Goal: Task Accomplishment & Management: Use online tool/utility

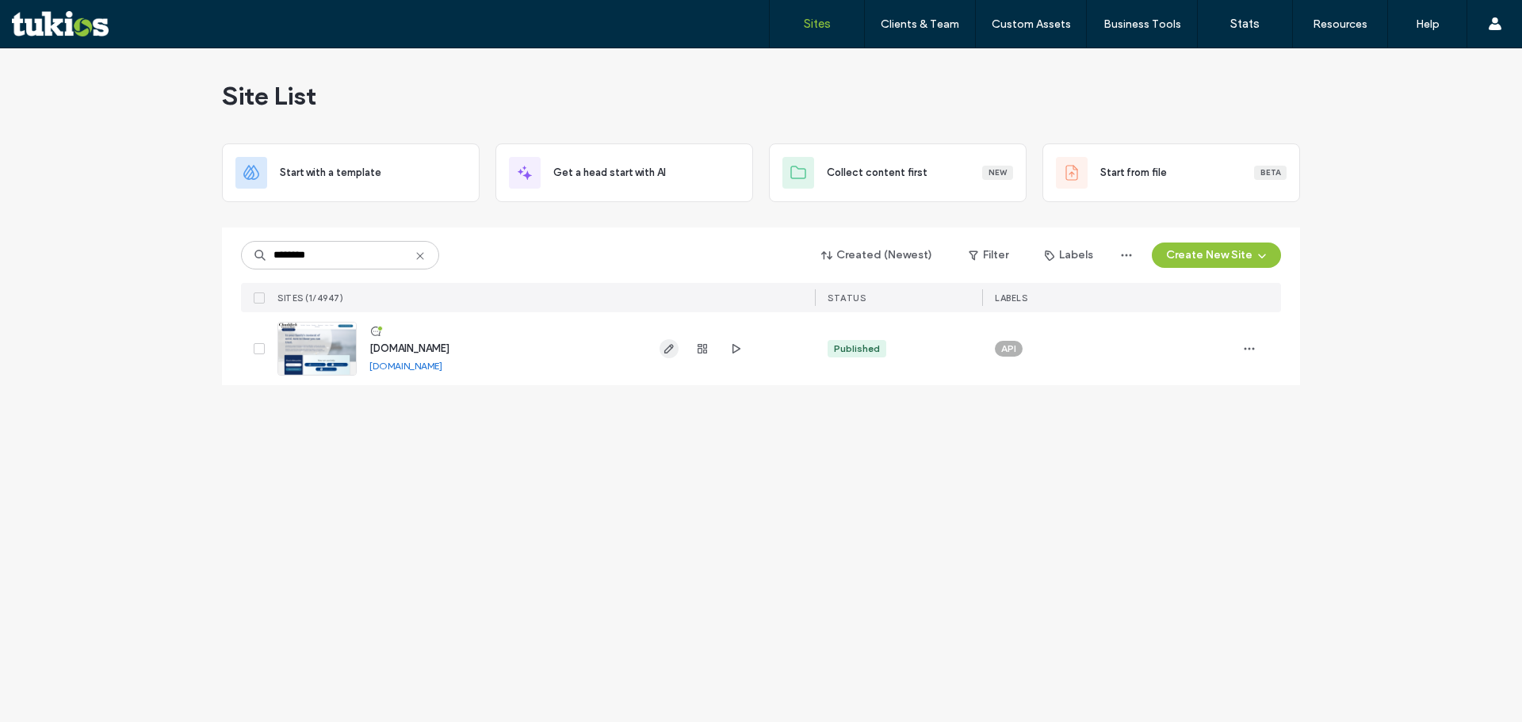
type input "********"
click at [676, 346] on span "button" at bounding box center [668, 348] width 19 height 19
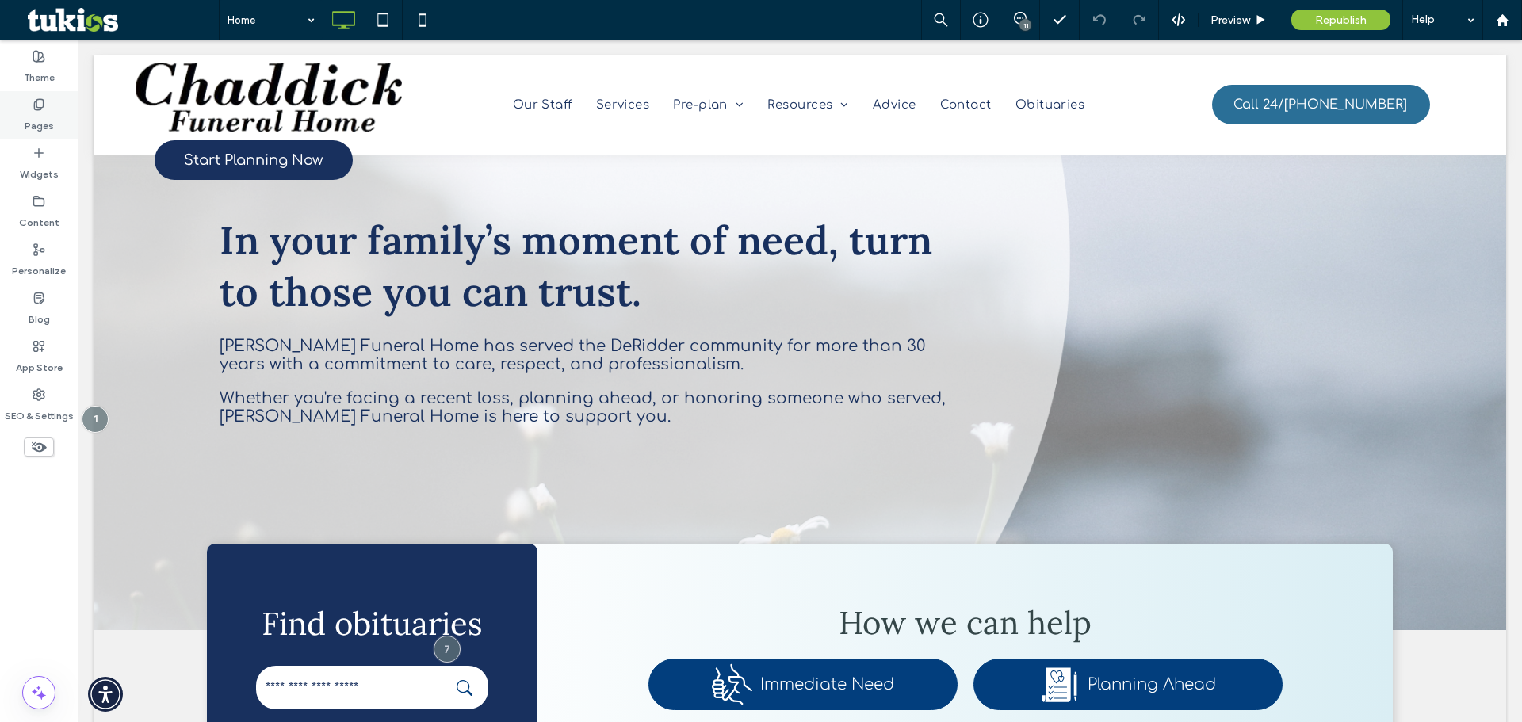
click at [55, 116] on div "Pages" at bounding box center [39, 115] width 78 height 48
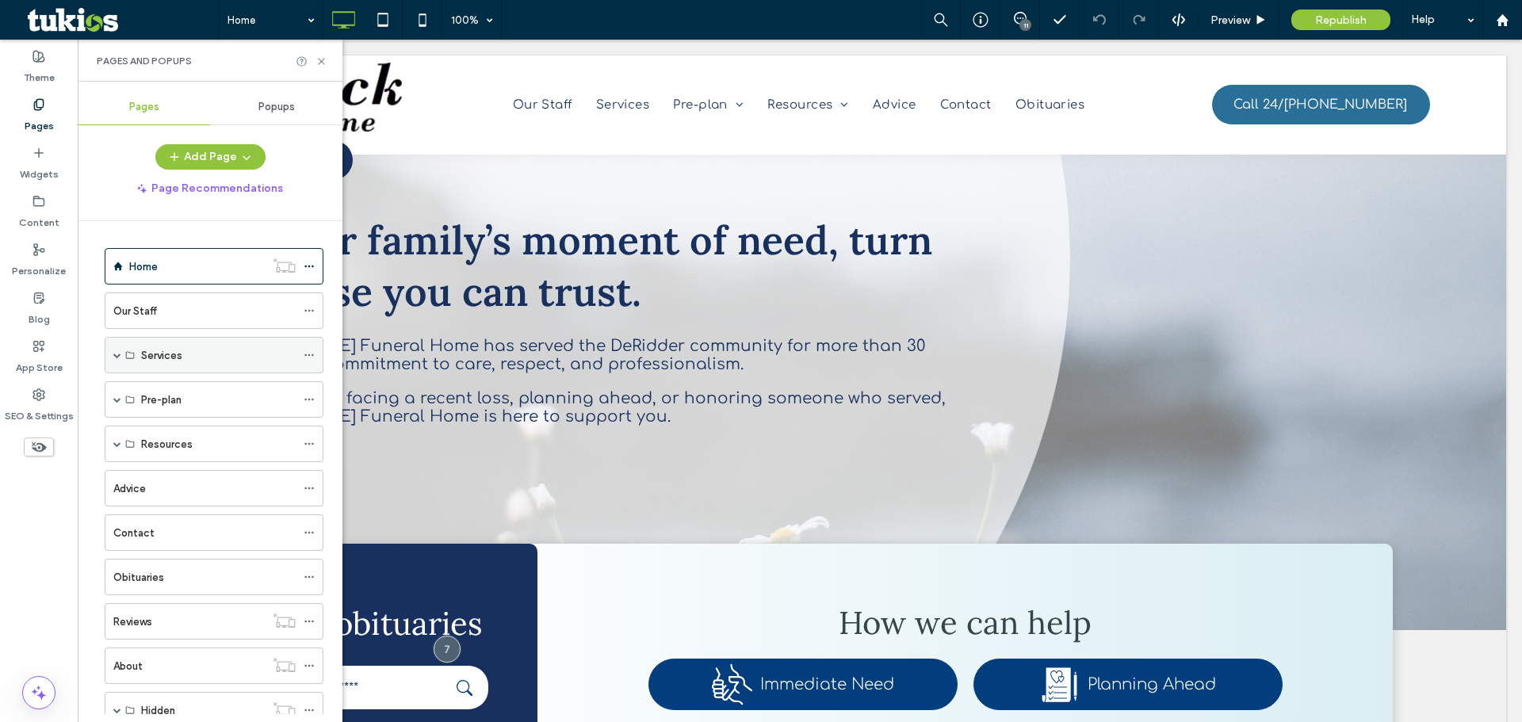
click at [114, 352] on span at bounding box center [117, 355] width 8 height 8
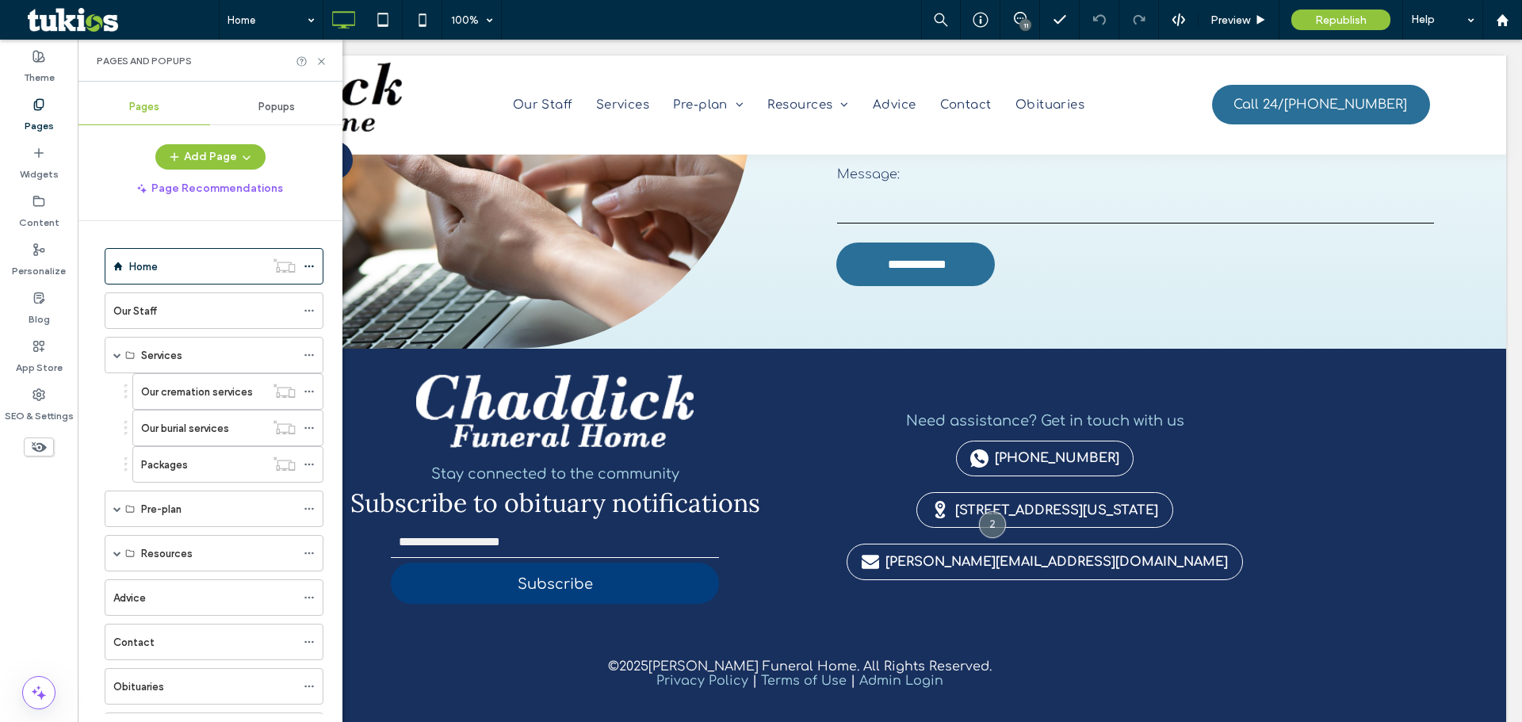
scroll to position [2670, 0]
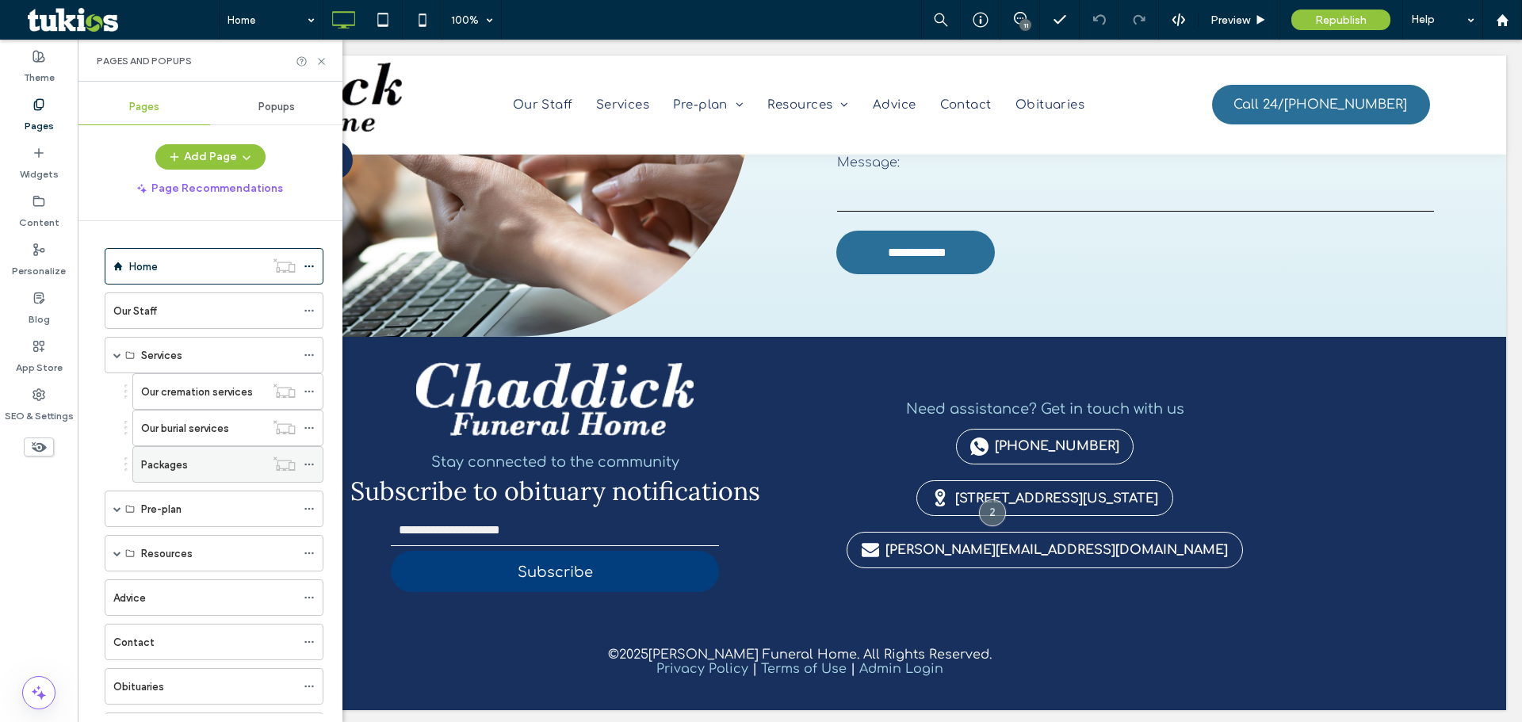
click at [162, 468] on label "Packages" at bounding box center [164, 465] width 47 height 28
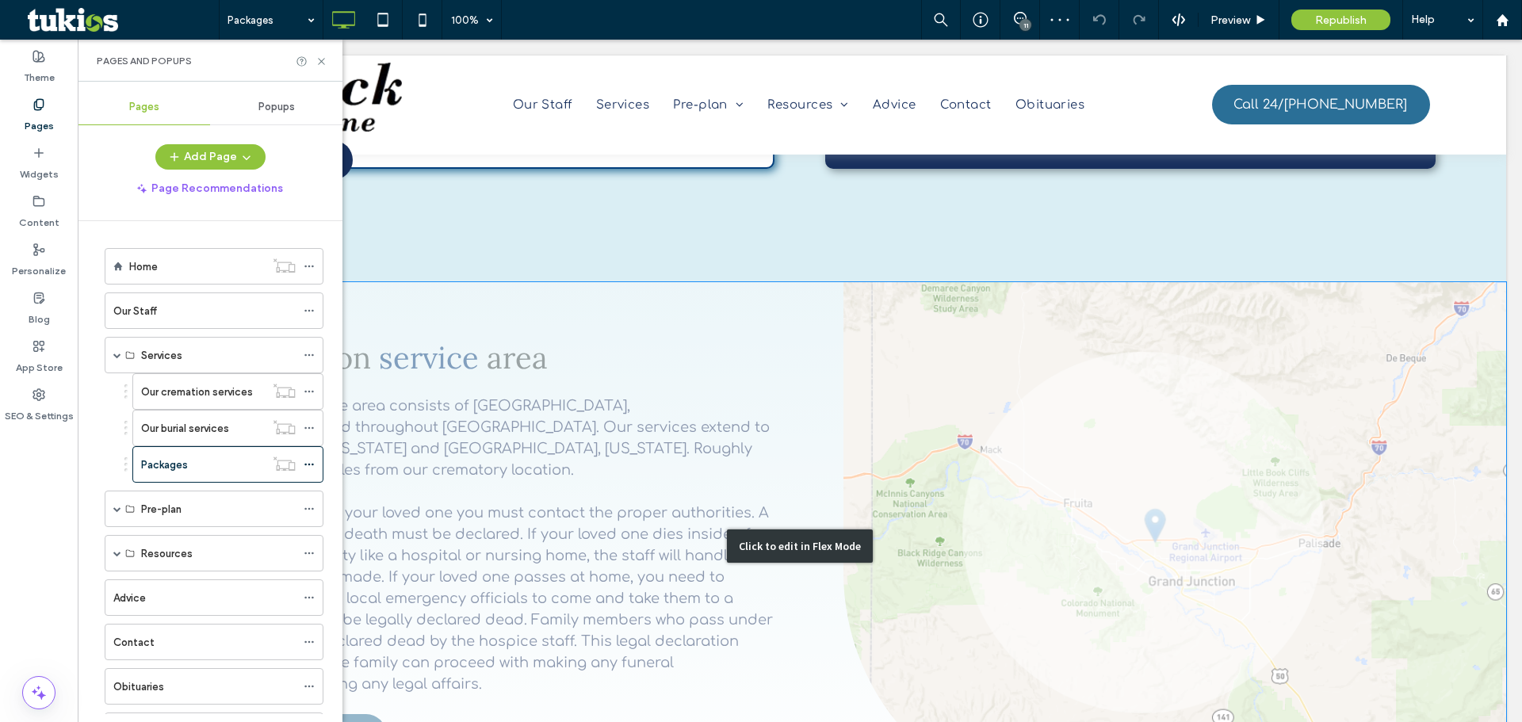
scroll to position [1268, 0]
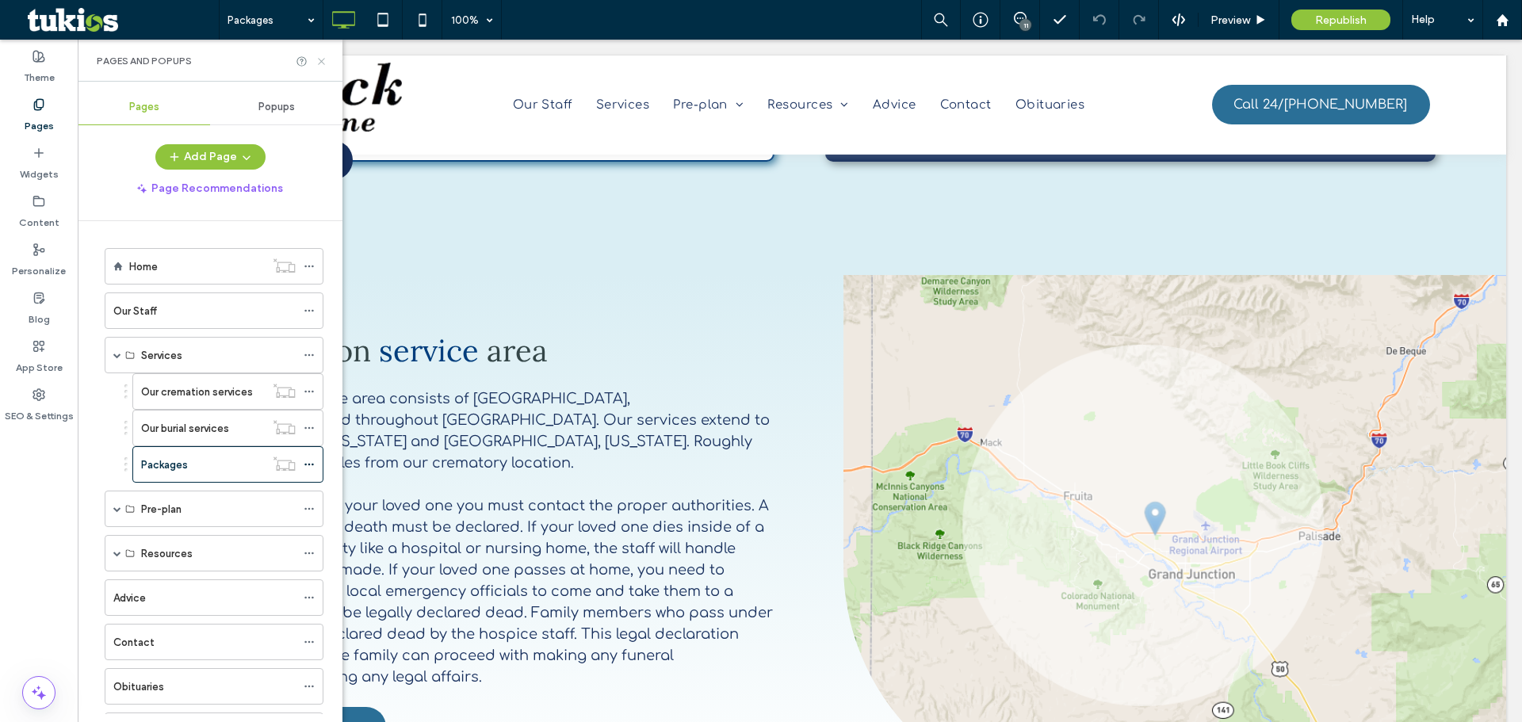
click at [323, 59] on use at bounding box center [321, 61] width 6 height 6
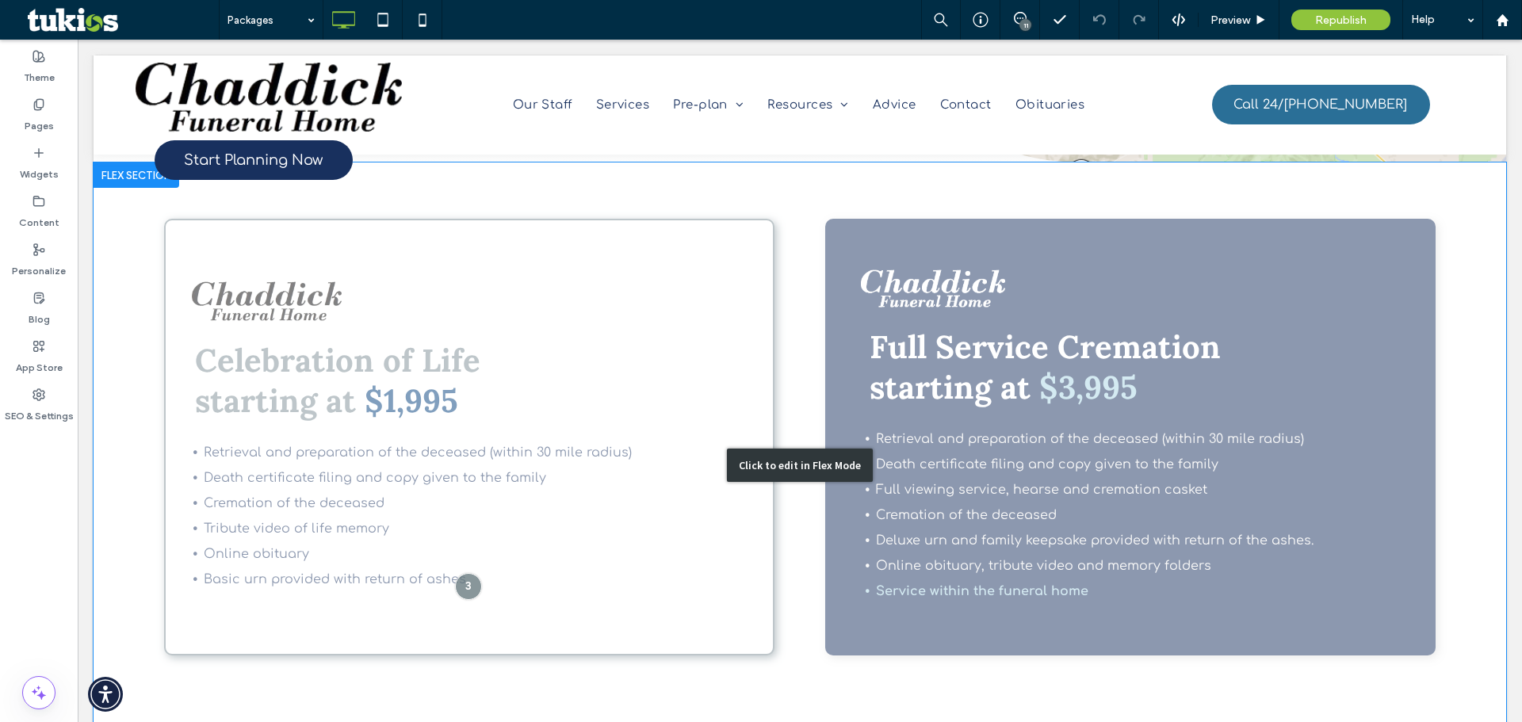
scroll to position [1902, 0]
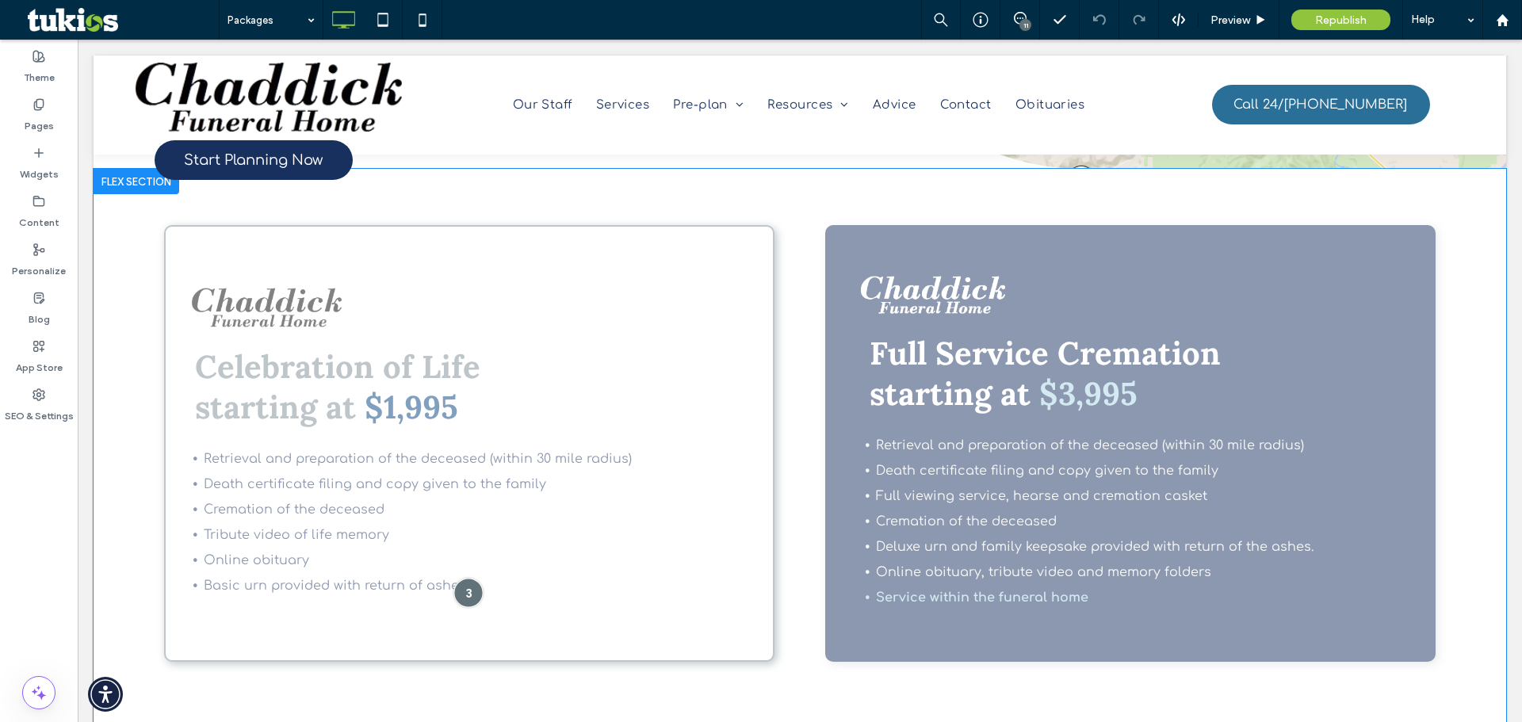
click at [460, 578] on div at bounding box center [467, 592] width 29 height 29
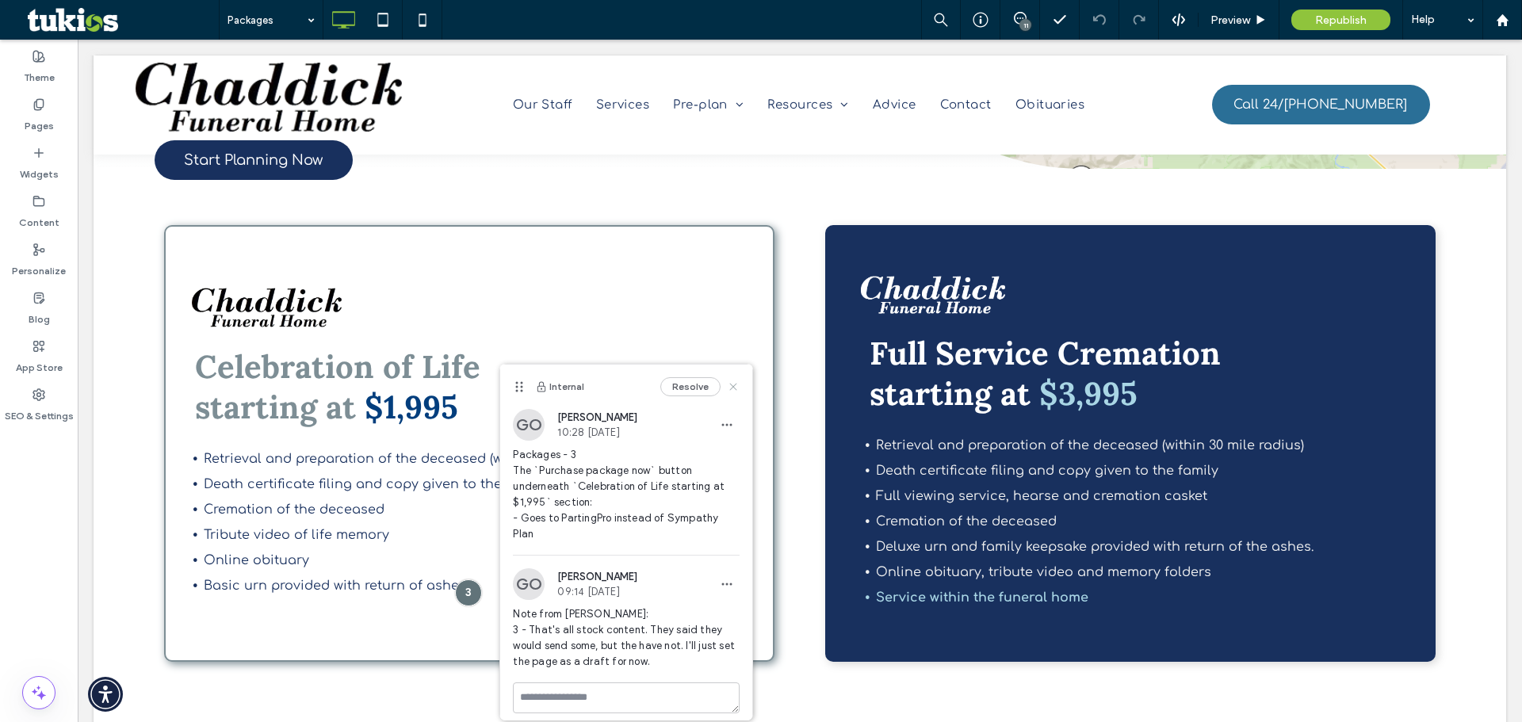
click at [730, 380] on icon at bounding box center [733, 386] width 13 height 13
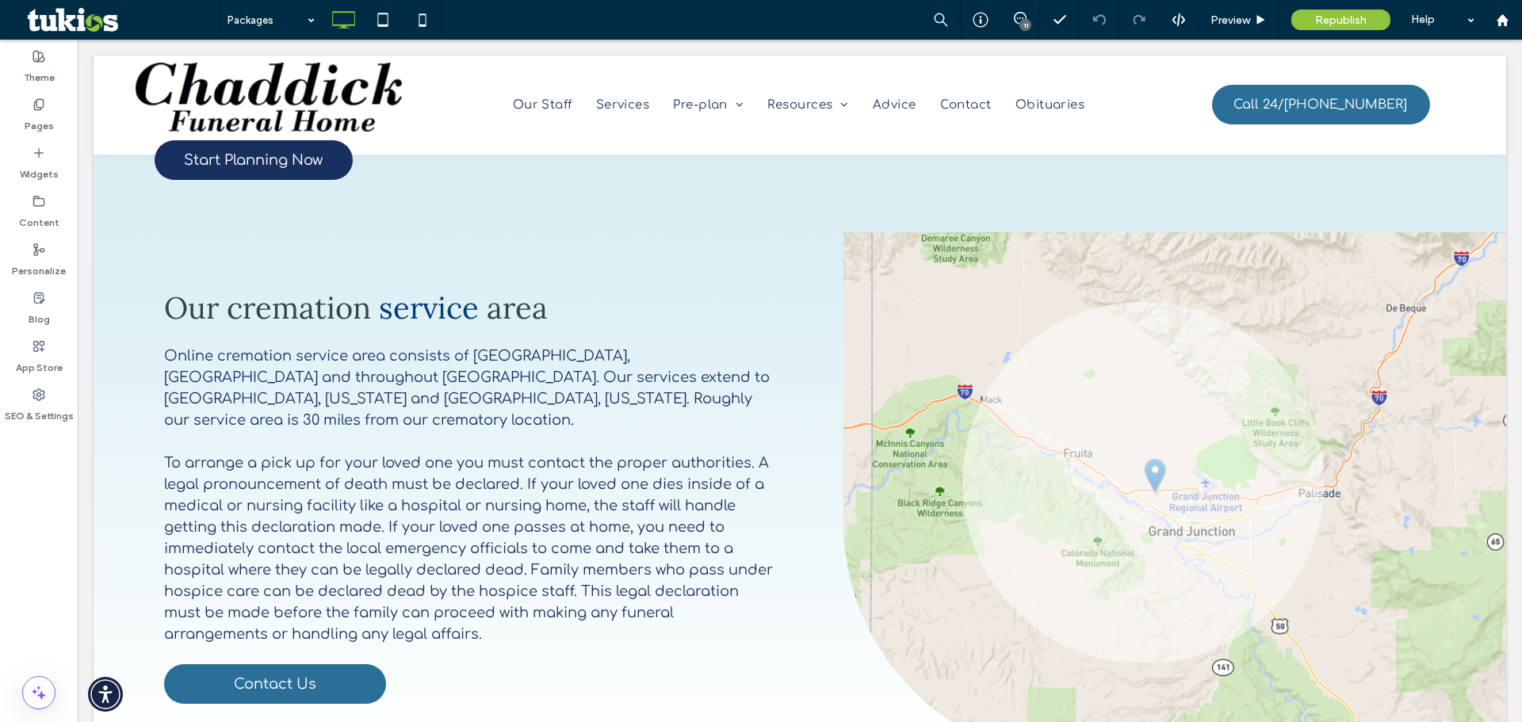
scroll to position [1347, 0]
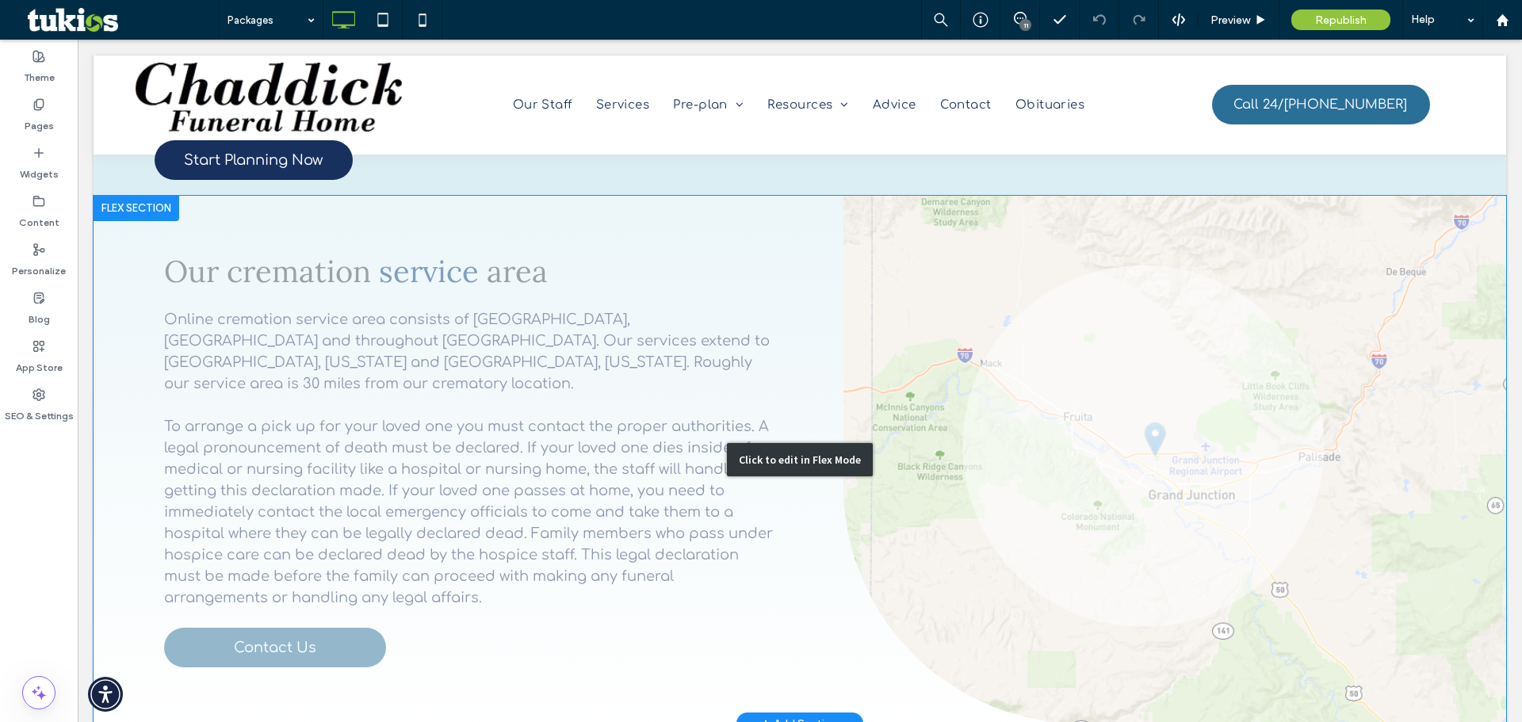
click at [862, 305] on div "Click to edit in Flex Mode" at bounding box center [800, 460] width 1412 height 529
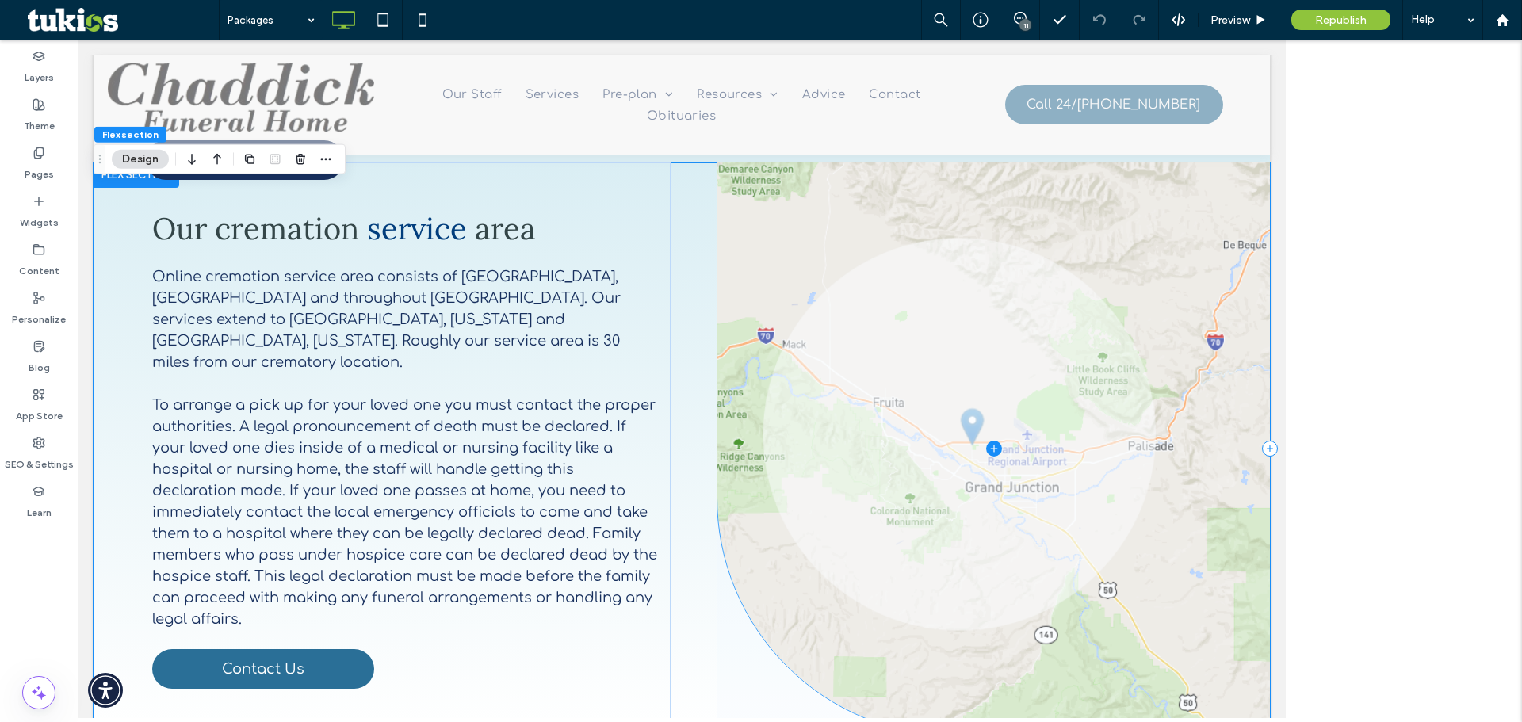
scroll to position [1323, 0]
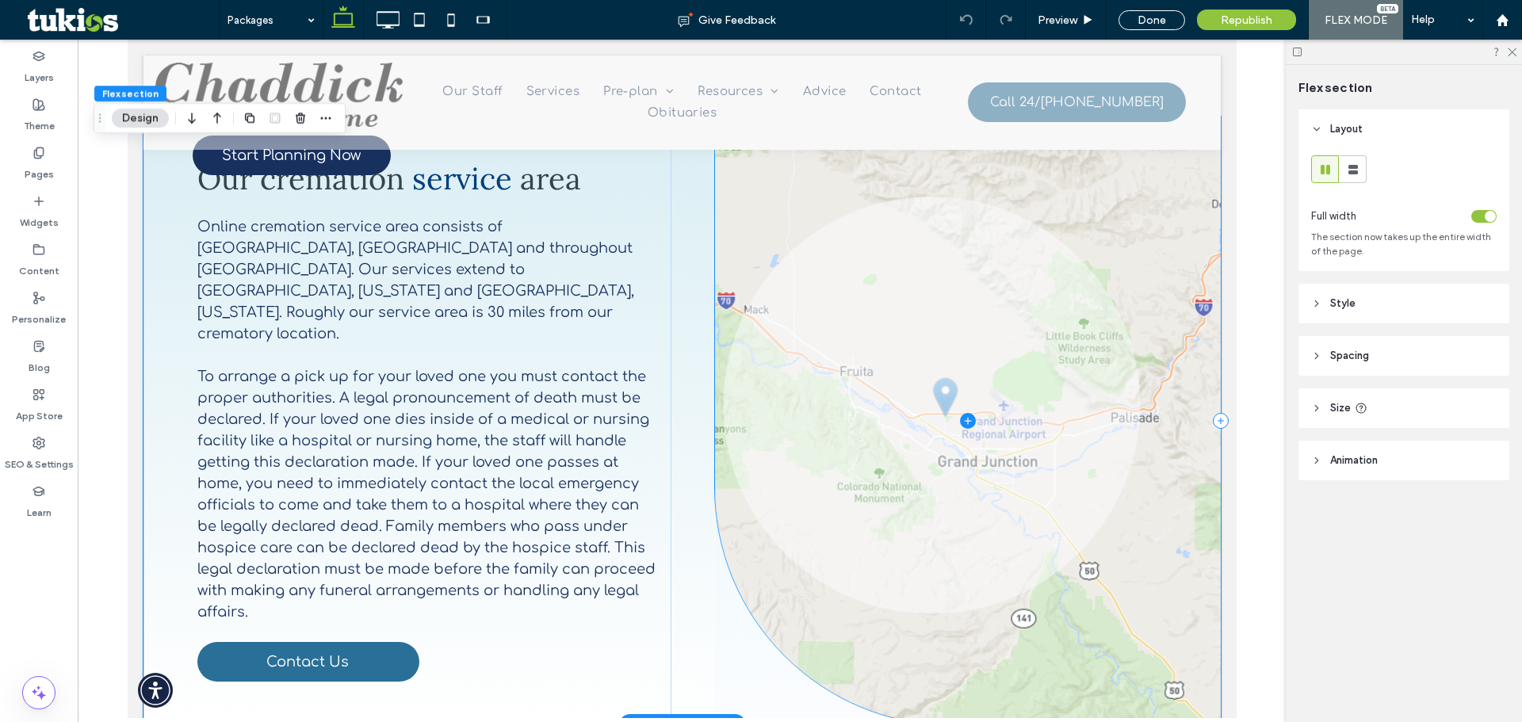
click at [980, 394] on span at bounding box center [967, 420] width 506 height 609
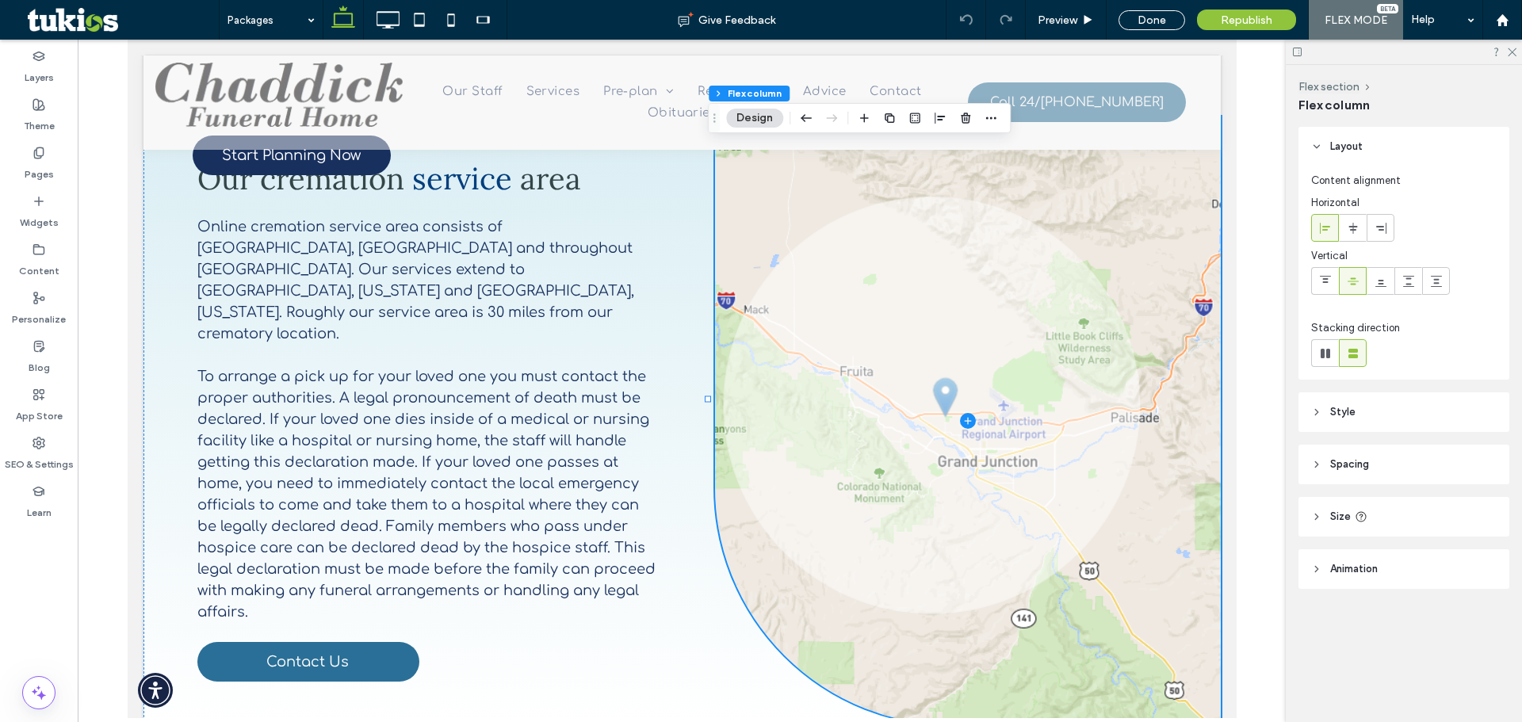
click at [763, 121] on button "Design" at bounding box center [754, 118] width 57 height 19
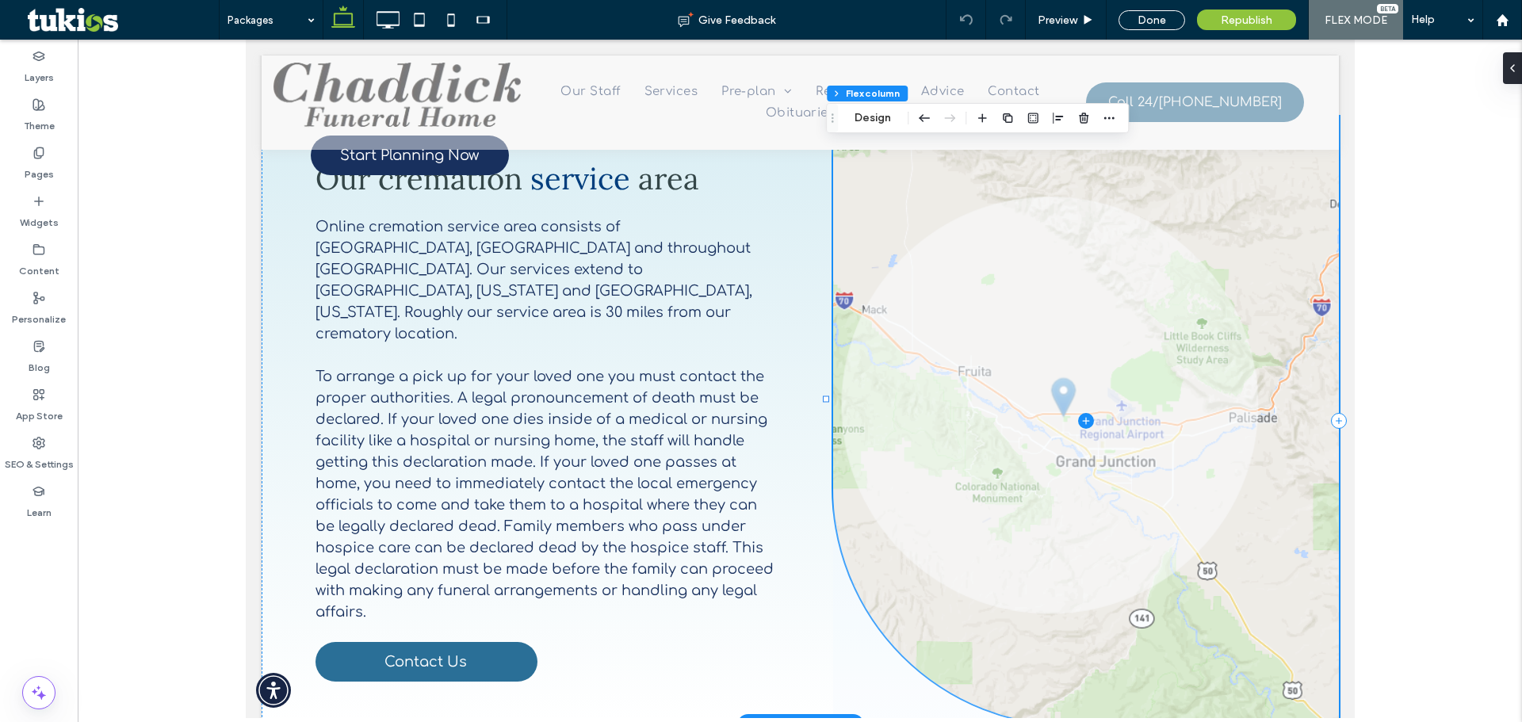
click at [968, 365] on span at bounding box center [1085, 420] width 506 height 609
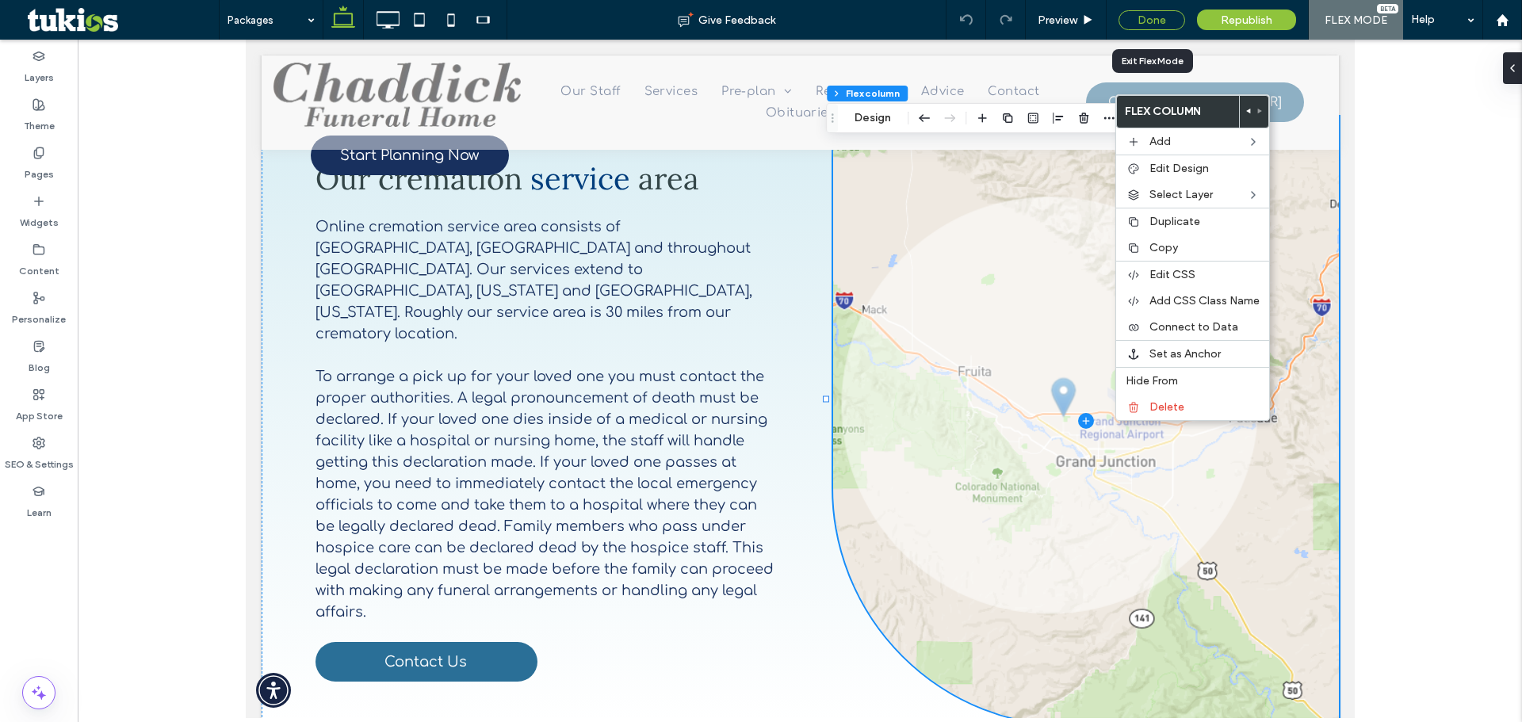
drag, startPoint x: 1144, startPoint y: 18, endPoint x: 948, endPoint y: 157, distance: 240.5
click at [1144, 18] on div "Done" at bounding box center [1151, 20] width 67 height 20
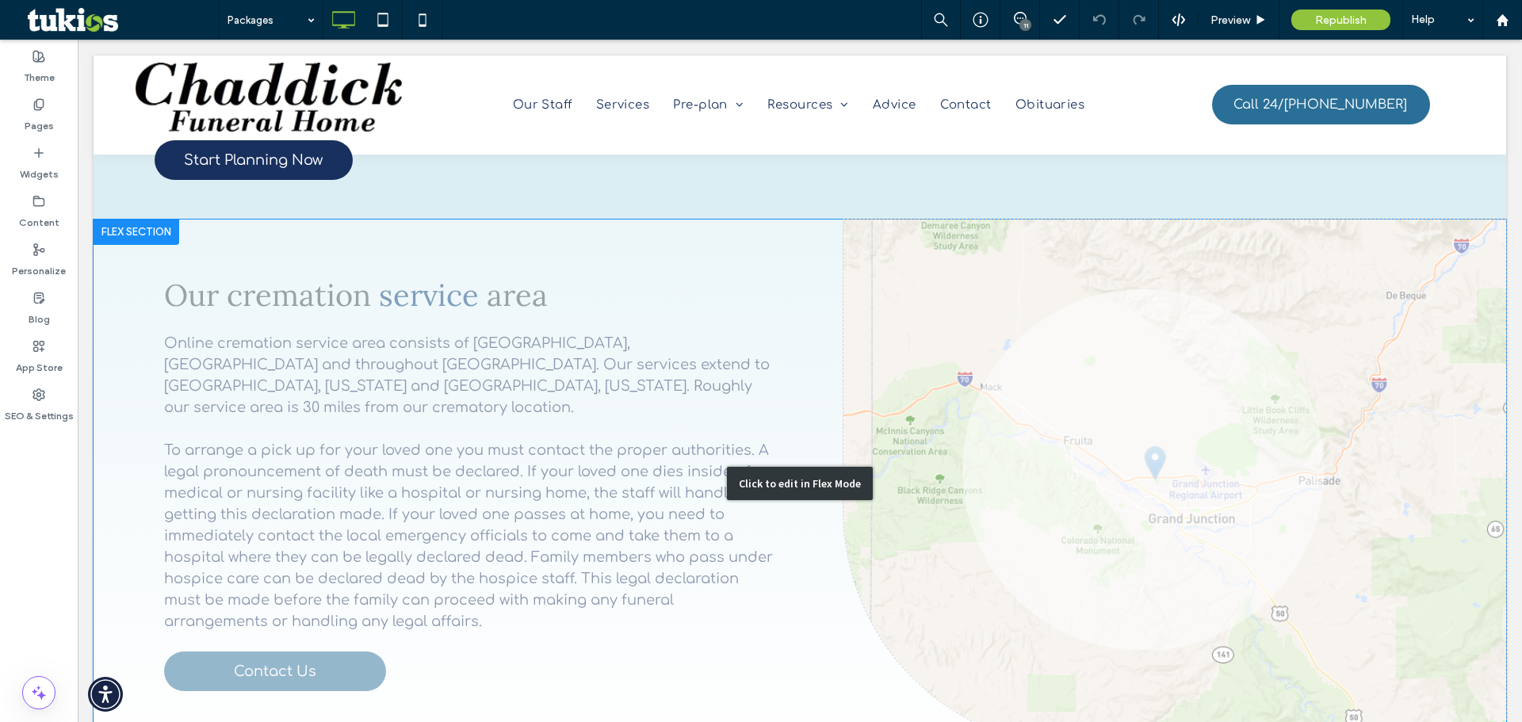
scroll to position [1407, 0]
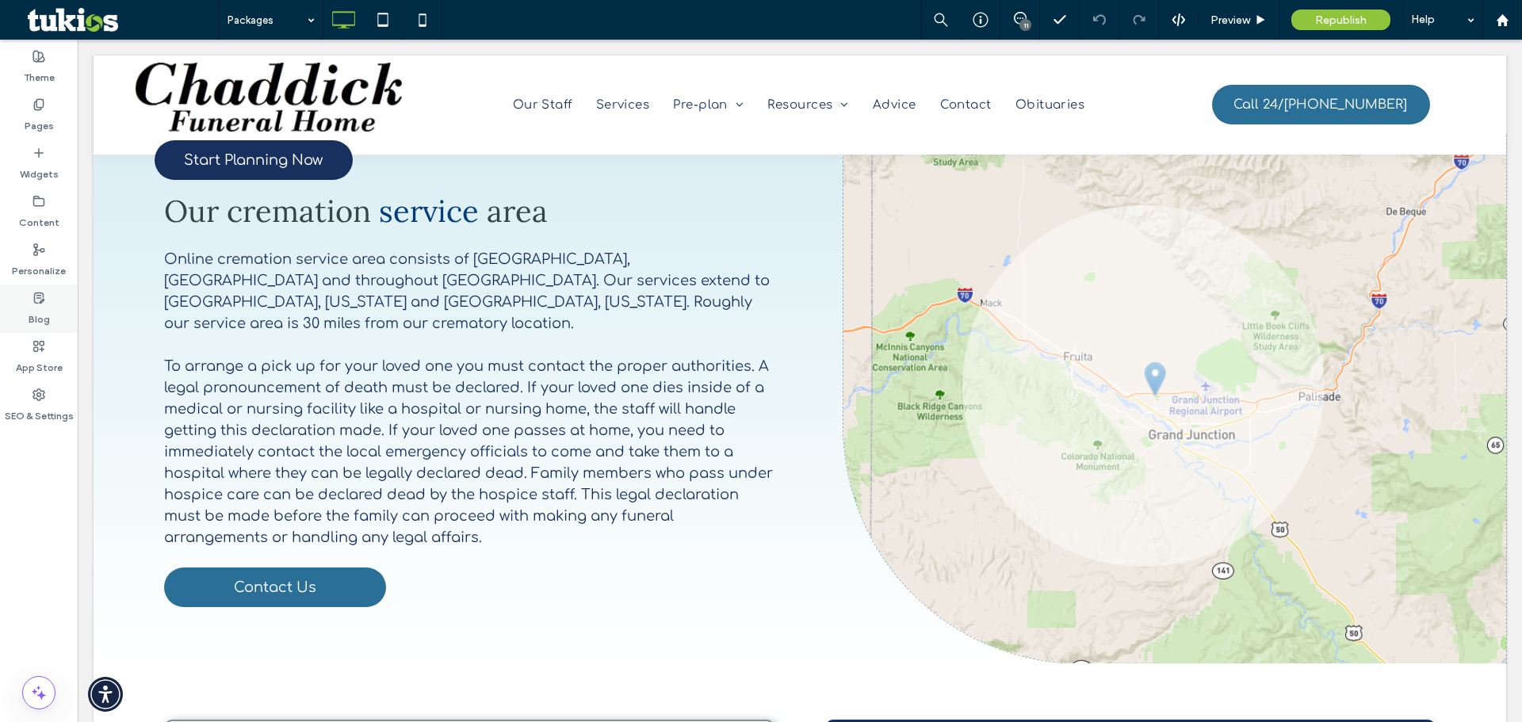
drag, startPoint x: 51, startPoint y: 113, endPoint x: 7, endPoint y: 321, distance: 212.9
click at [51, 113] on label "Pages" at bounding box center [39, 122] width 29 height 22
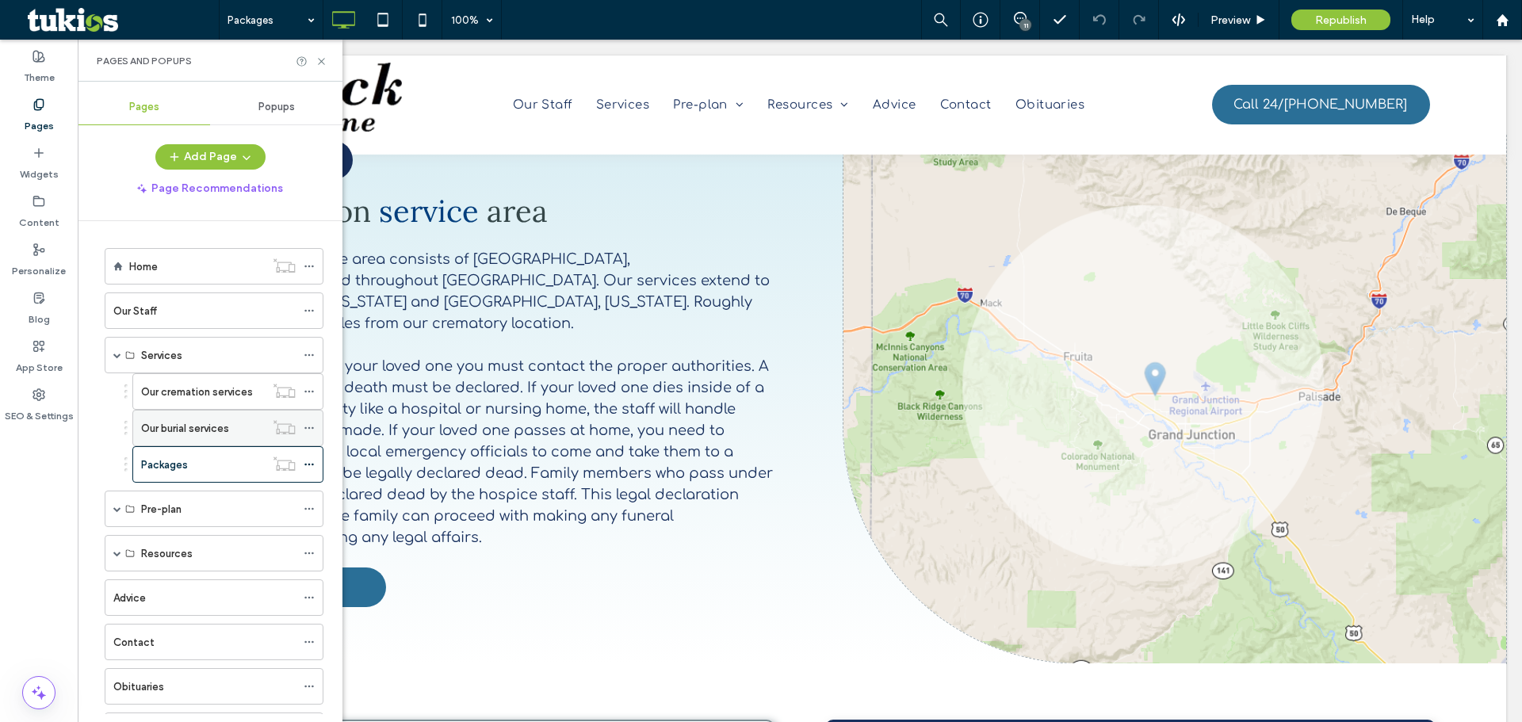
click at [225, 425] on label "Our burial services" at bounding box center [185, 428] width 88 height 28
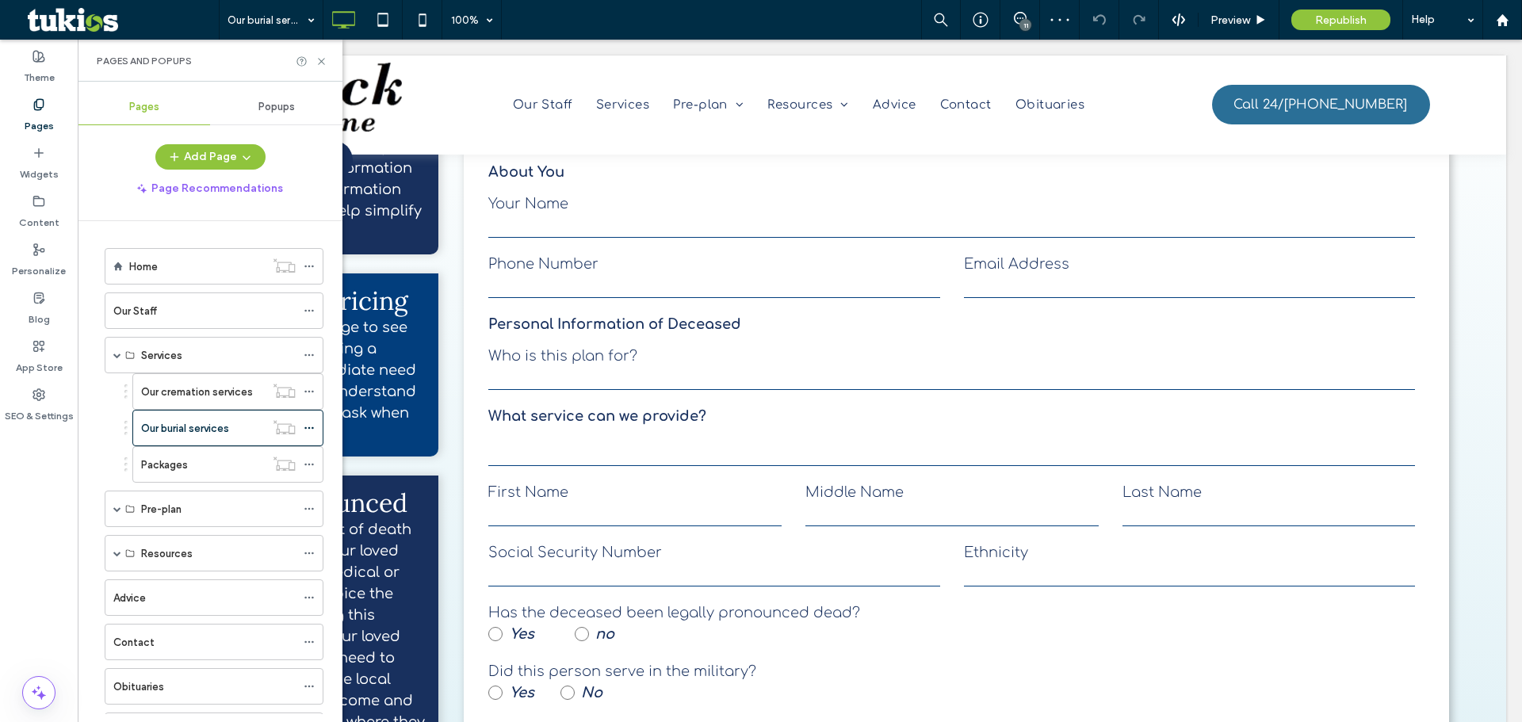
scroll to position [1506, 0]
click at [172, 388] on label "Our cremation services" at bounding box center [197, 392] width 112 height 28
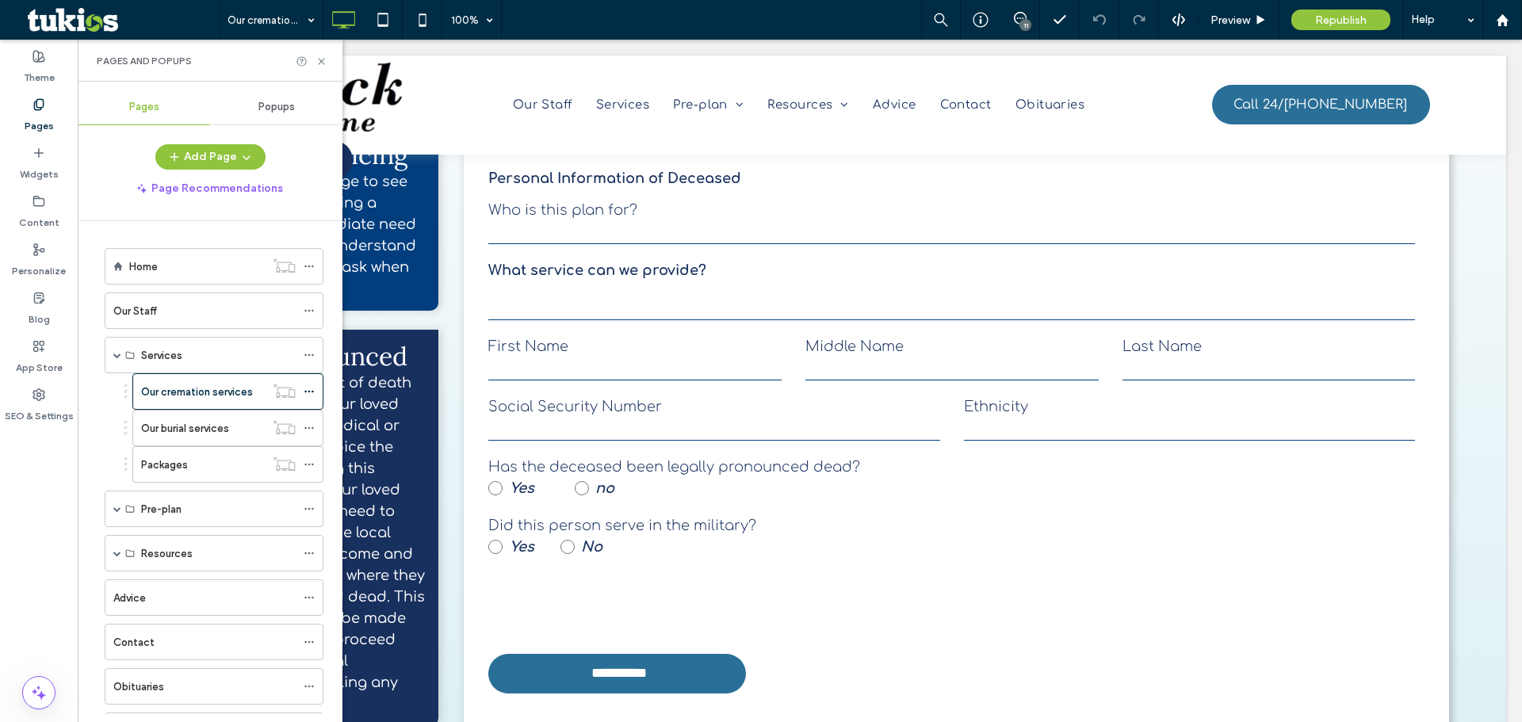
scroll to position [2140, 0]
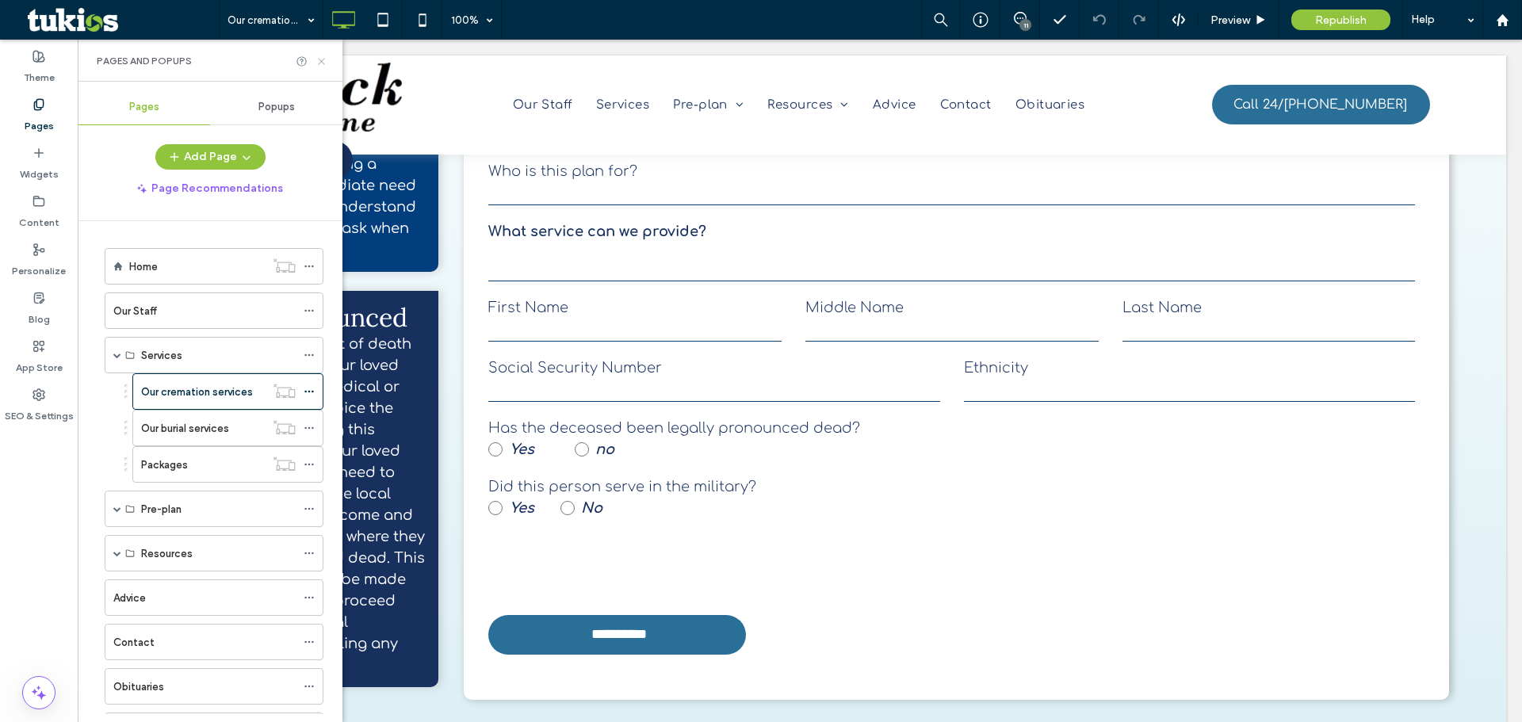
click at [319, 62] on icon at bounding box center [321, 61] width 12 height 12
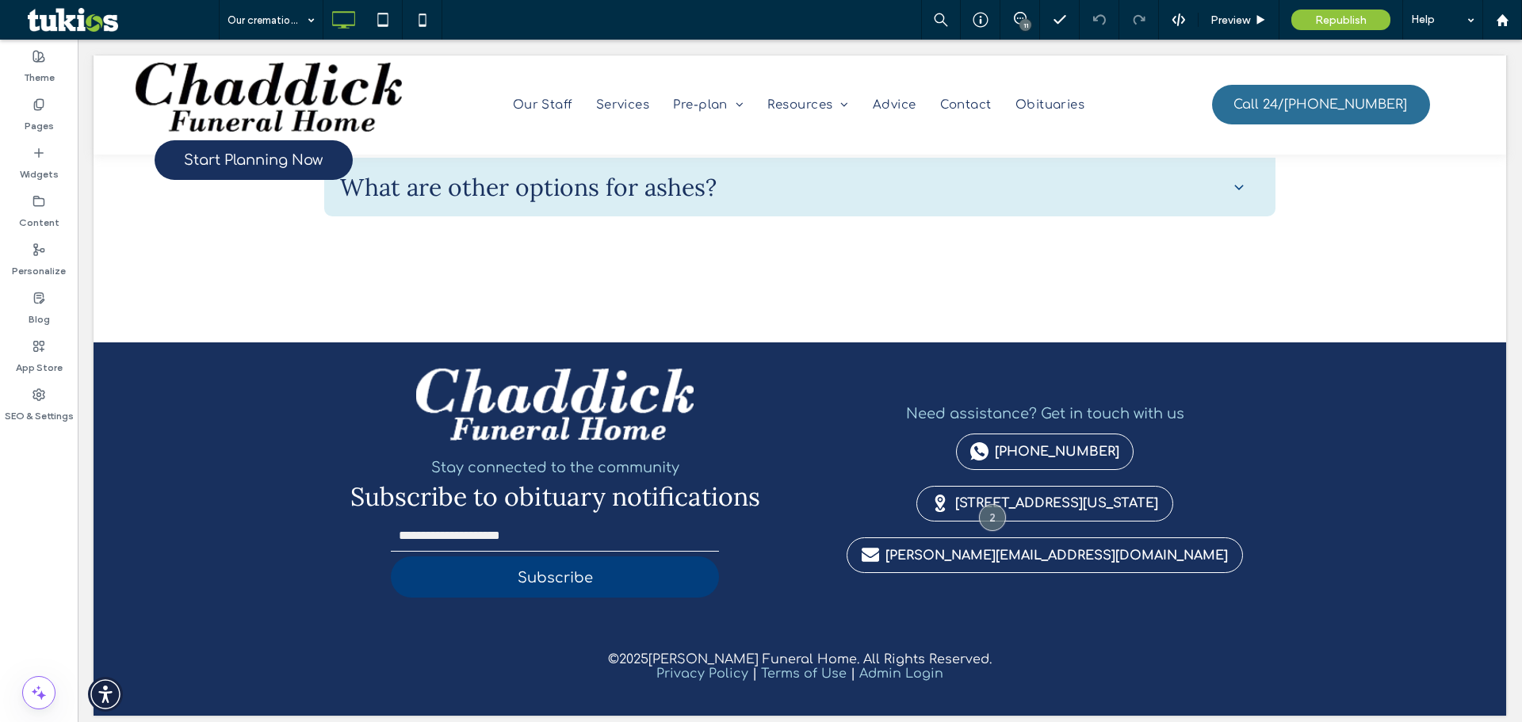
scroll to position [3754, 0]
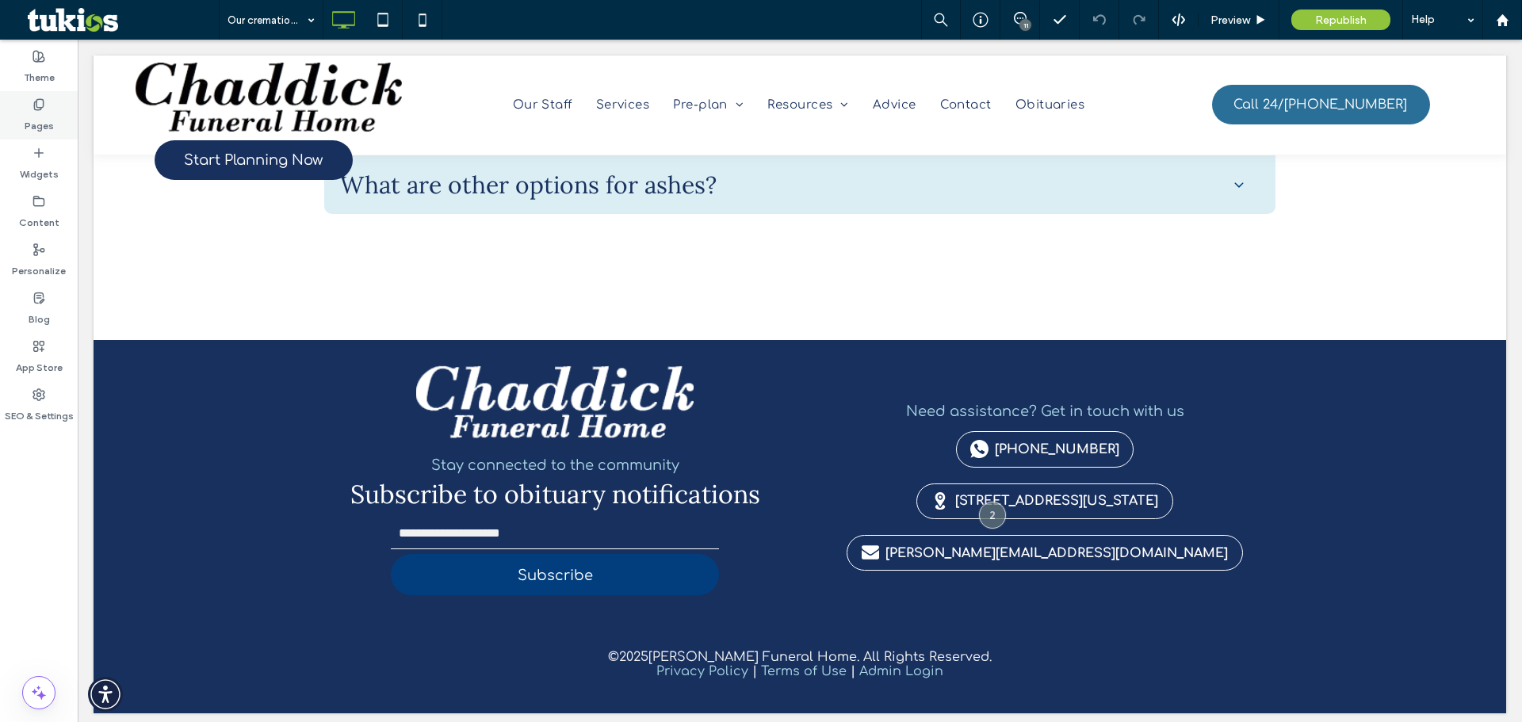
click at [42, 122] on label "Pages" at bounding box center [39, 122] width 29 height 22
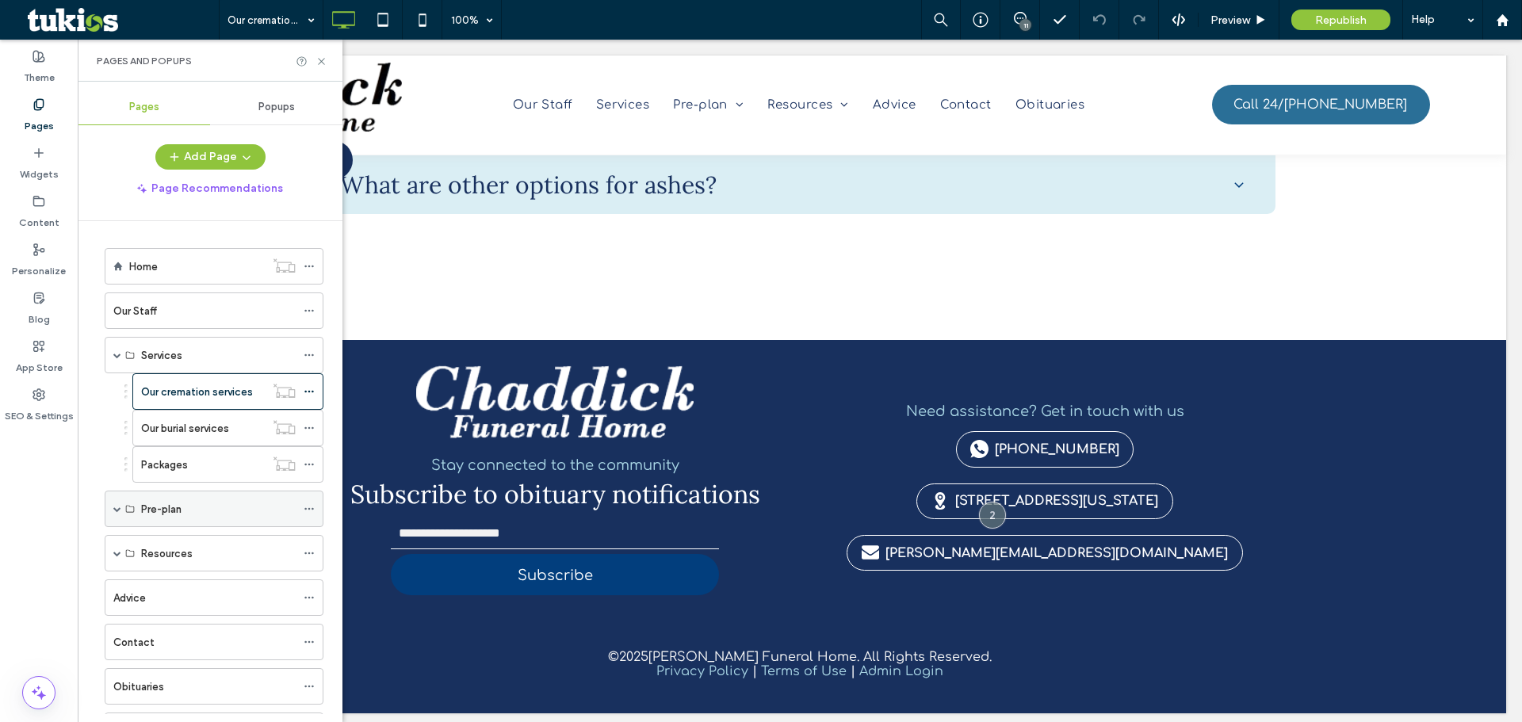
click at [120, 506] on span at bounding box center [117, 509] width 8 height 8
click at [113, 555] on span at bounding box center [117, 553] width 8 height 8
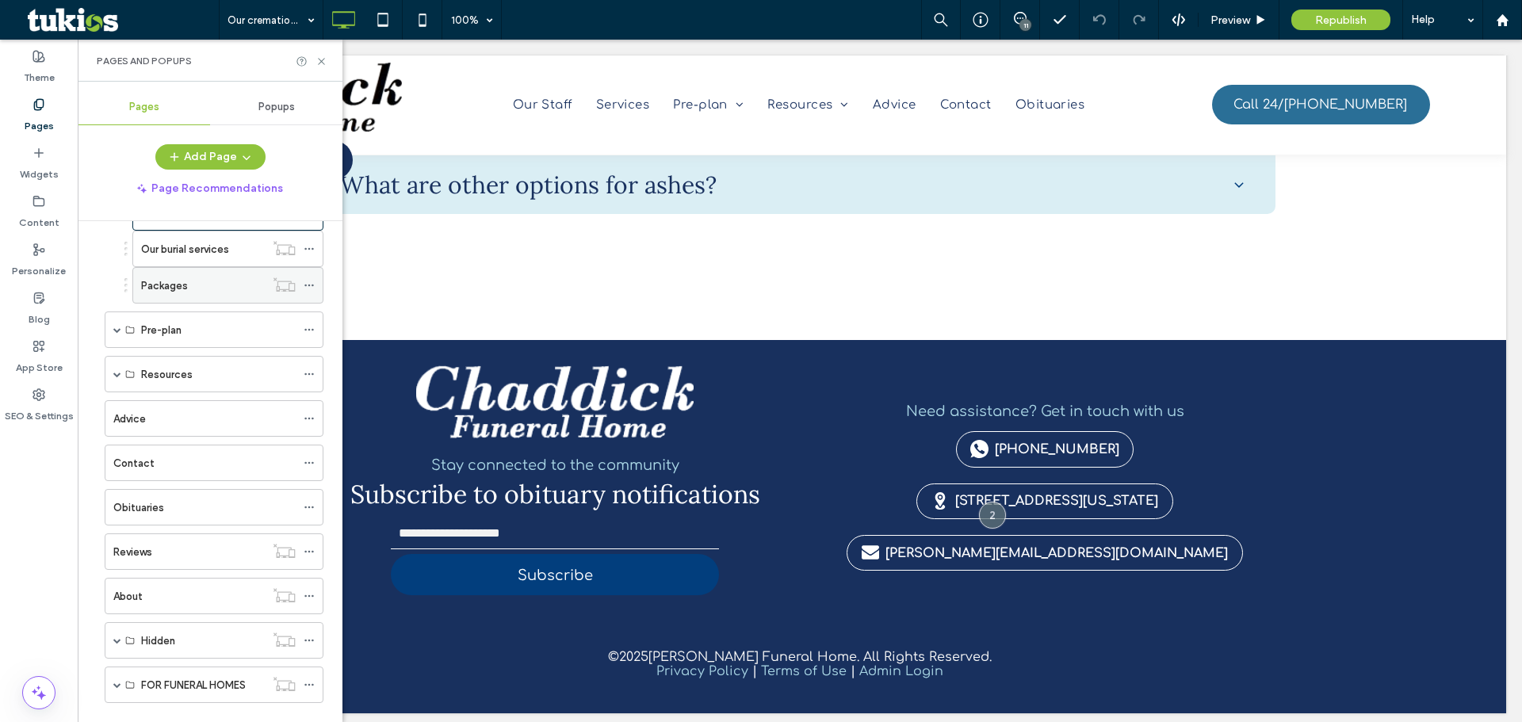
scroll to position [208, 0]
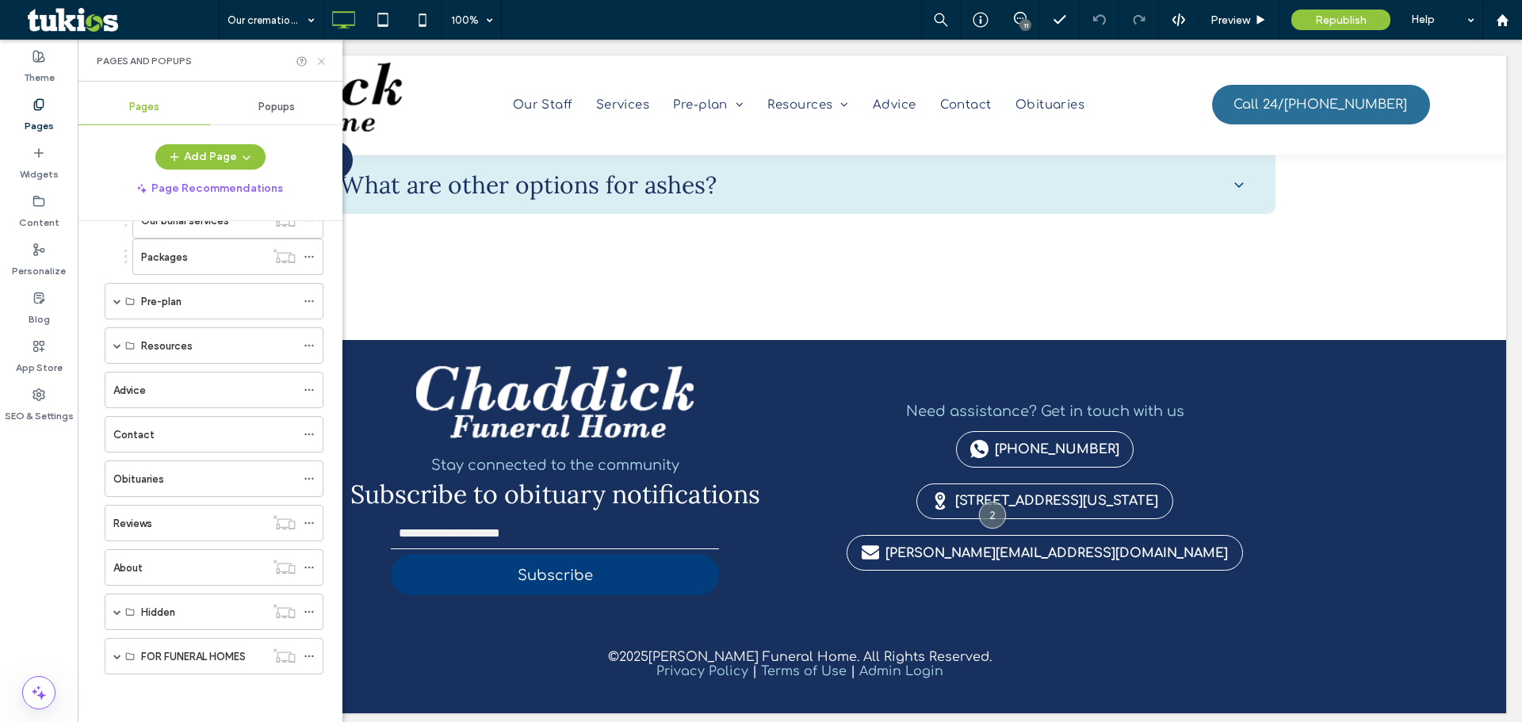
click at [319, 56] on icon at bounding box center [321, 61] width 12 height 12
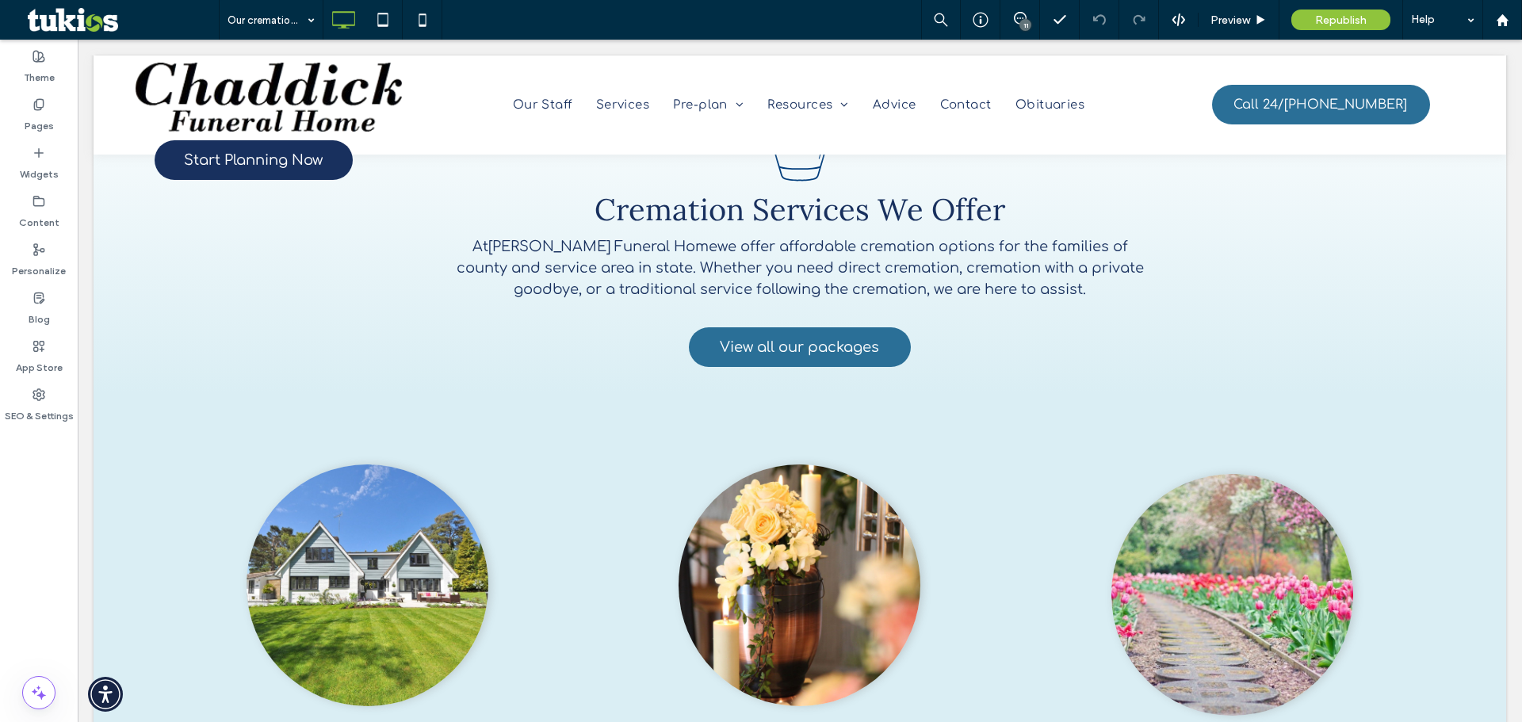
scroll to position [555, 0]
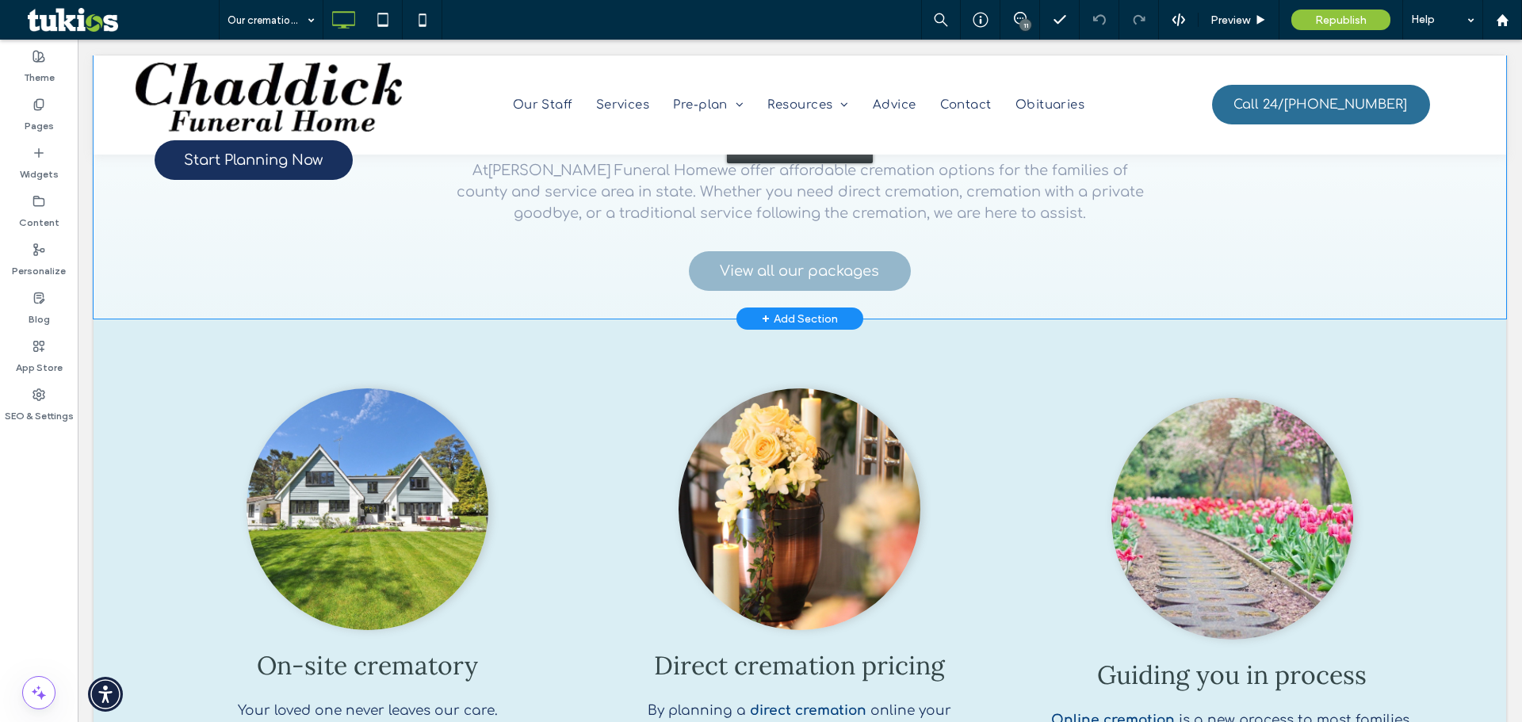
click at [817, 263] on div "Click to edit in Flex Mode" at bounding box center [800, 147] width 1412 height 346
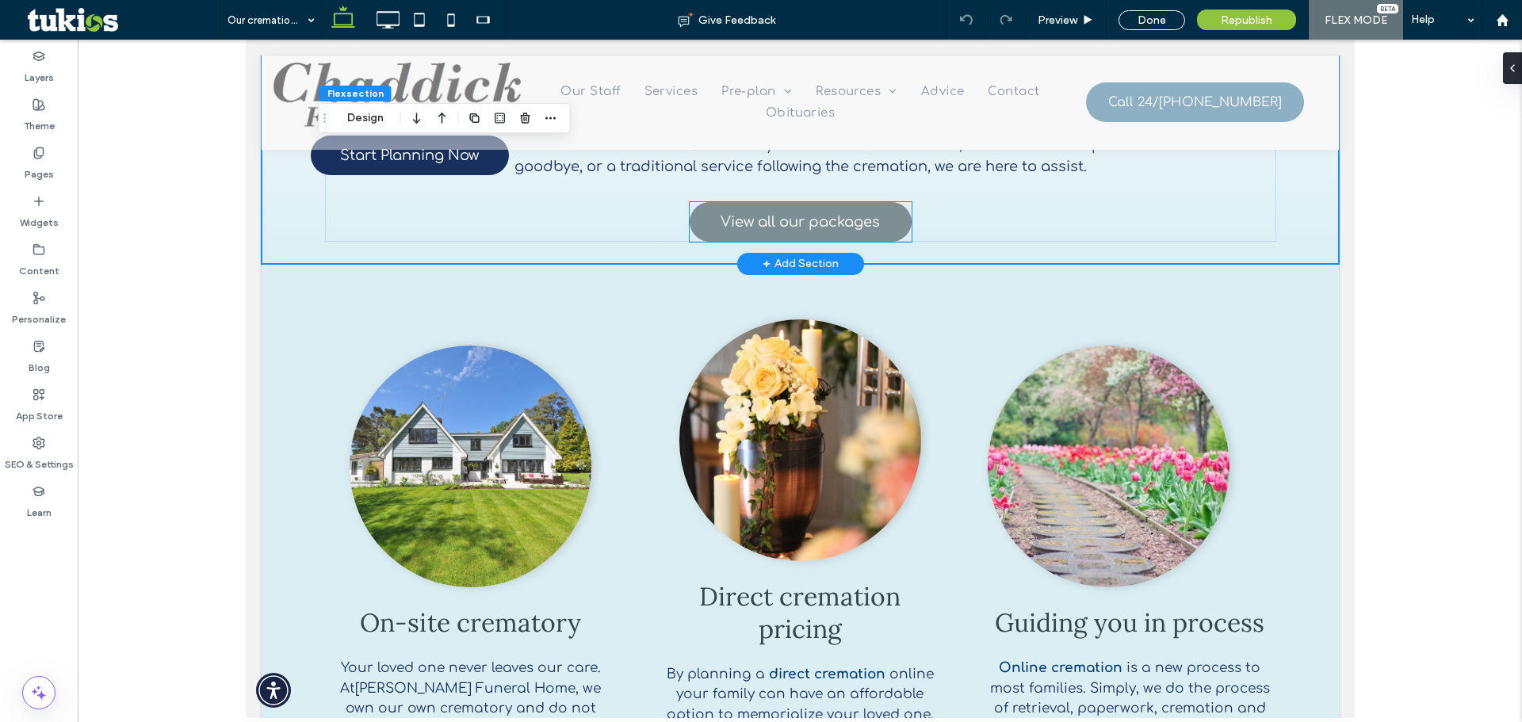
click at [789, 208] on span "View all our packages" at bounding box center [799, 222] width 159 height 32
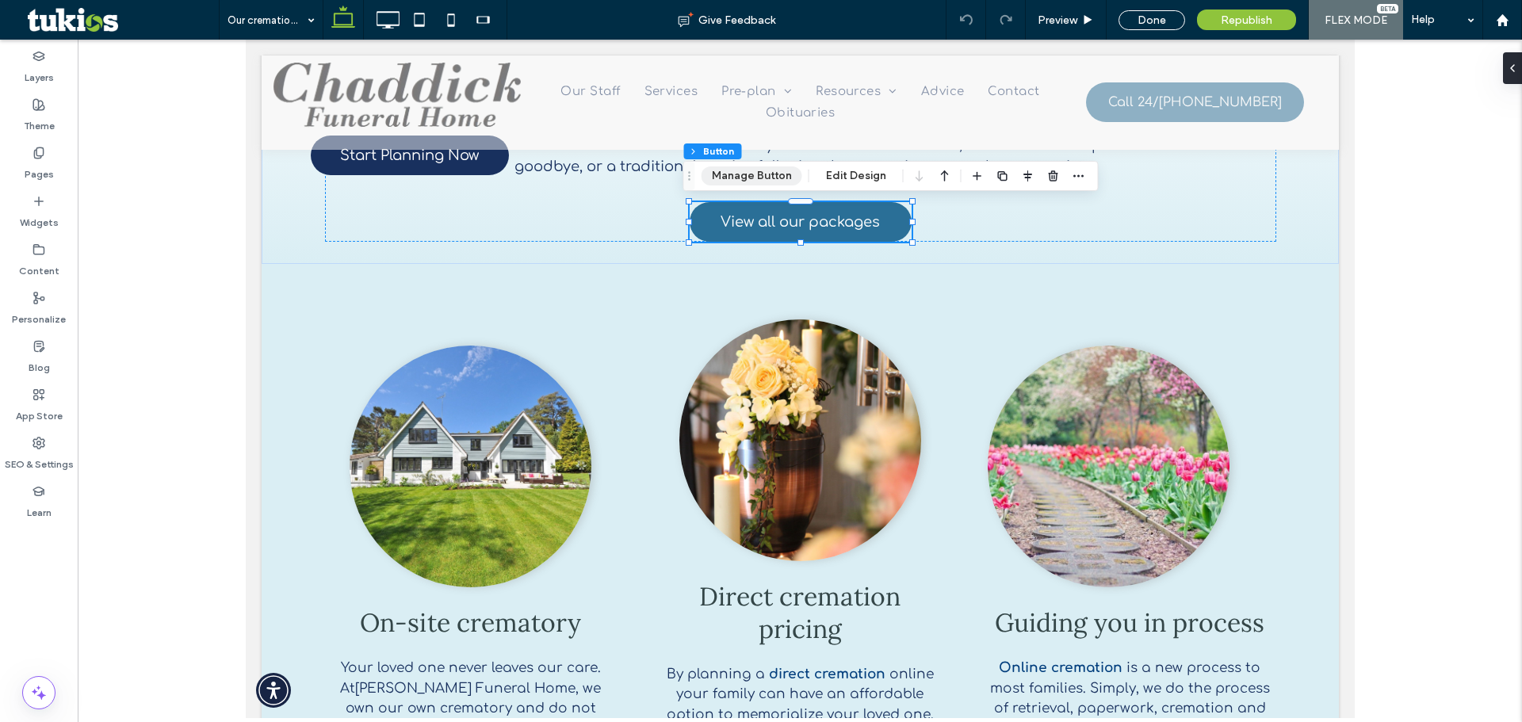
click at [742, 185] on button "Manage Button" at bounding box center [751, 175] width 101 height 19
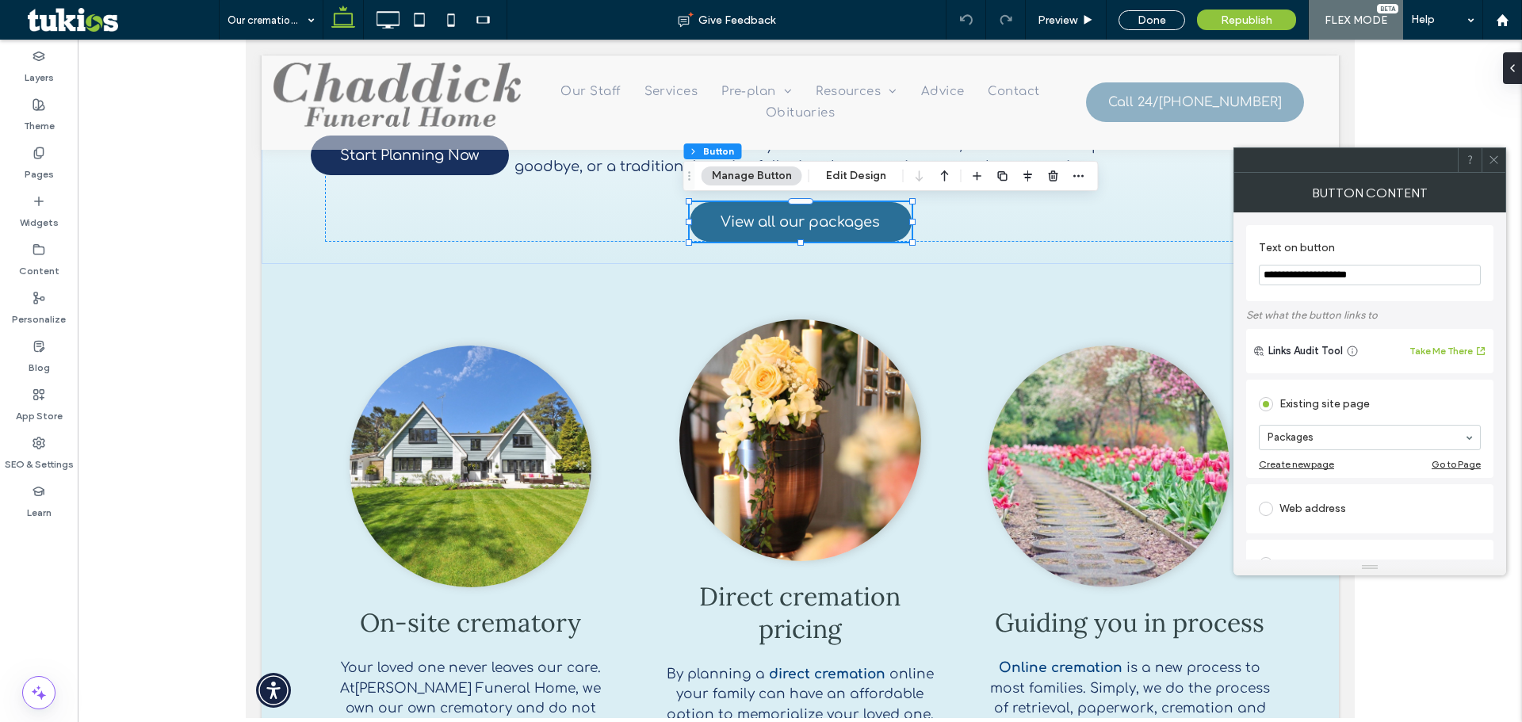
click at [1503, 163] on div at bounding box center [1493, 160] width 24 height 24
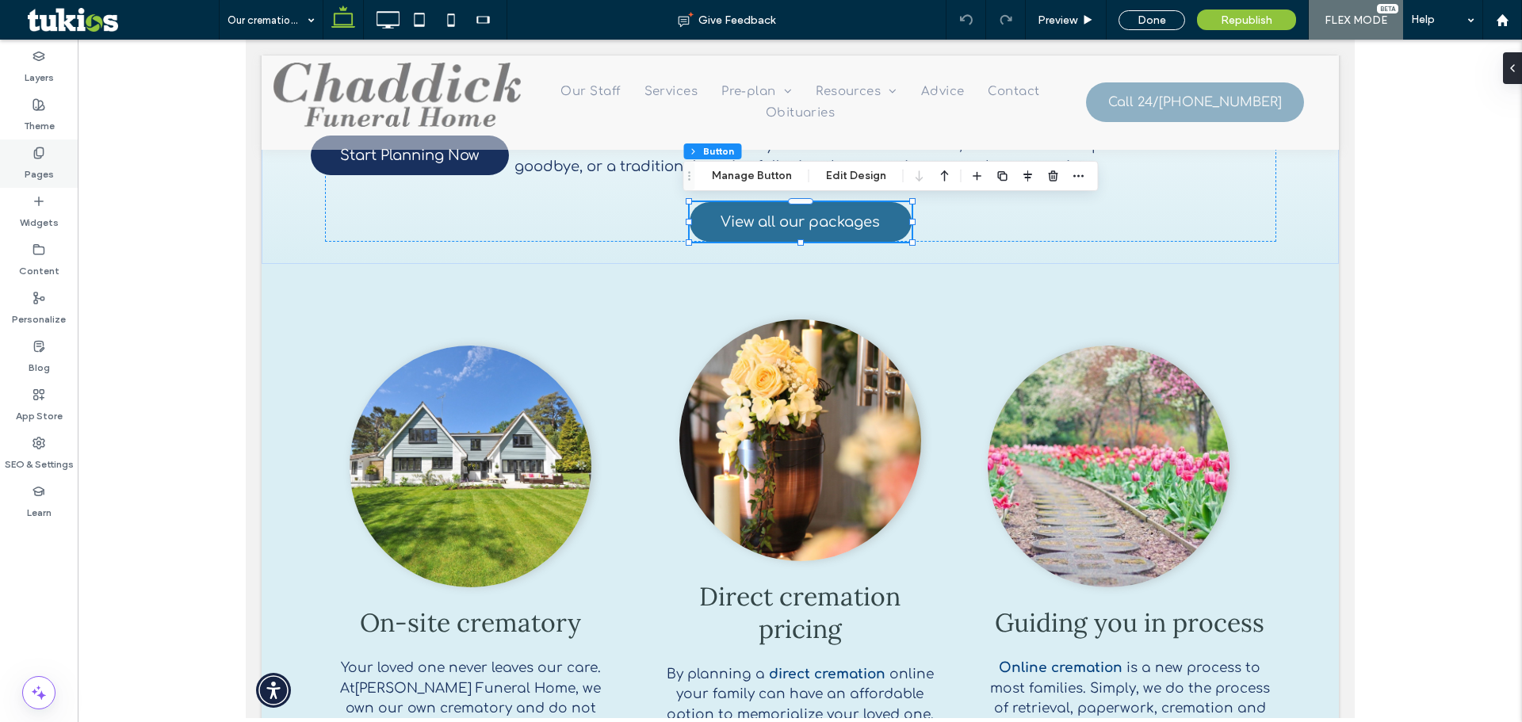
click at [32, 153] on icon at bounding box center [38, 153] width 13 height 13
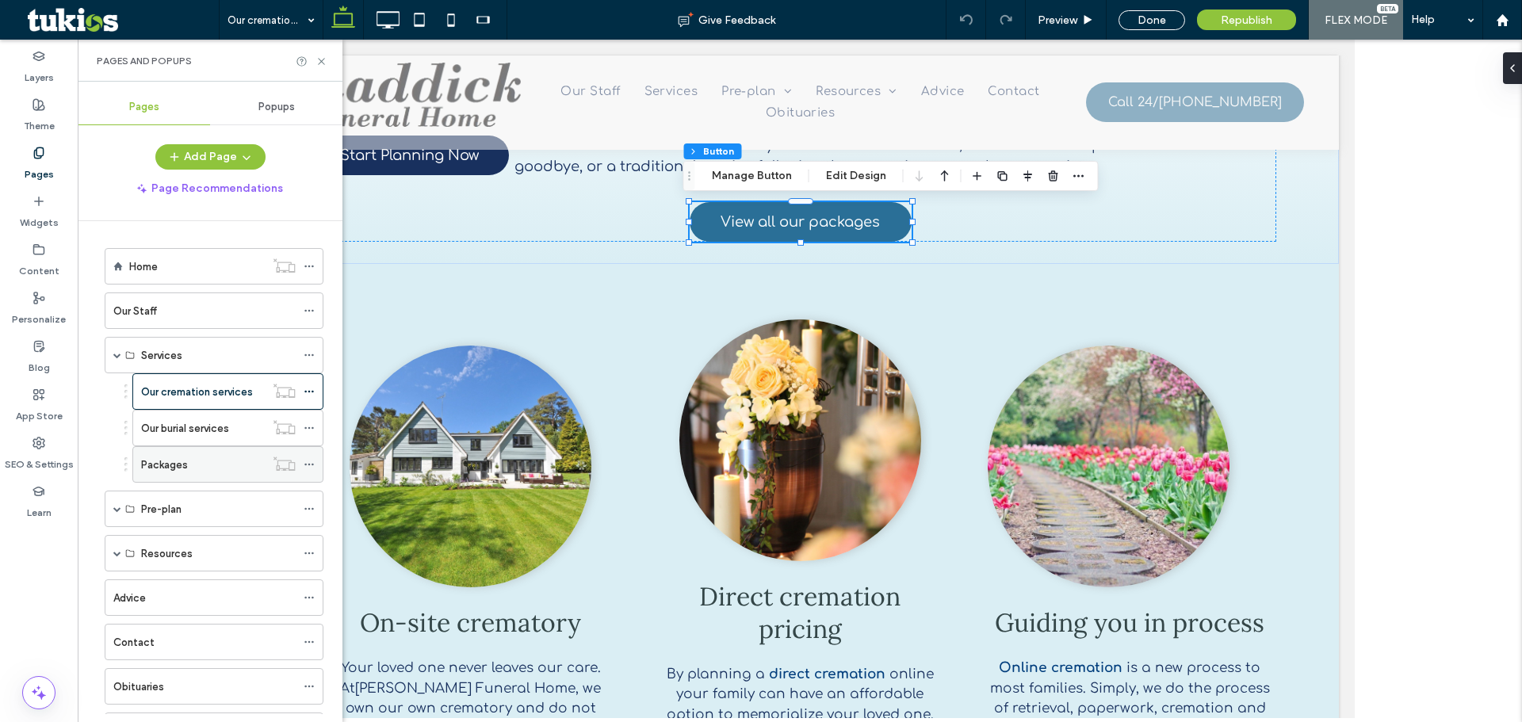
click at [176, 466] on label "Packages" at bounding box center [164, 465] width 47 height 28
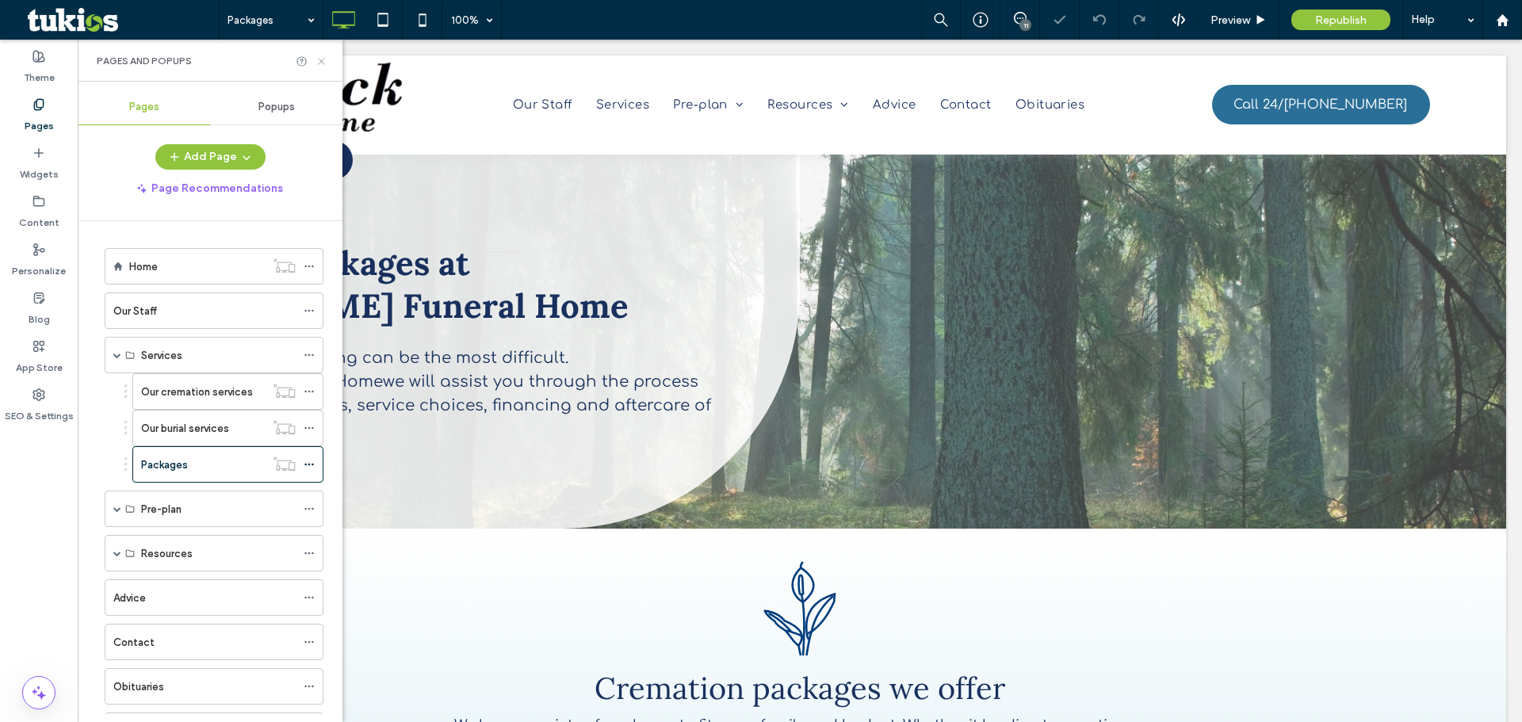
click at [325, 61] on icon at bounding box center [321, 61] width 12 height 12
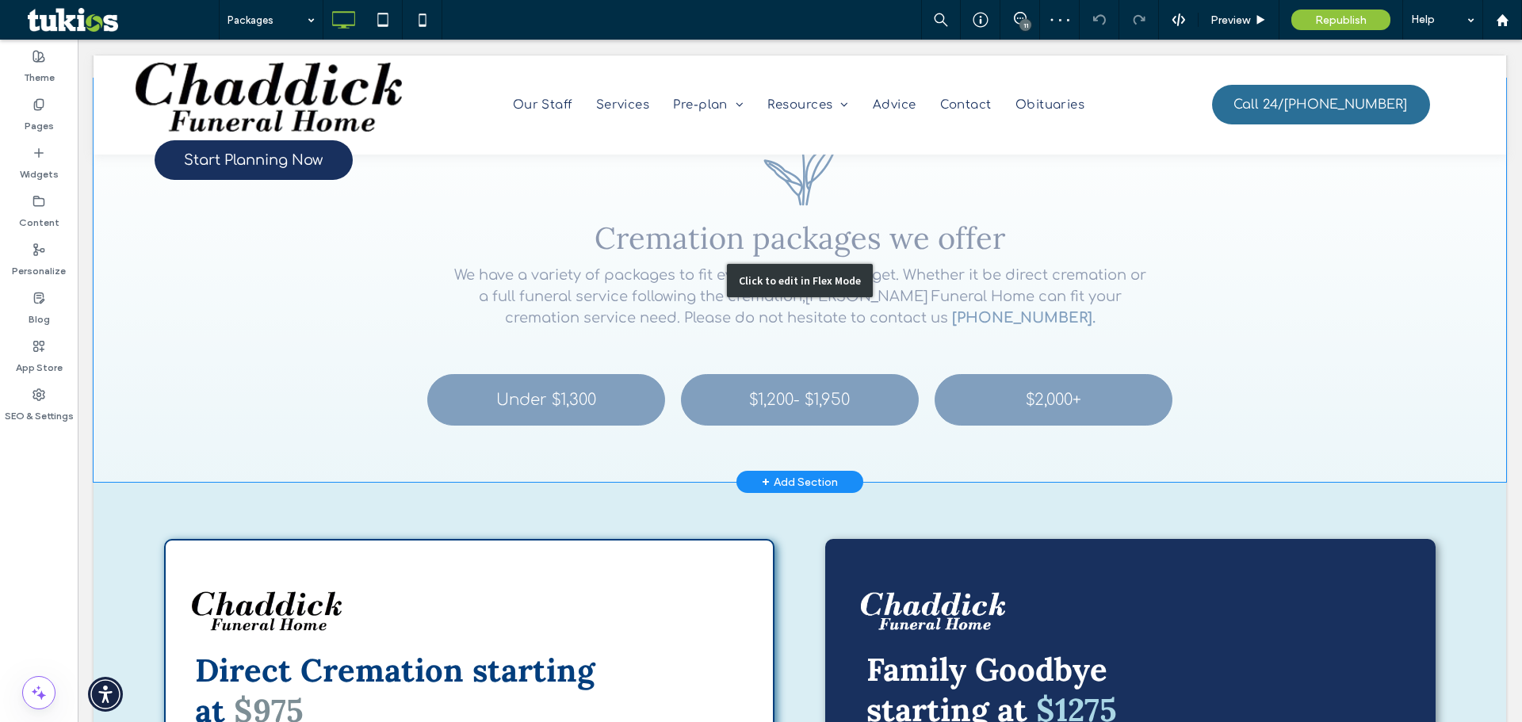
scroll to position [475, 0]
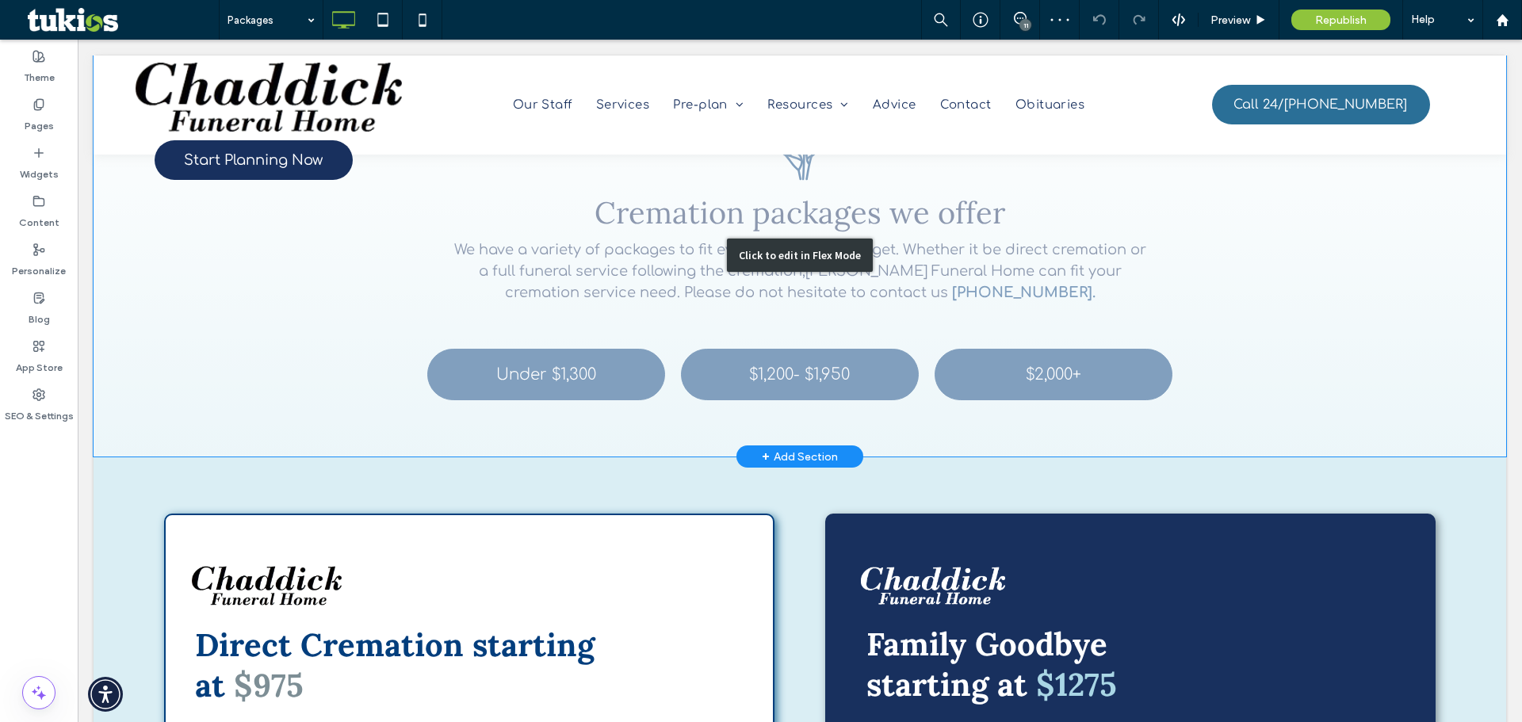
click at [585, 365] on div "Click to edit in Flex Mode" at bounding box center [800, 255] width 1412 height 404
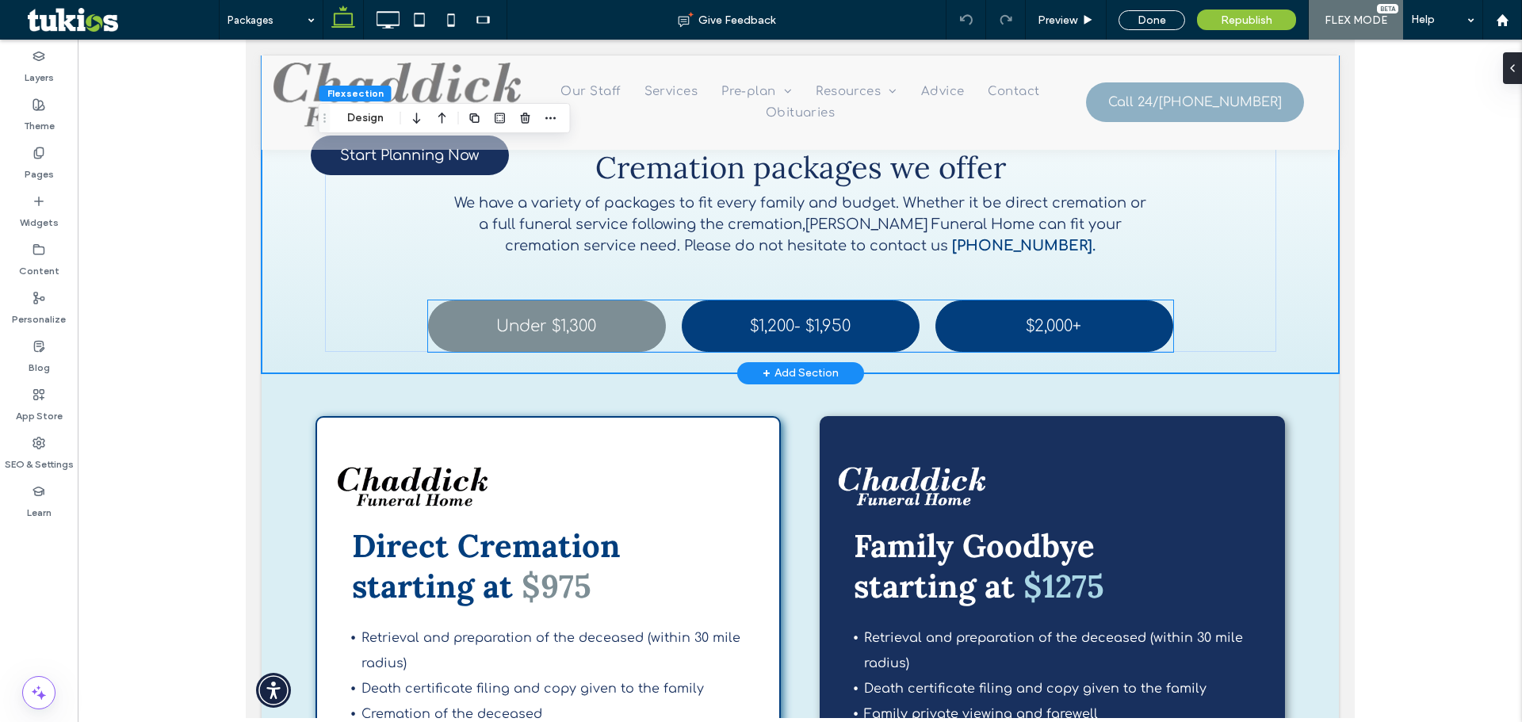
click at [545, 332] on div "Under $1,300" at bounding box center [545, 326] width 100 height 18
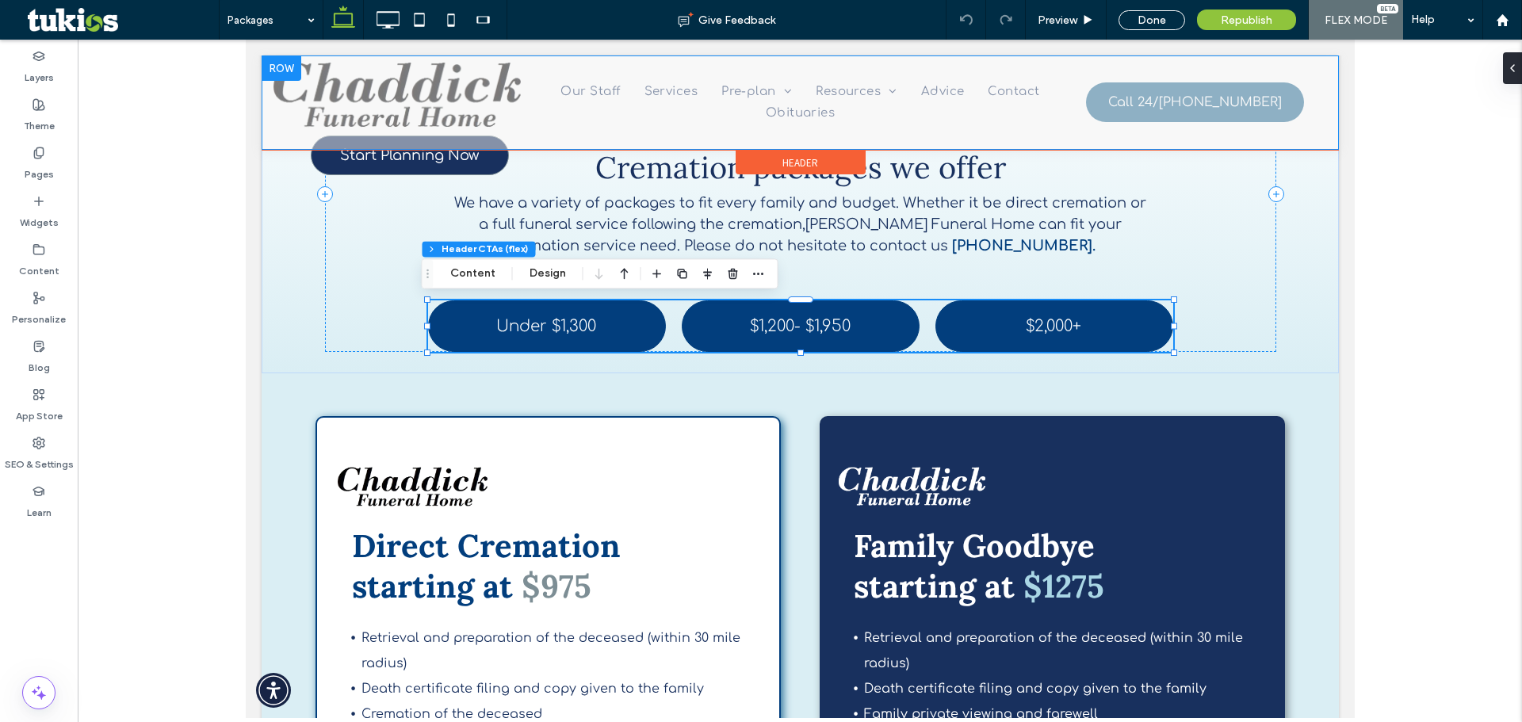
click at [422, 158] on span "Start Planning Now" at bounding box center [408, 155] width 139 height 16
click at [450, 139] on div "Double click to exit Flex Mode" at bounding box center [799, 102] width 1077 height 94
click at [442, 150] on span "Start Planning Now" at bounding box center [408, 155] width 139 height 16
click at [441, 158] on span "Start Planning Now" at bounding box center [408, 155] width 139 height 16
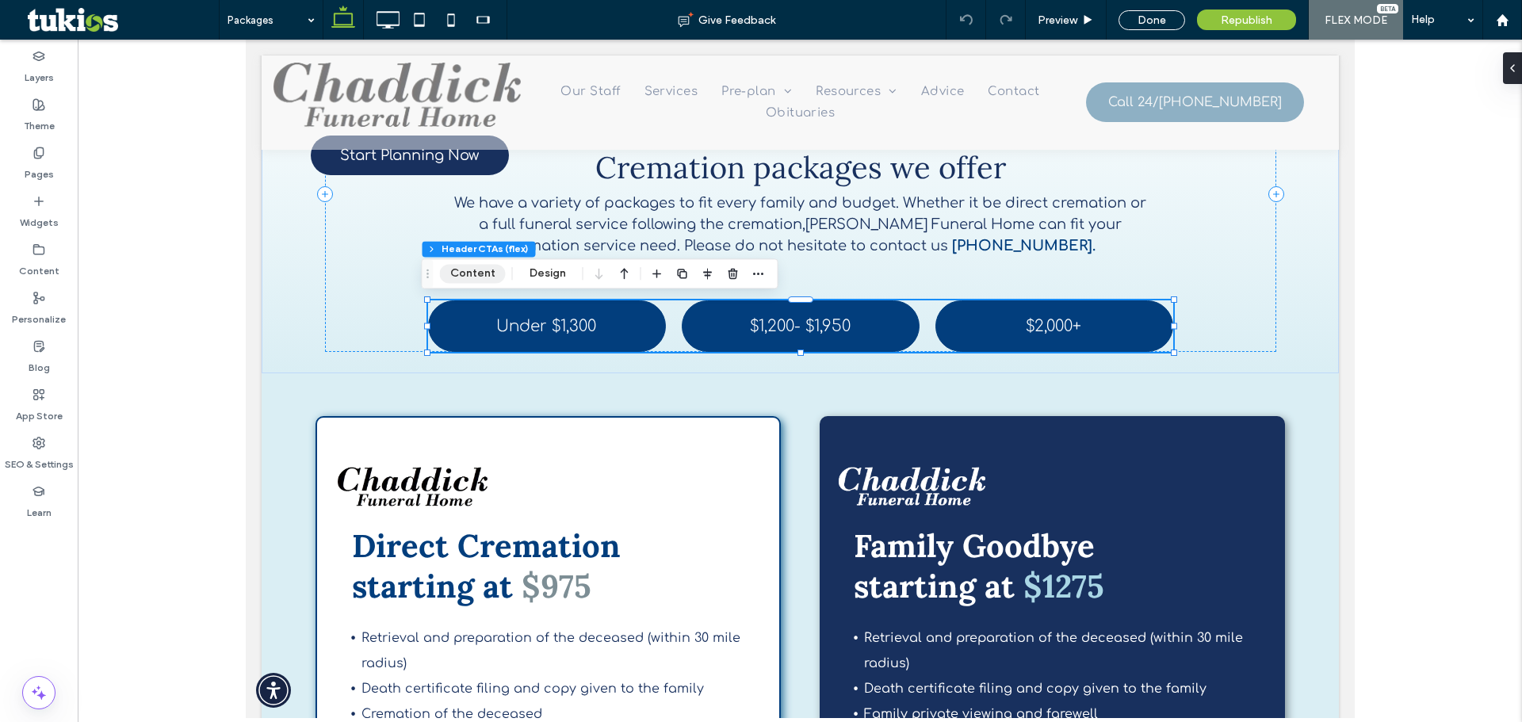
click at [477, 280] on button "Content" at bounding box center [473, 273] width 66 height 19
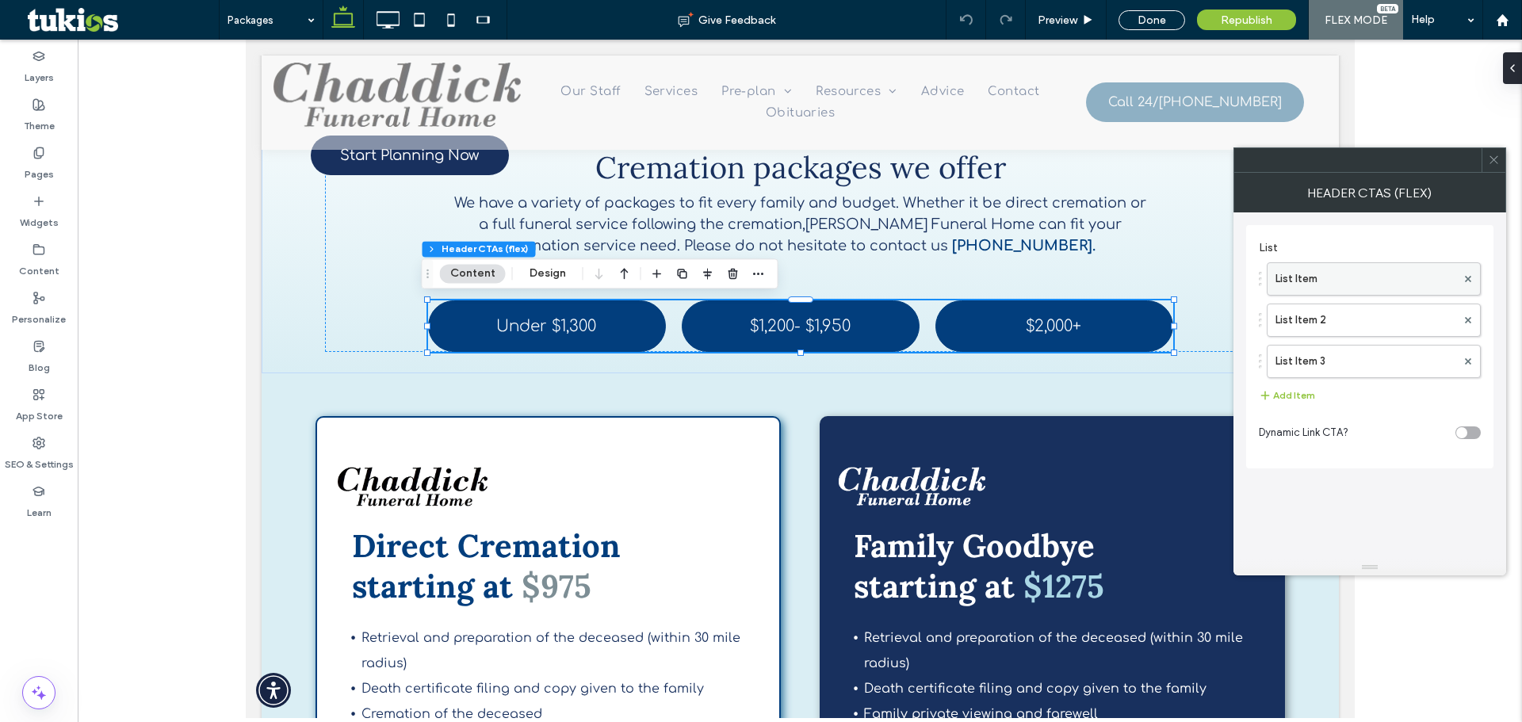
click at [1393, 278] on label "List Item" at bounding box center [1365, 279] width 181 height 32
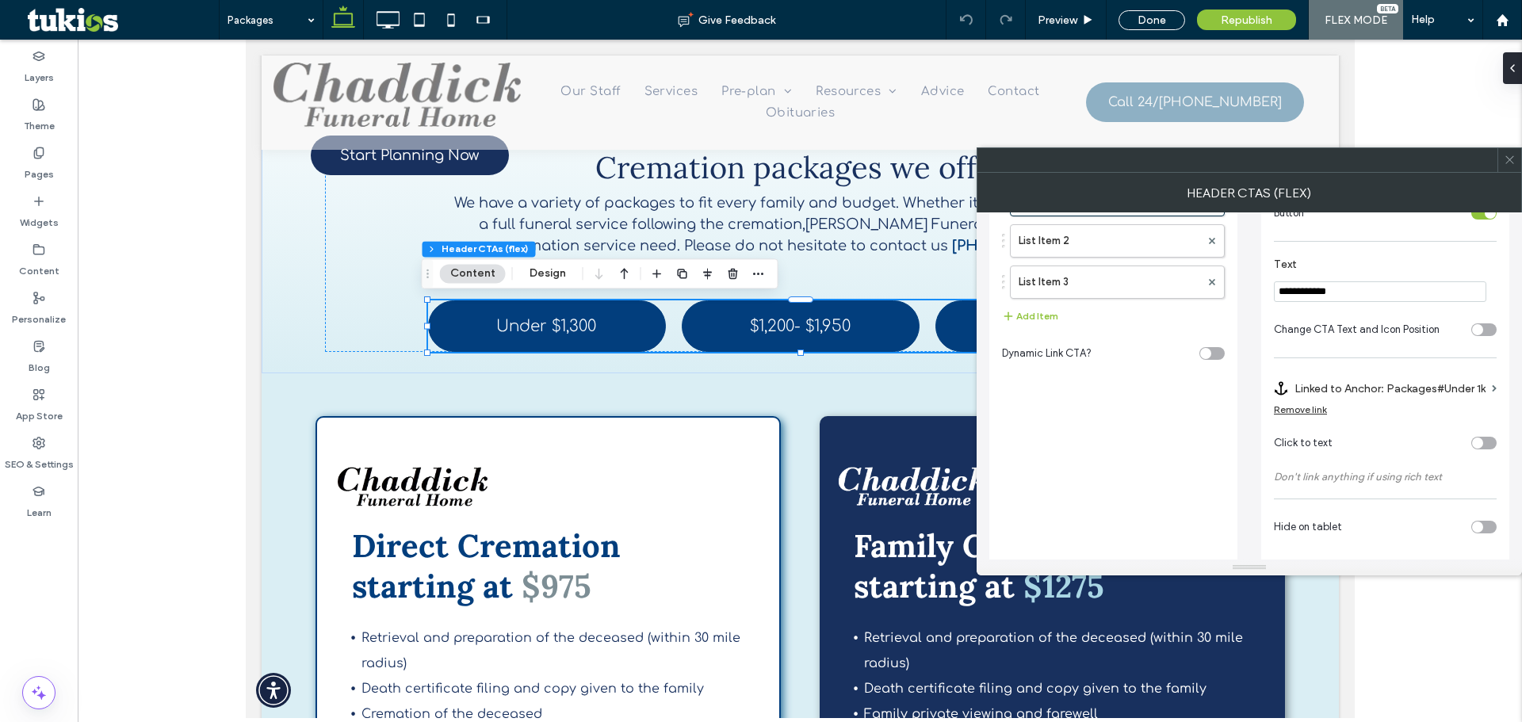
scroll to position [91, 0]
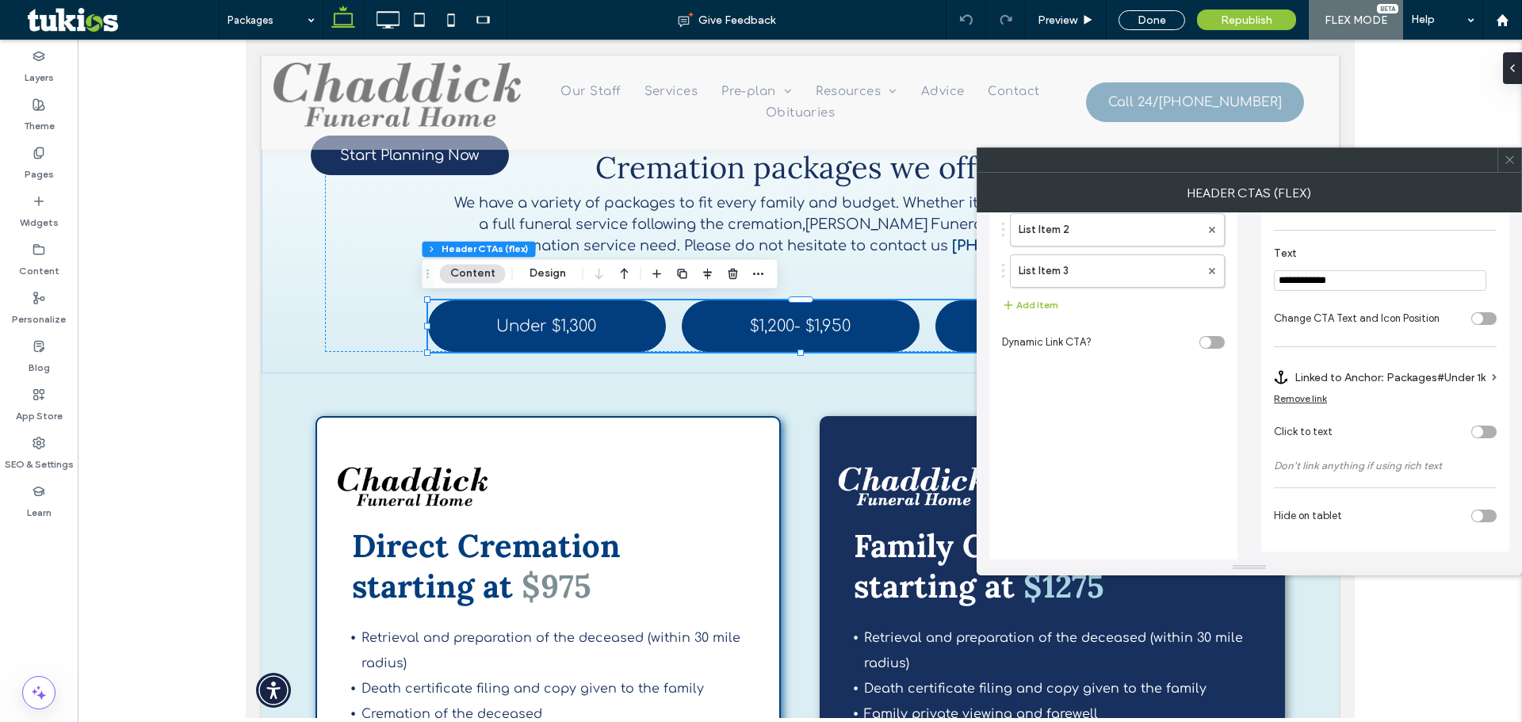
click at [1406, 376] on label "Linked to Anchor: Packages#Under 1k" at bounding box center [1389, 377] width 191 height 29
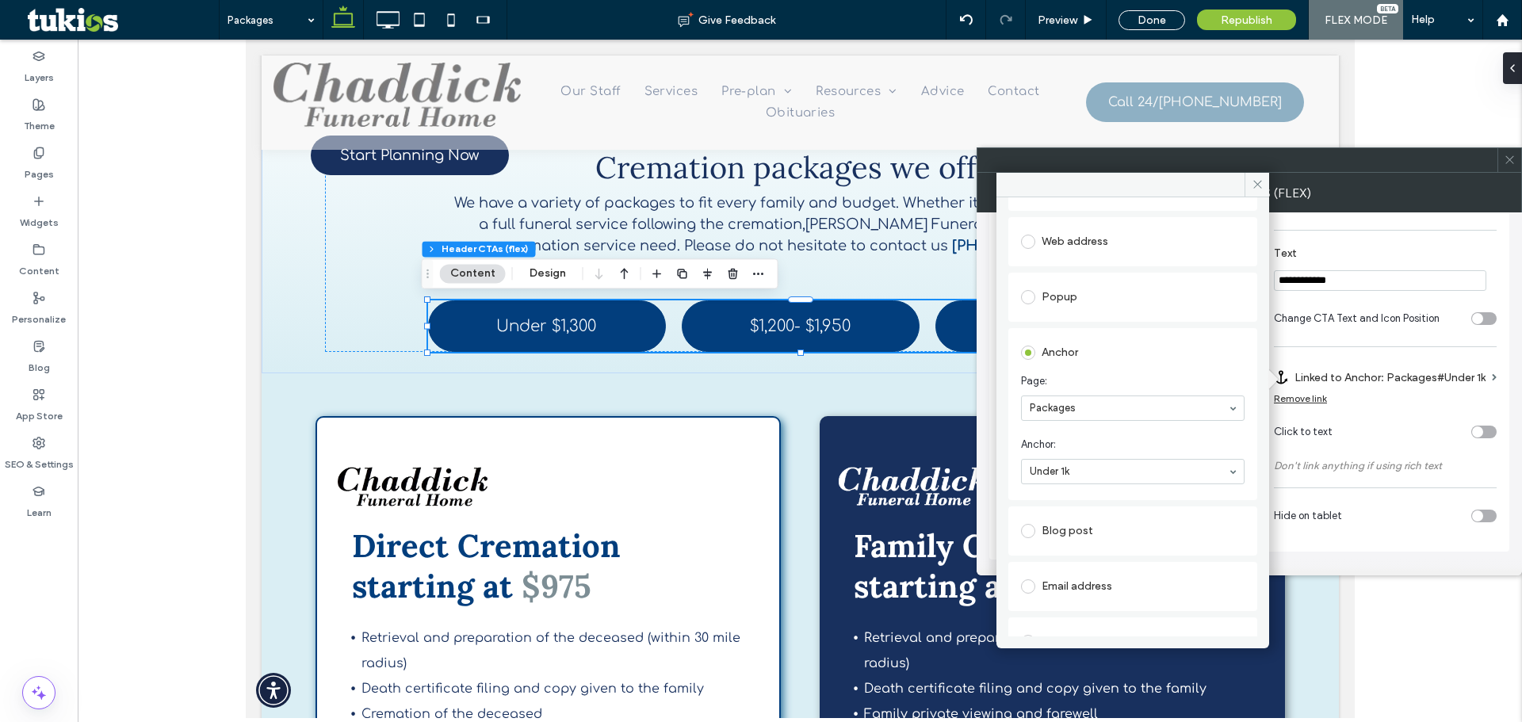
scroll to position [0, 0]
click at [1254, 184] on icon at bounding box center [1257, 184] width 12 height 12
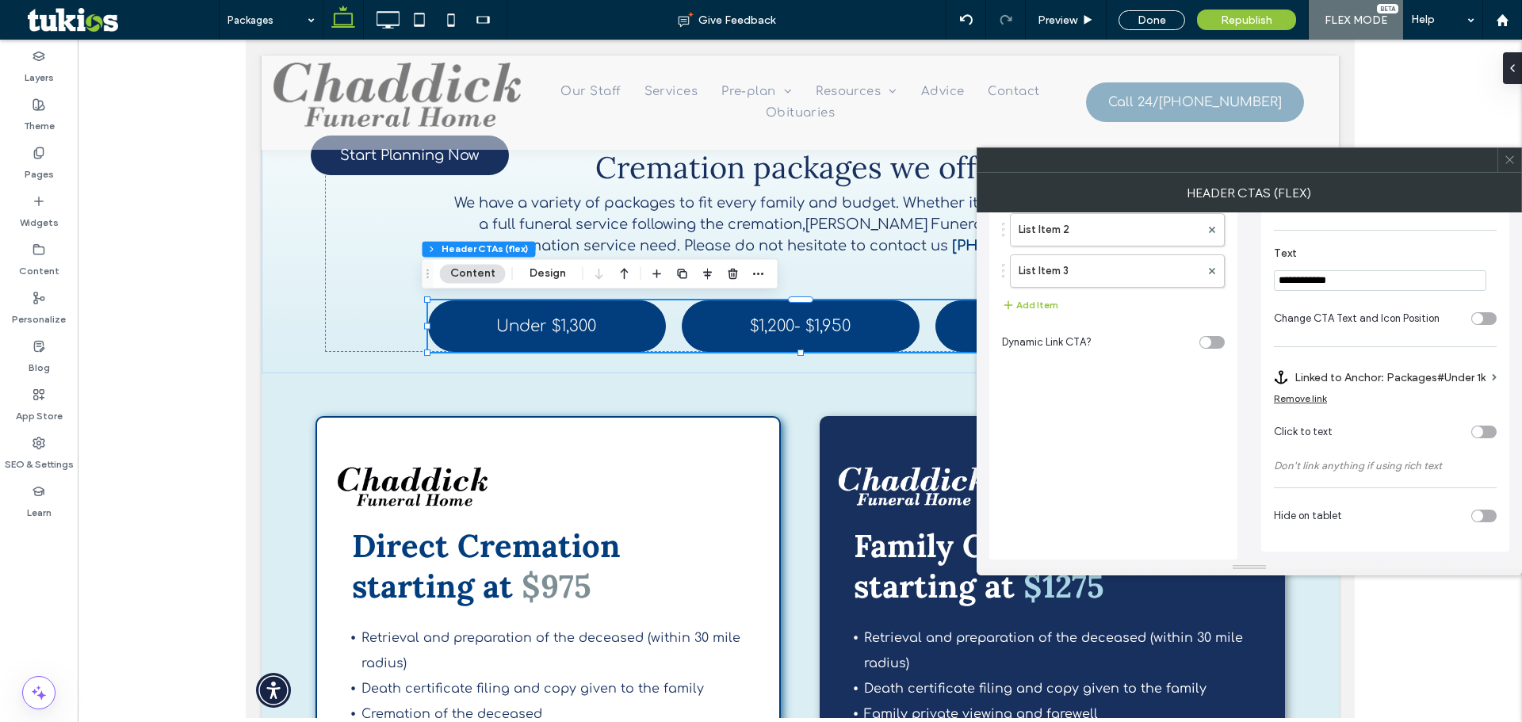
click at [1510, 164] on icon at bounding box center [1509, 160] width 12 height 12
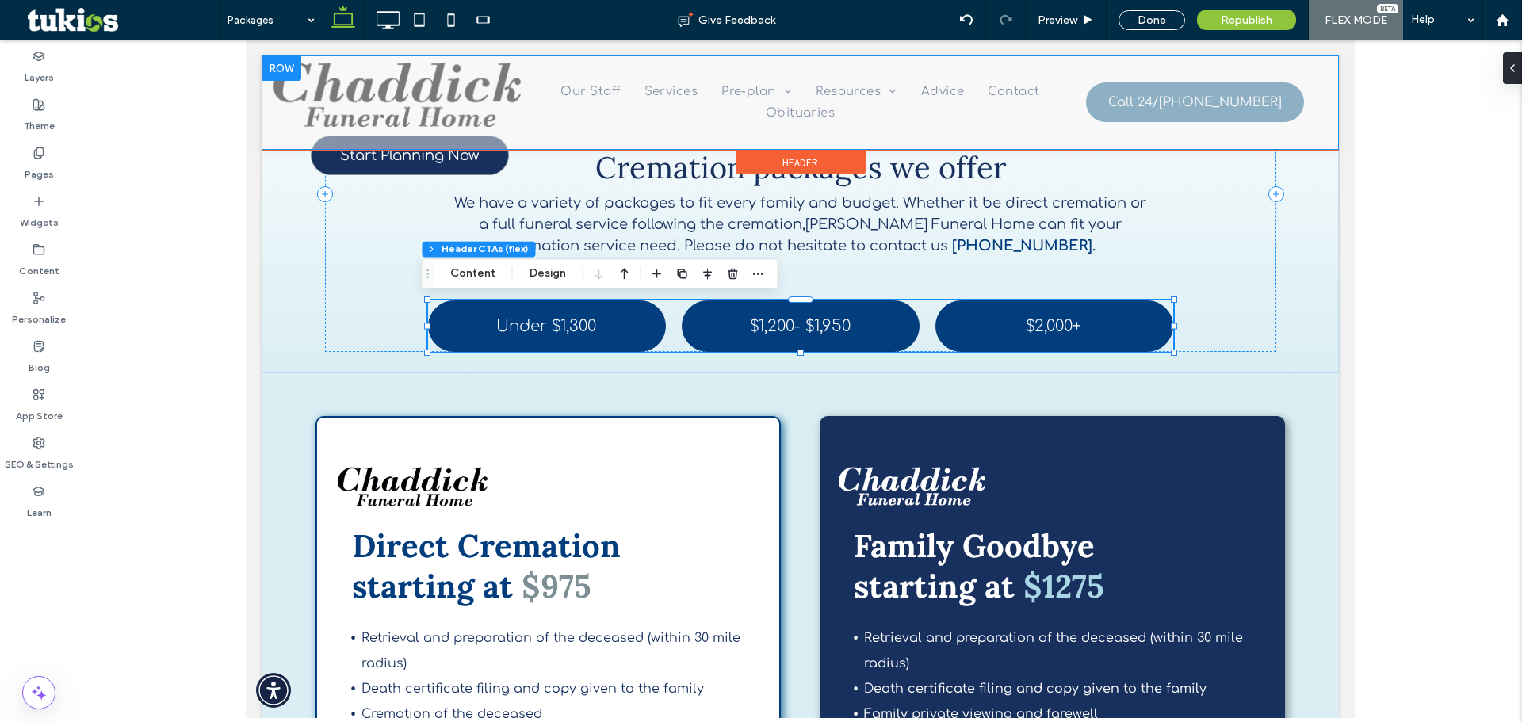
click at [413, 166] on link "Start Planning Now" at bounding box center [409, 156] width 198 height 40
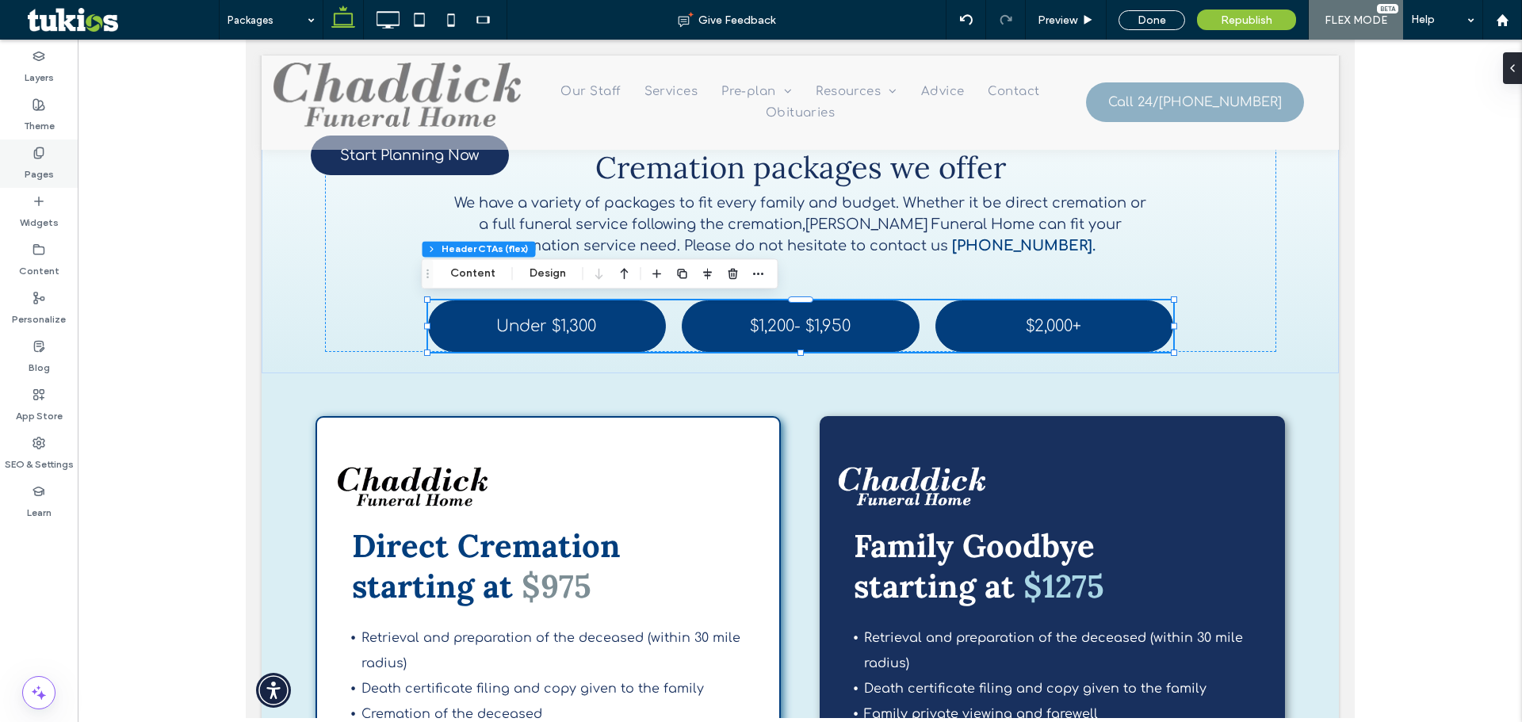
drag, startPoint x: 6, startPoint y: 149, endPoint x: 13, endPoint y: 158, distance: 11.9
click at [6, 150] on div "Pages" at bounding box center [39, 163] width 78 height 48
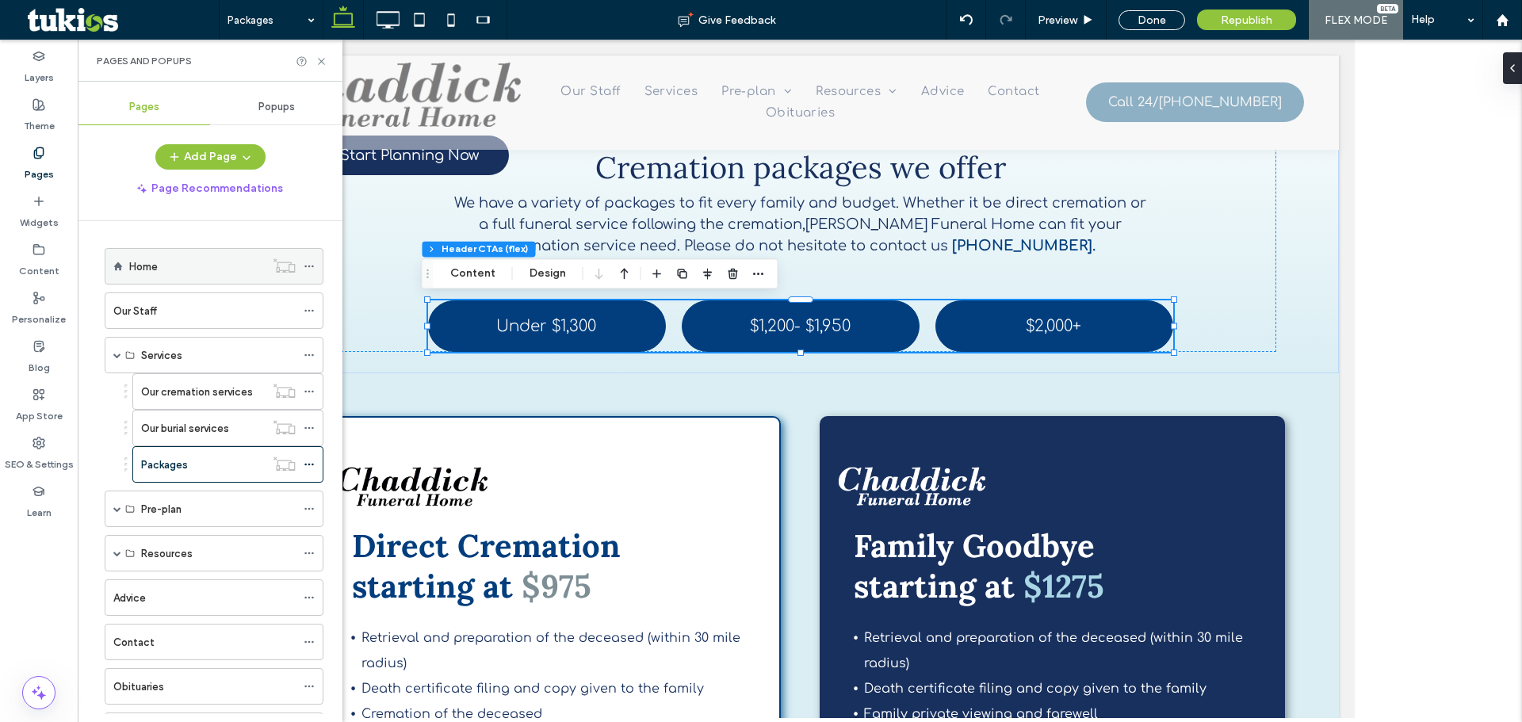
click at [113, 269] on div "Home" at bounding box center [214, 266] width 219 height 36
click at [230, 269] on div "Home" at bounding box center [197, 266] width 136 height 17
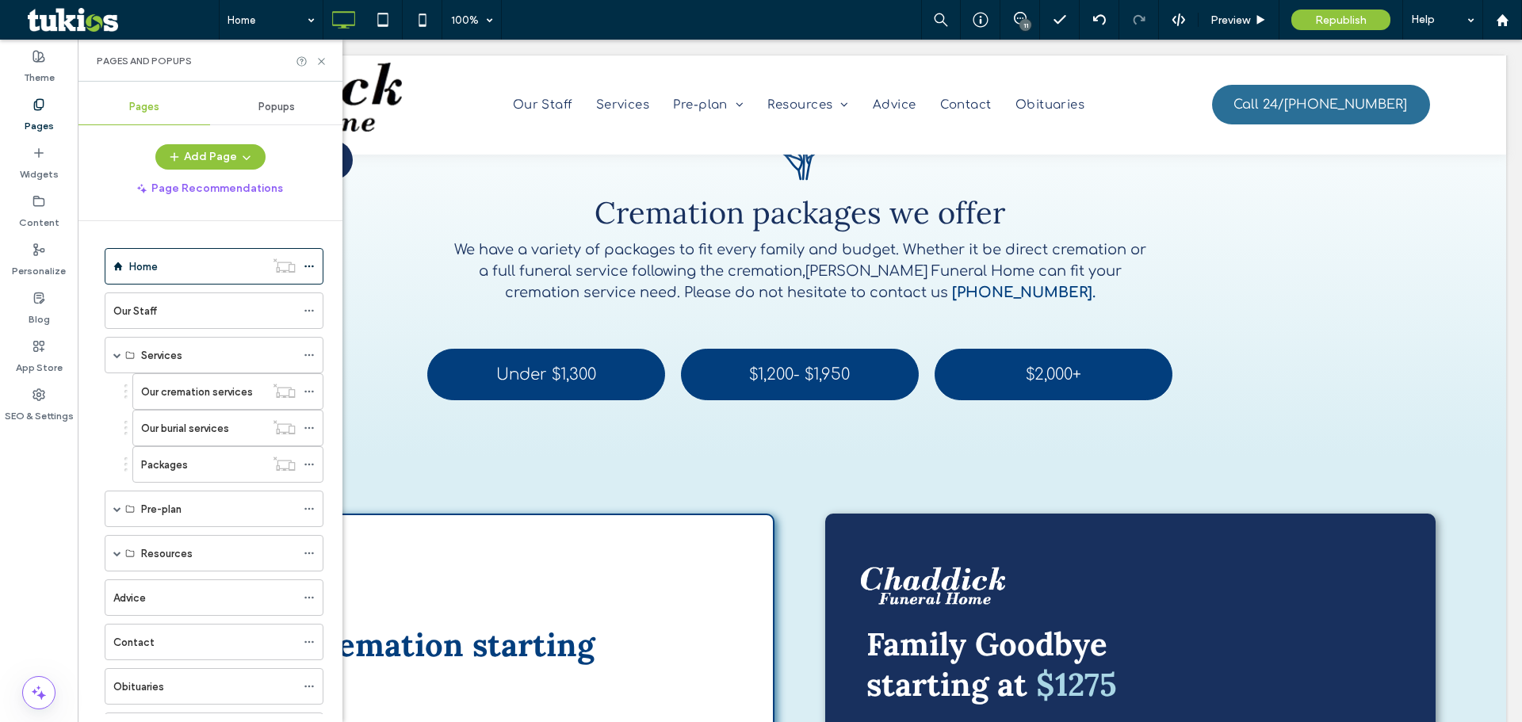
click at [322, 62] on use at bounding box center [321, 61] width 6 height 6
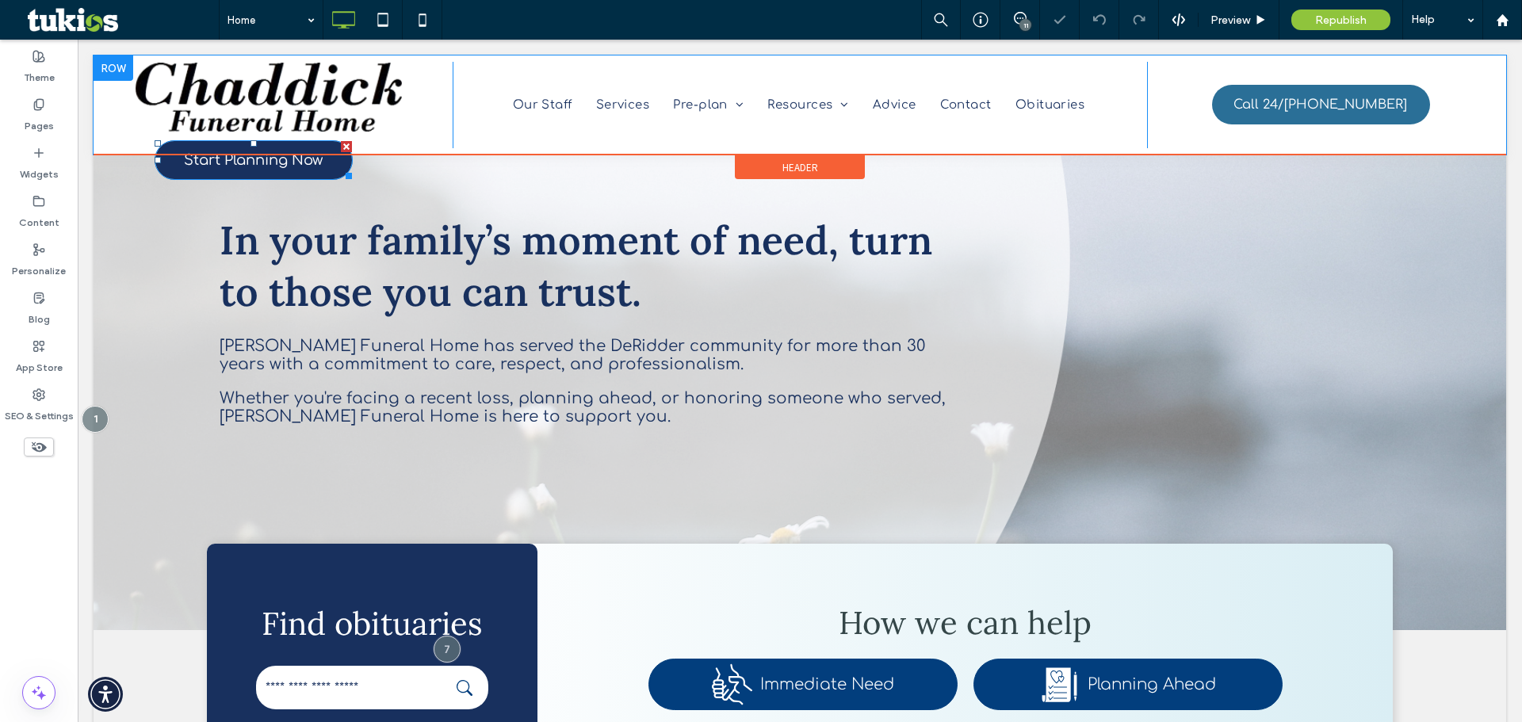
click at [237, 164] on span "Start Planning Now" at bounding box center [253, 160] width 139 height 16
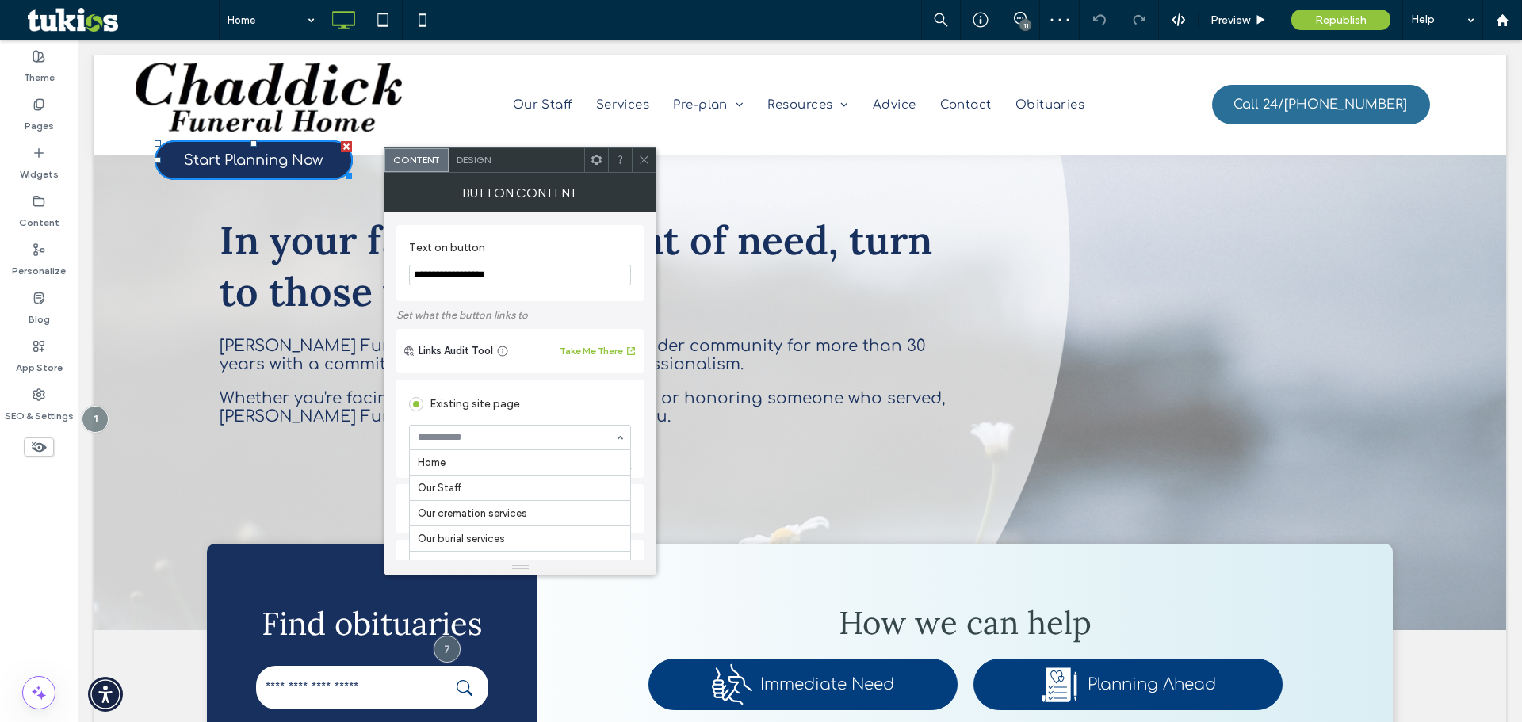
scroll to position [127, 0]
click at [639, 170] on span at bounding box center [644, 160] width 12 height 24
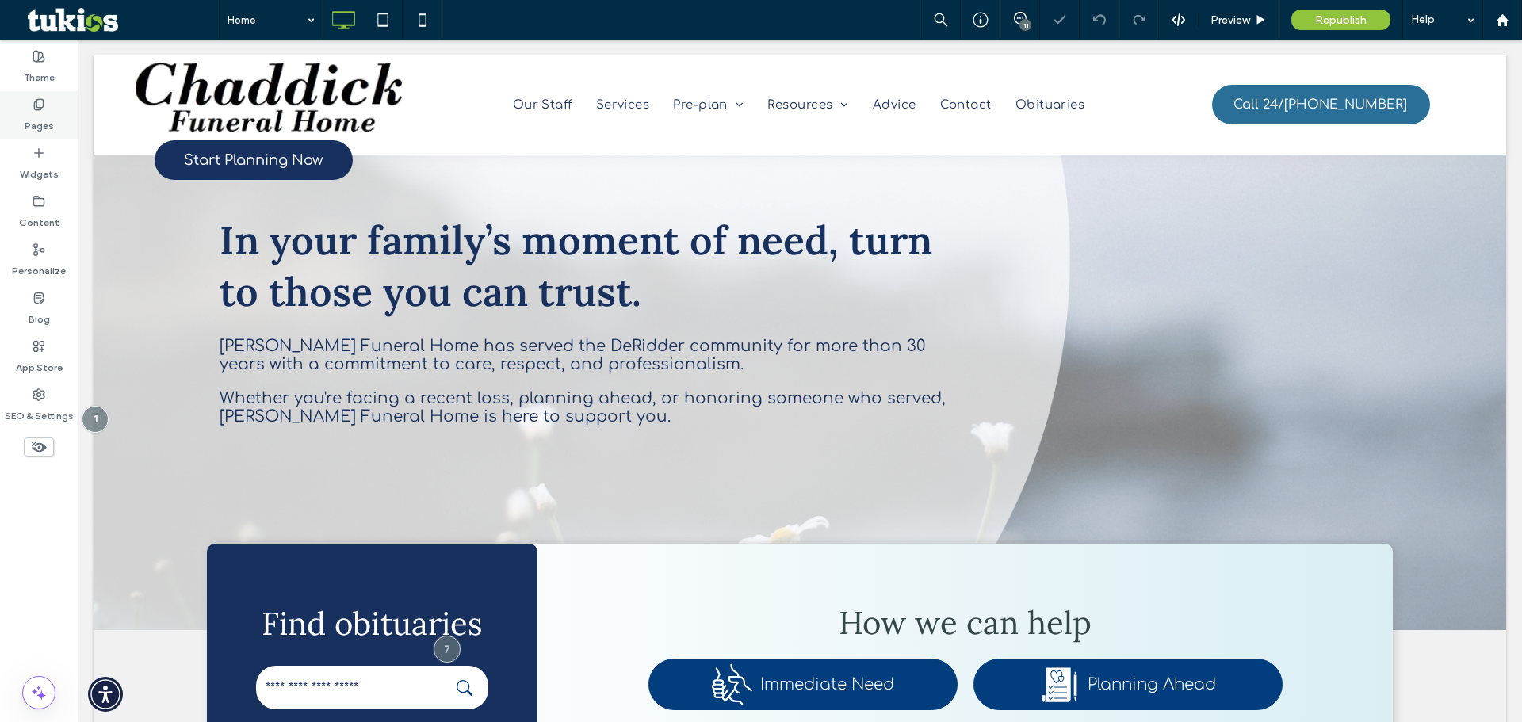
click at [13, 106] on div "Pages" at bounding box center [39, 115] width 78 height 48
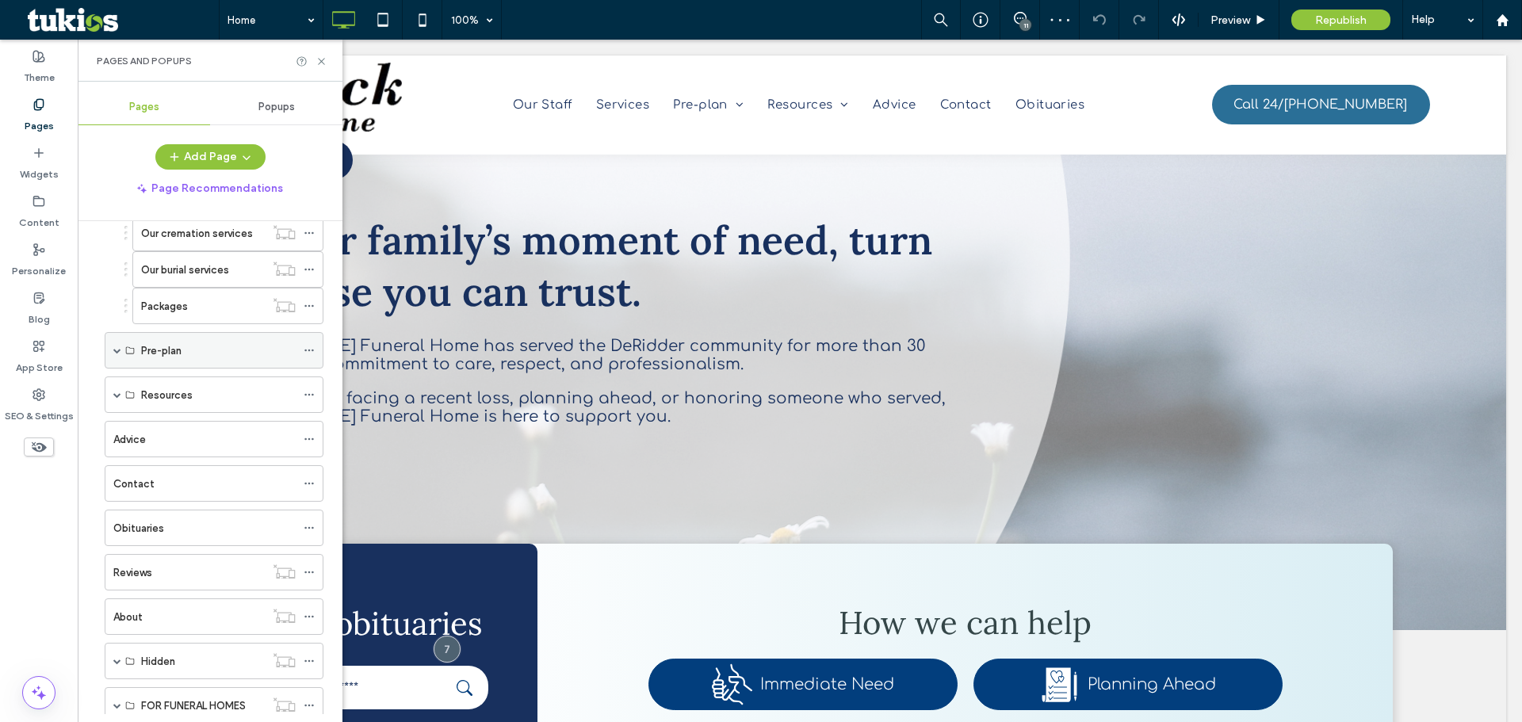
scroll to position [208, 0]
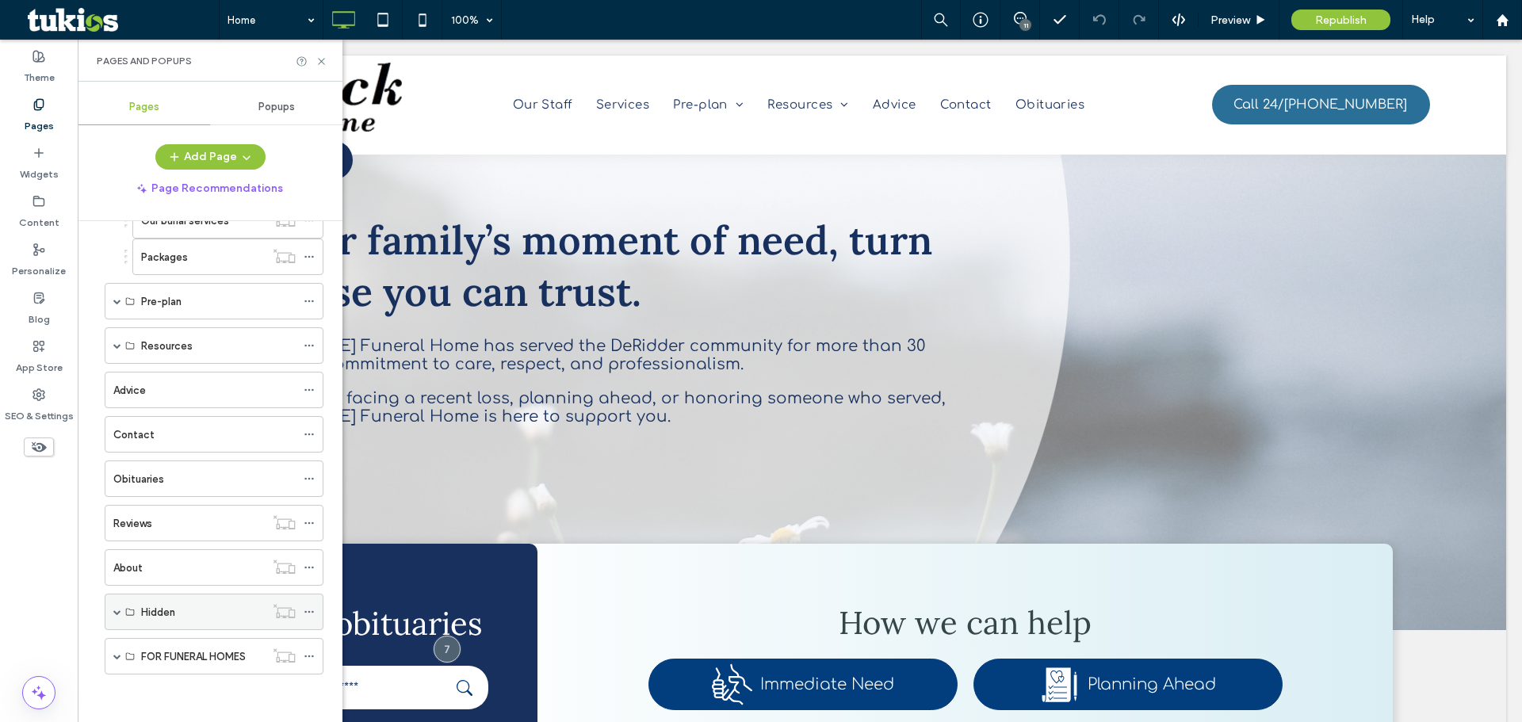
click at [116, 614] on span at bounding box center [117, 612] width 8 height 8
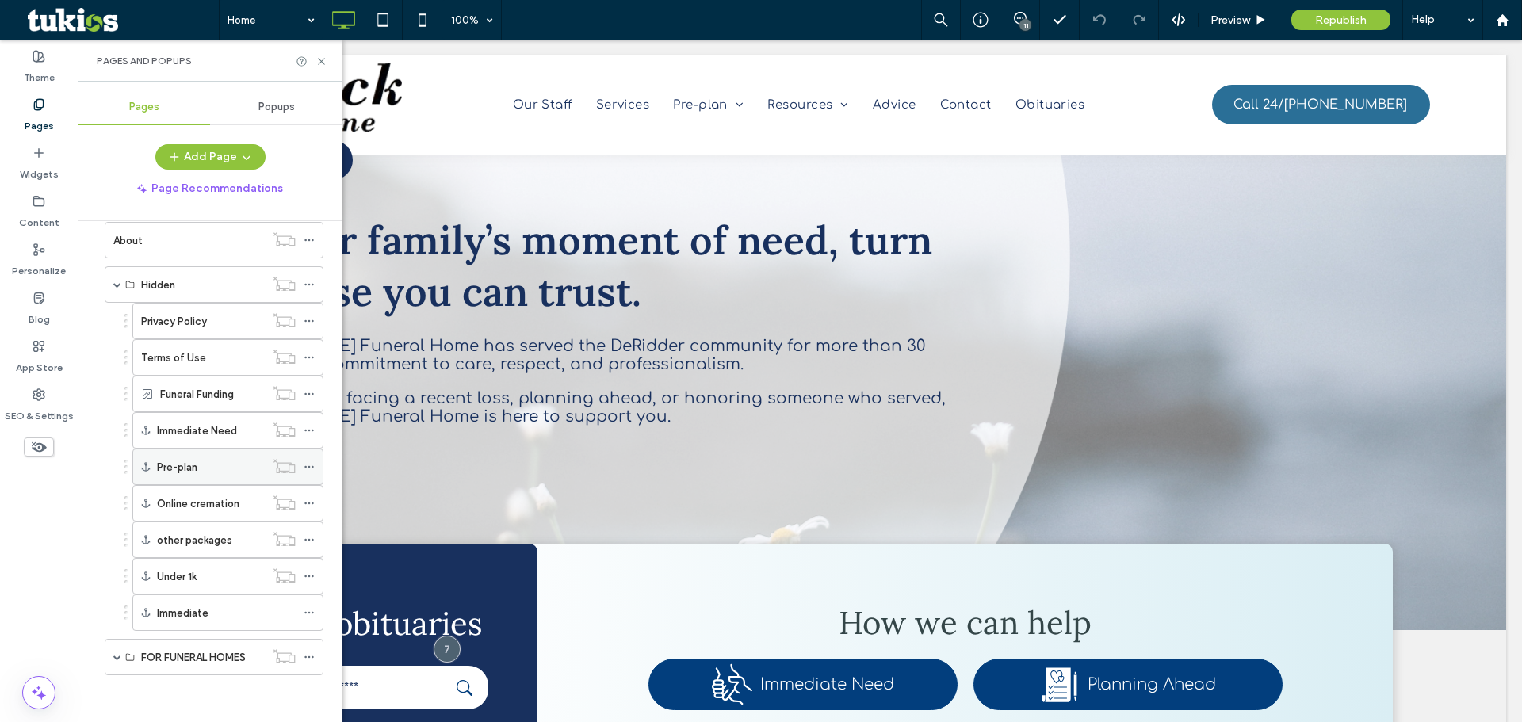
scroll to position [536, 0]
click at [223, 470] on div "Pre-plan" at bounding box center [211, 466] width 108 height 17
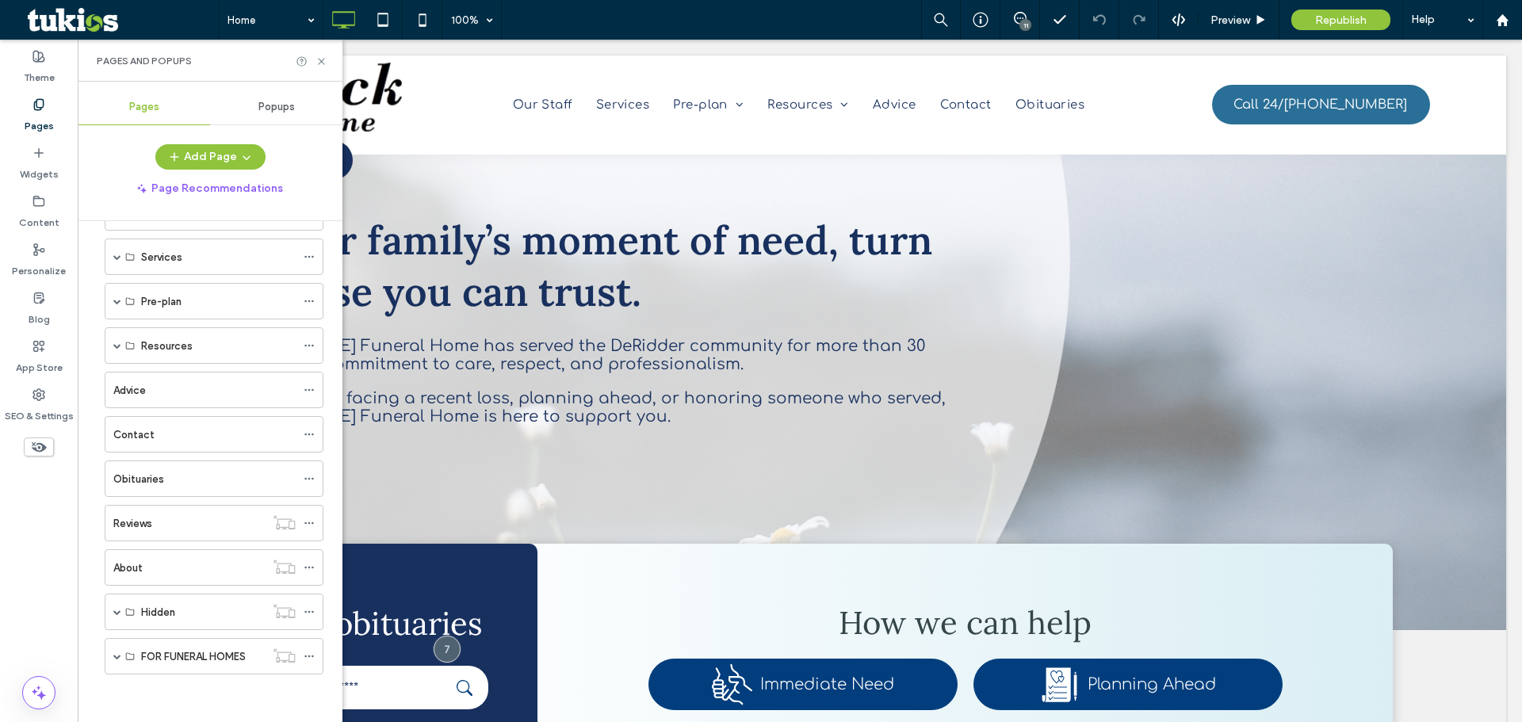
scroll to position [98, 0]
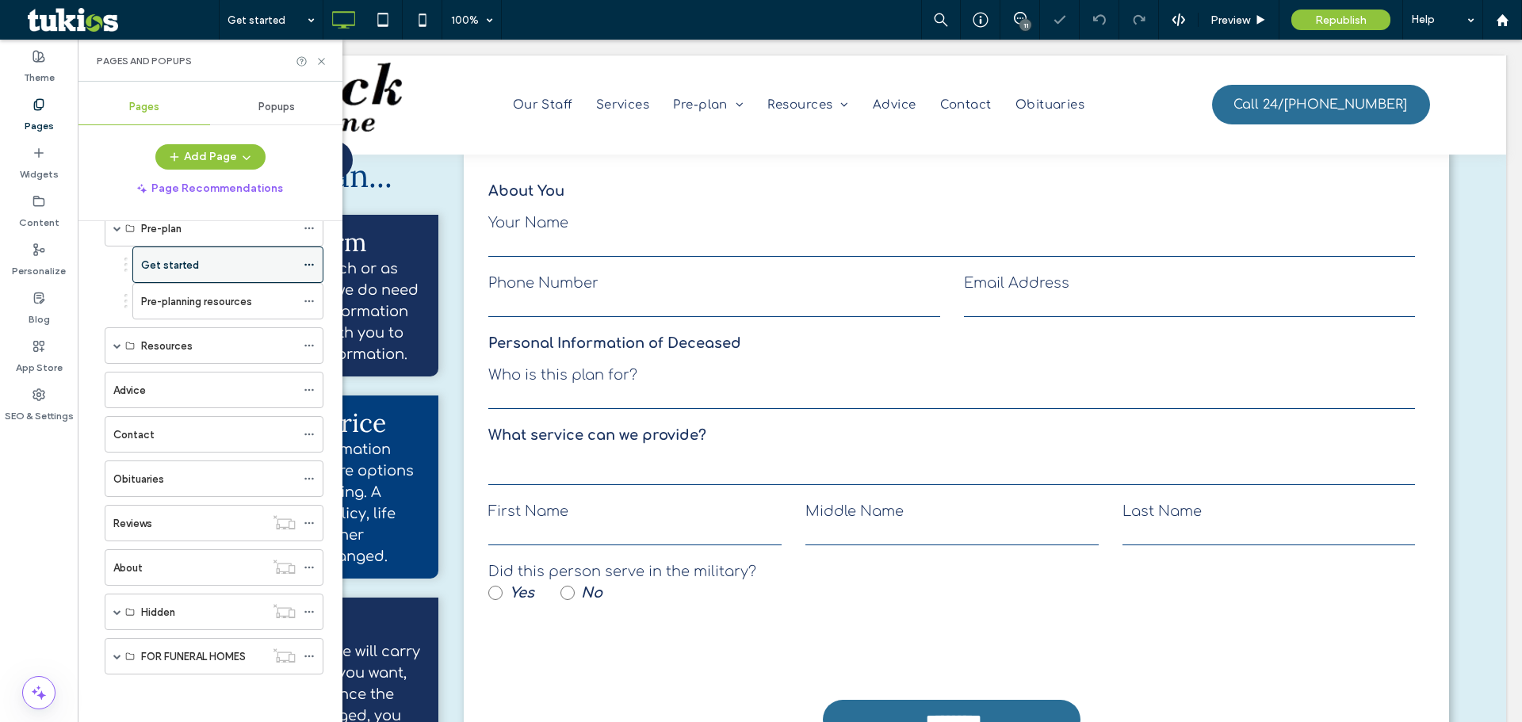
scroll to position [92, 0]
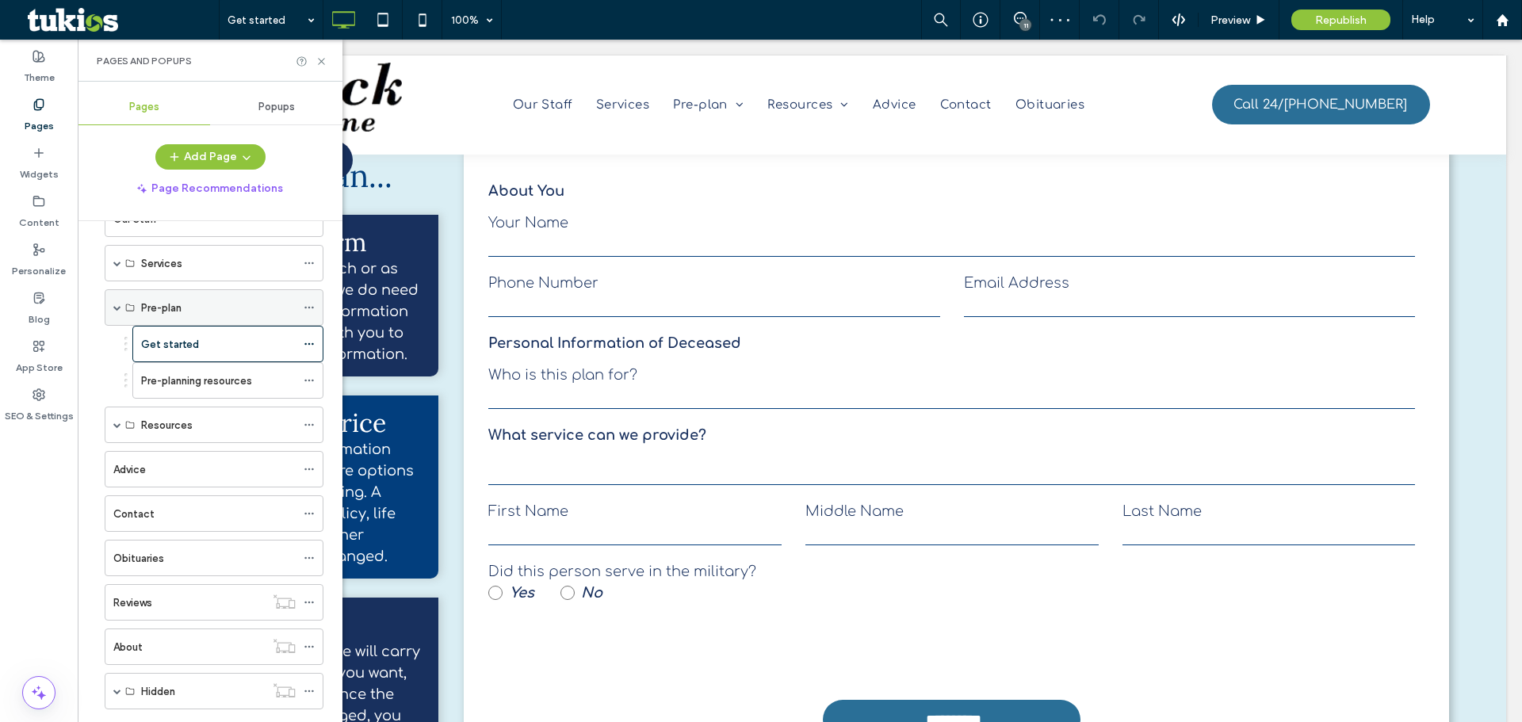
click at [113, 307] on div "Pre-plan" at bounding box center [214, 307] width 219 height 36
click at [116, 691] on span at bounding box center [117, 691] width 8 height 8
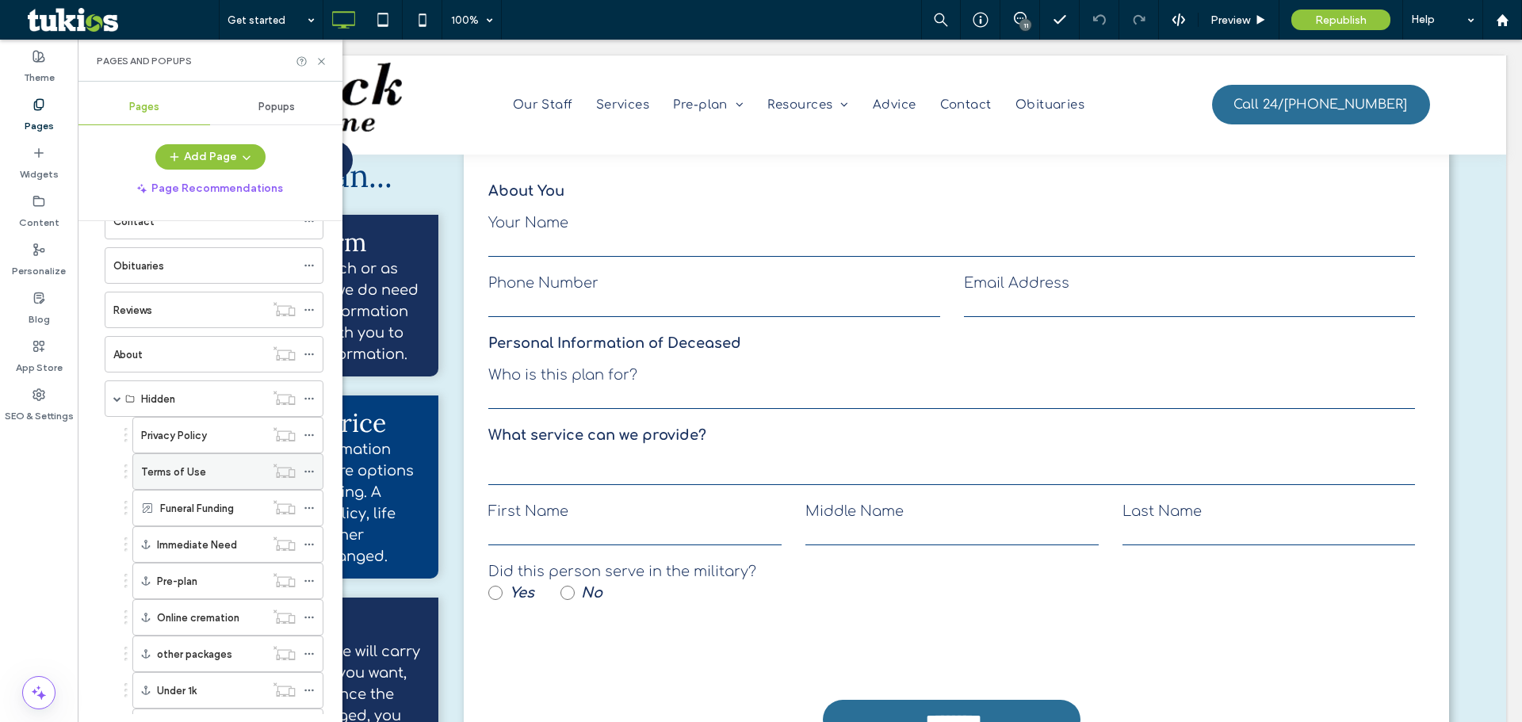
scroll to position [409, 0]
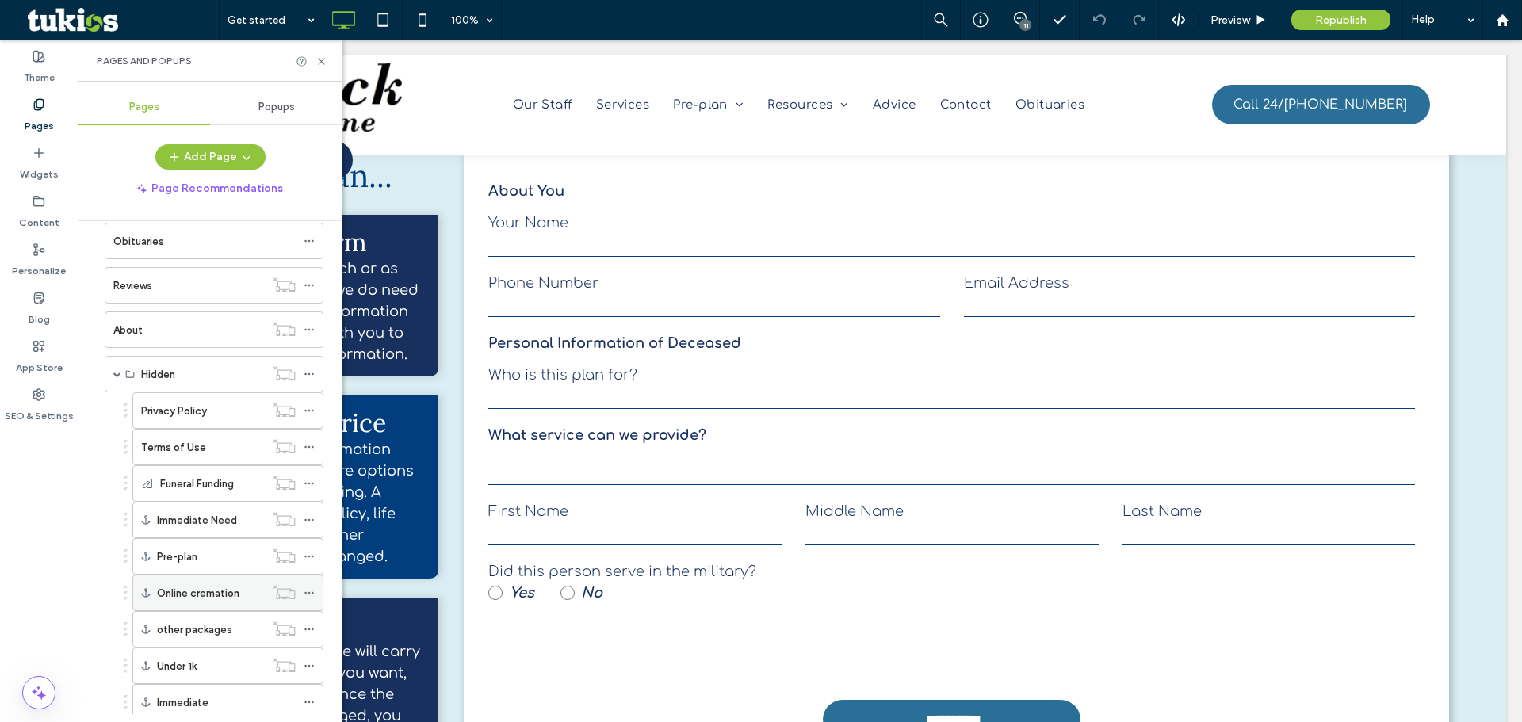
click at [197, 598] on label "Online cremation" at bounding box center [198, 593] width 82 height 28
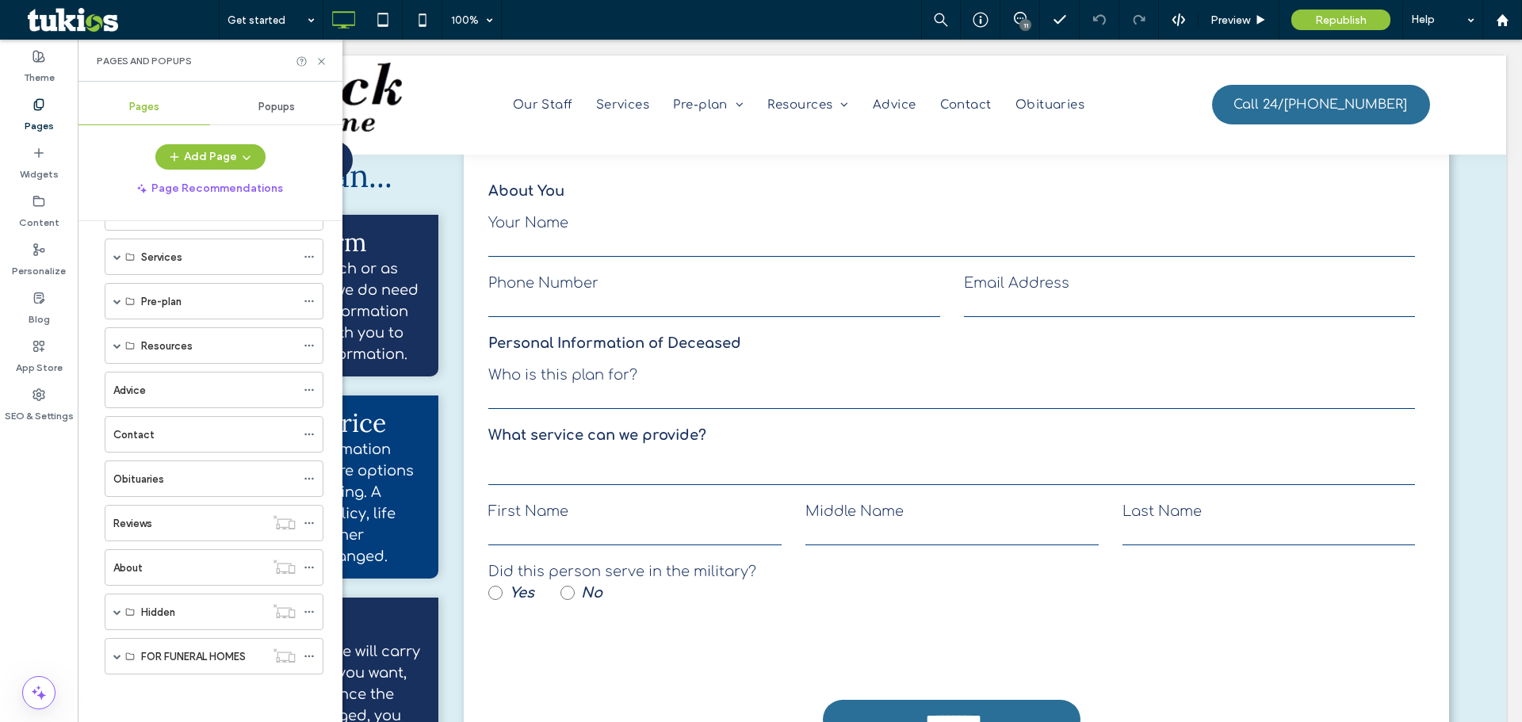
scroll to position [98, 0]
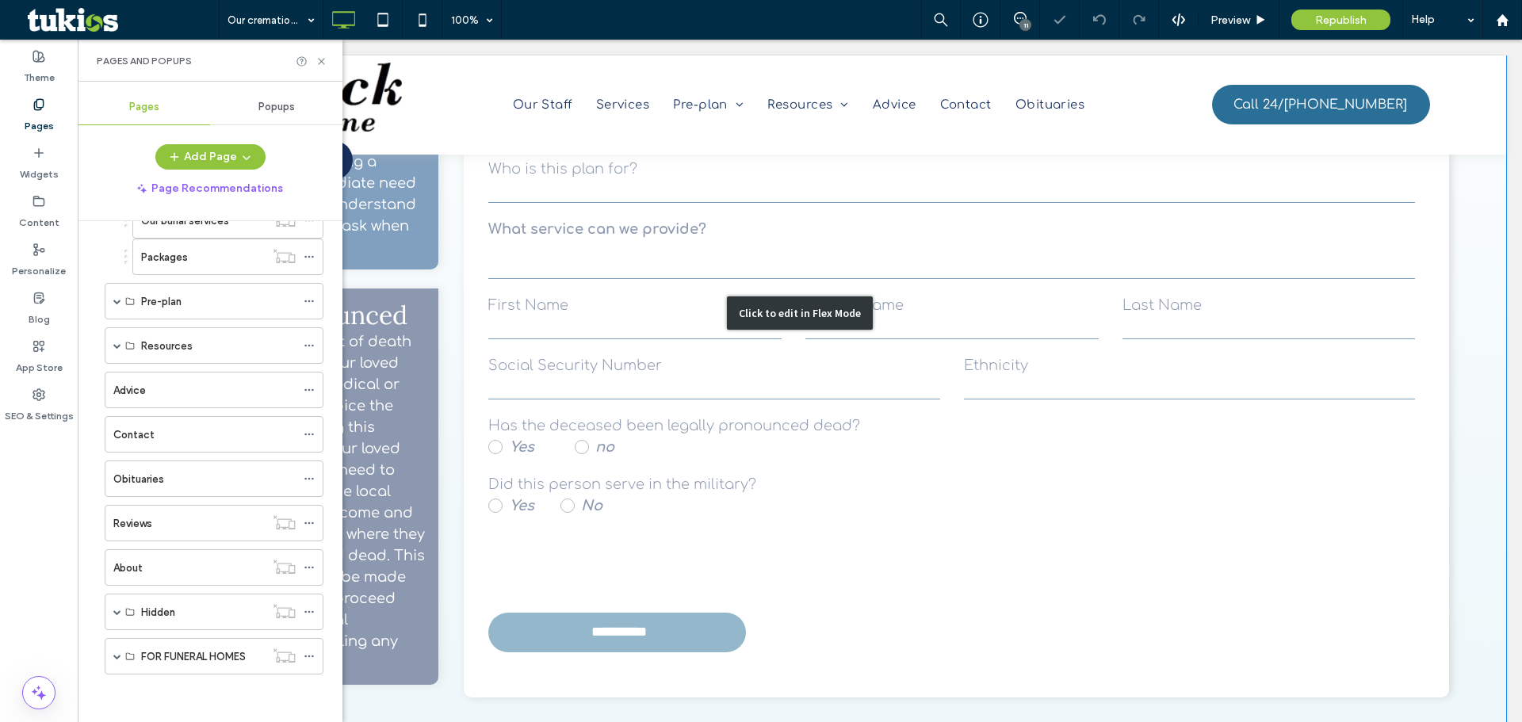
scroll to position [2180, 0]
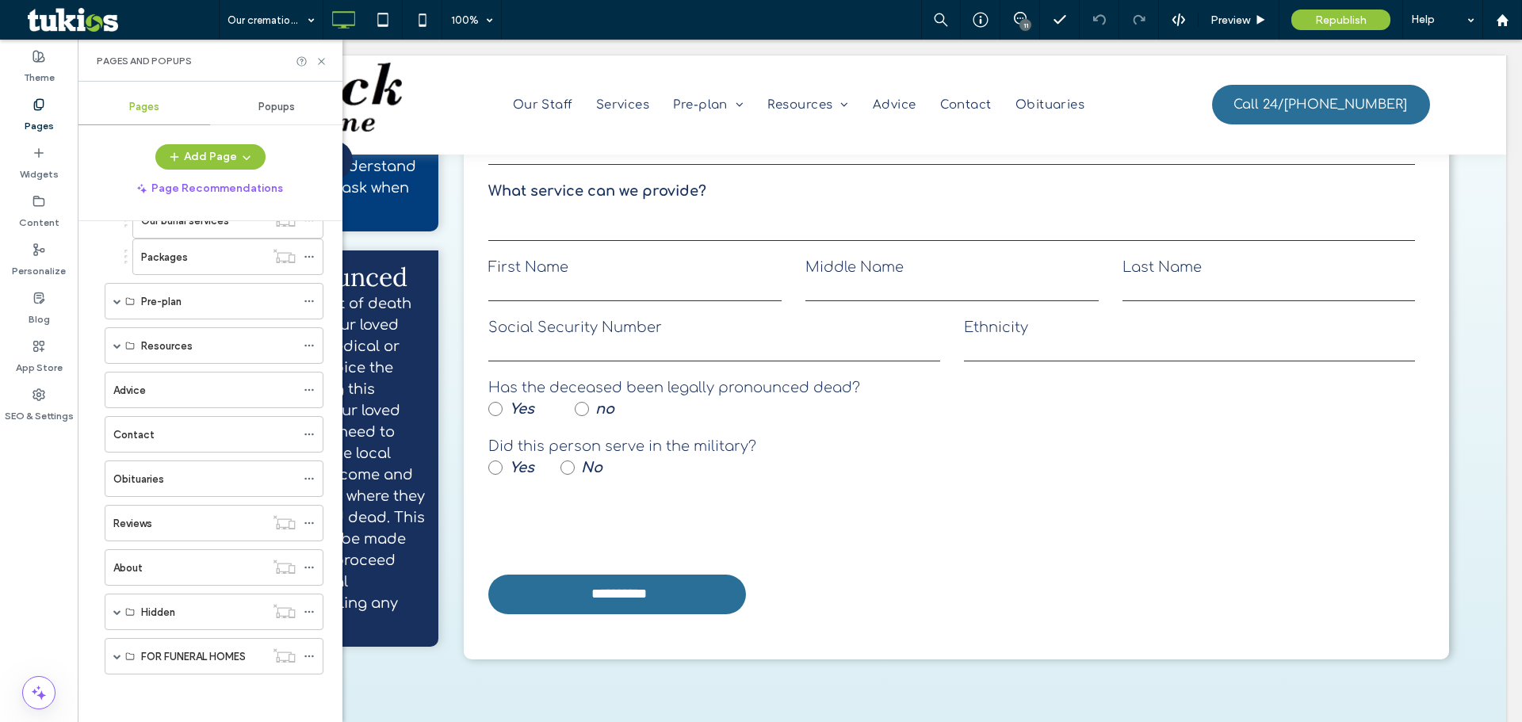
click at [42, 123] on label "Pages" at bounding box center [39, 122] width 29 height 22
click at [53, 104] on div "Pages" at bounding box center [39, 115] width 78 height 48
drag, startPoint x: 326, startPoint y: 59, endPoint x: 275, endPoint y: 115, distance: 75.8
click at [326, 59] on icon at bounding box center [321, 61] width 12 height 12
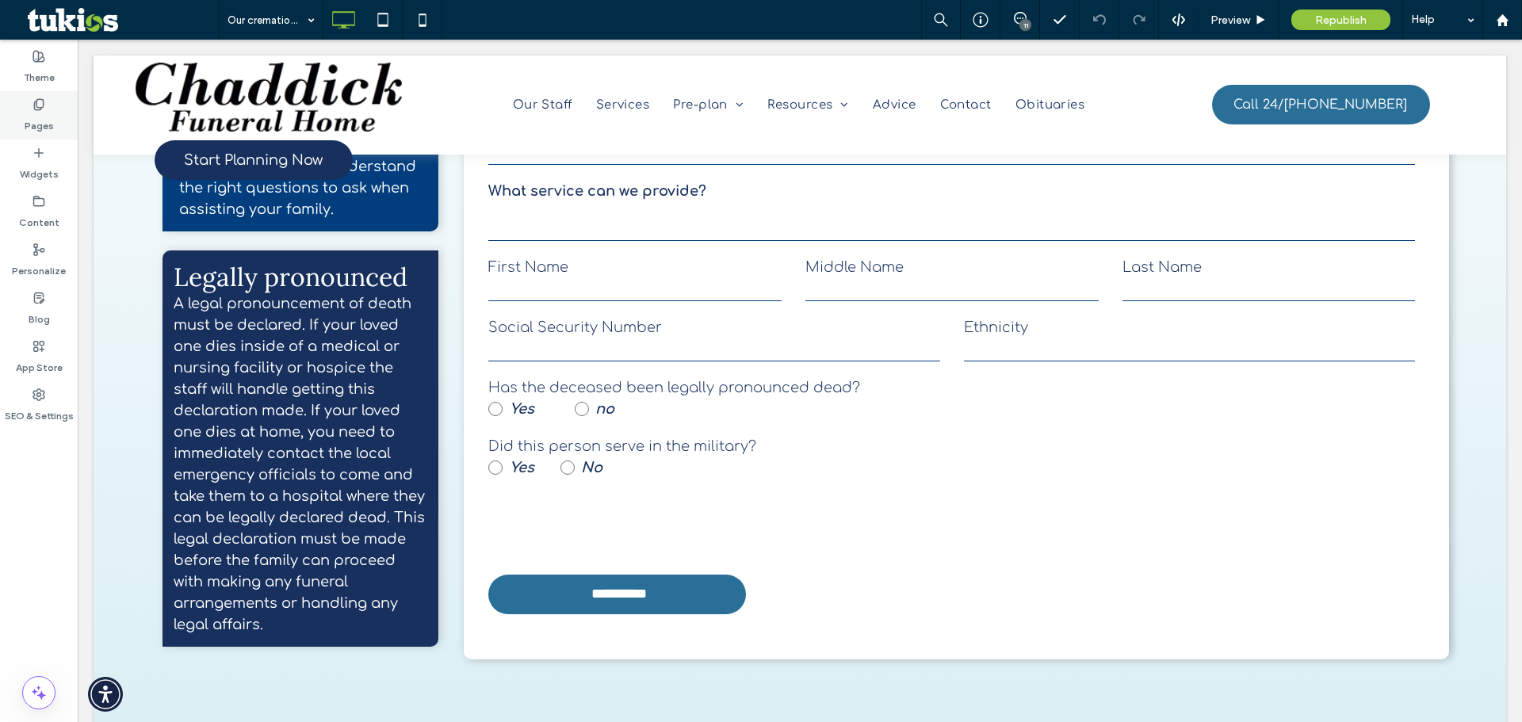
click at [29, 116] on label "Pages" at bounding box center [39, 122] width 29 height 22
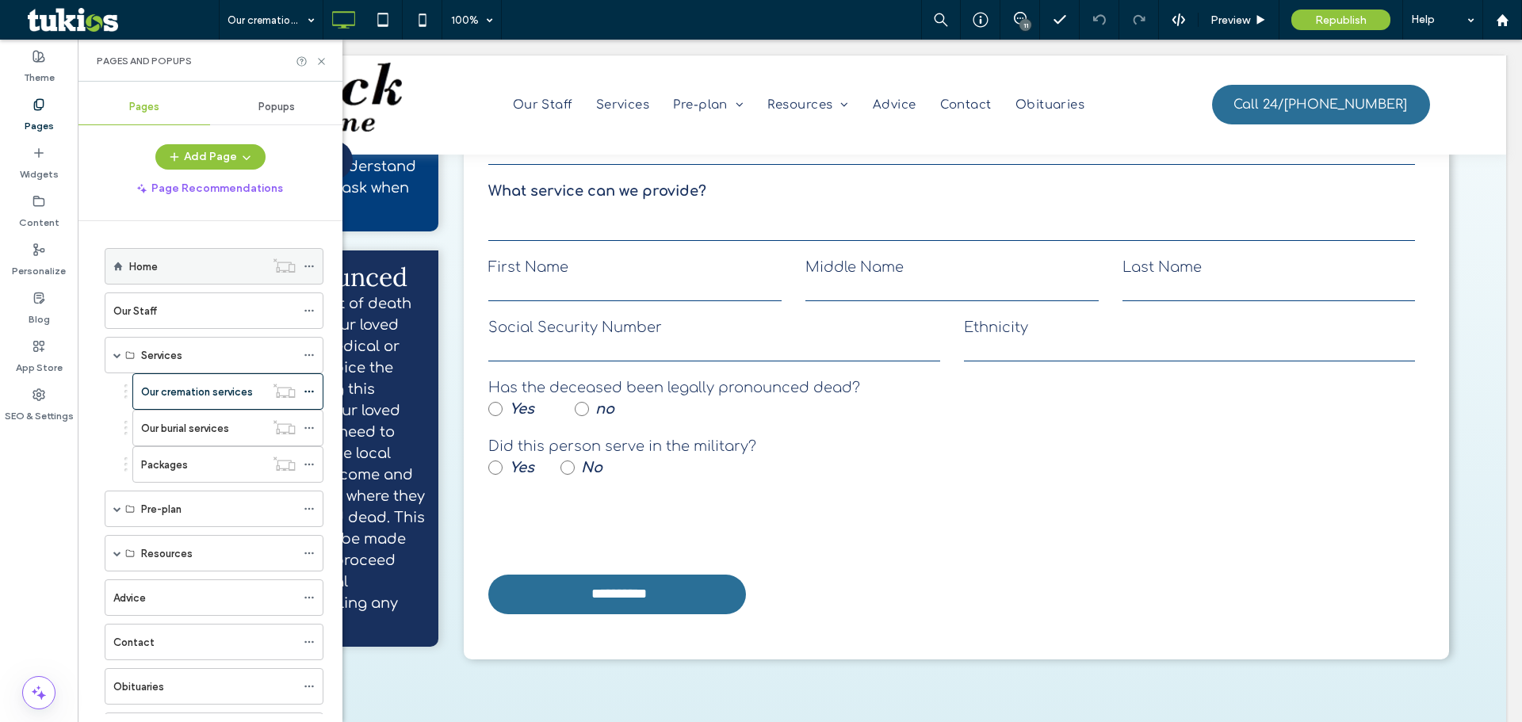
click at [143, 274] on label "Home" at bounding box center [143, 267] width 29 height 28
click at [323, 59] on use at bounding box center [321, 61] width 6 height 6
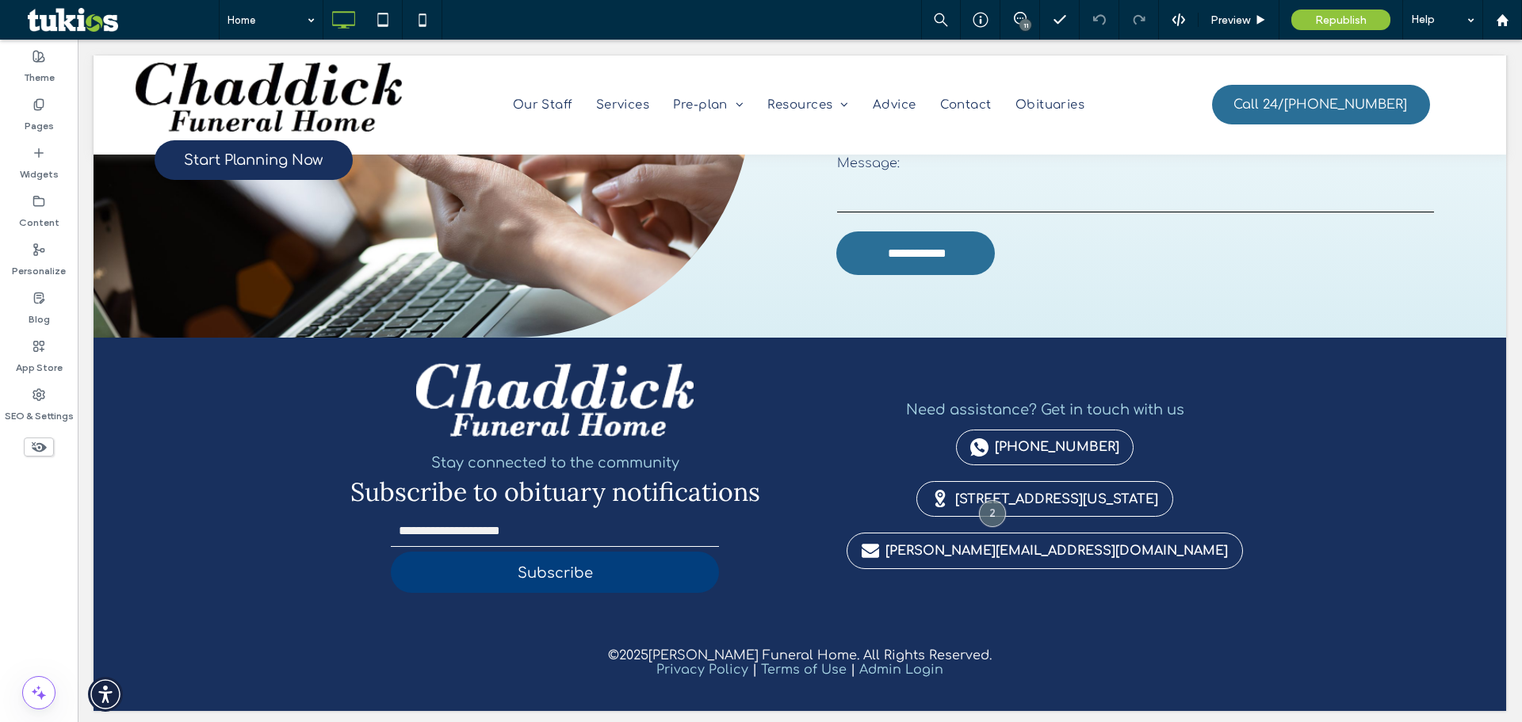
scroll to position [2670, 0]
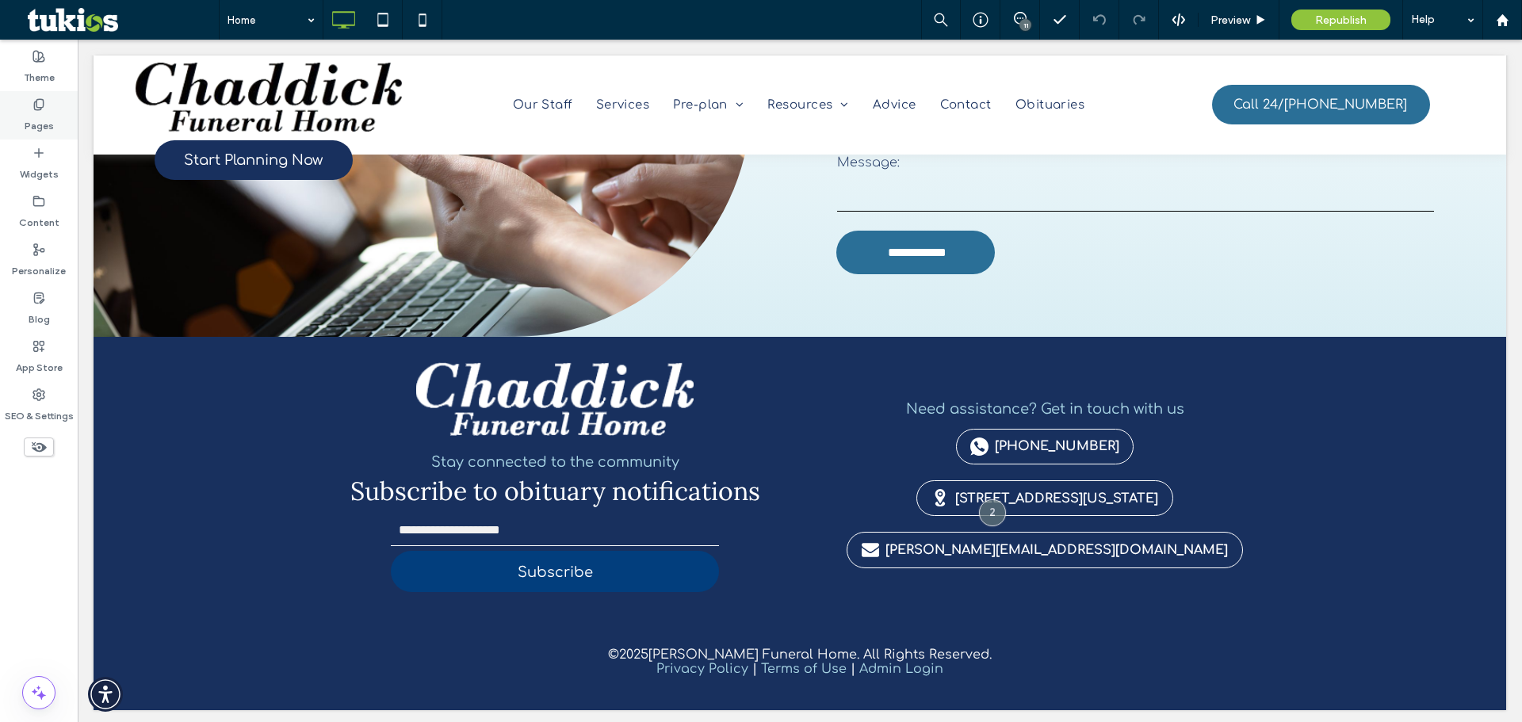
click at [25, 123] on label "Pages" at bounding box center [39, 122] width 29 height 22
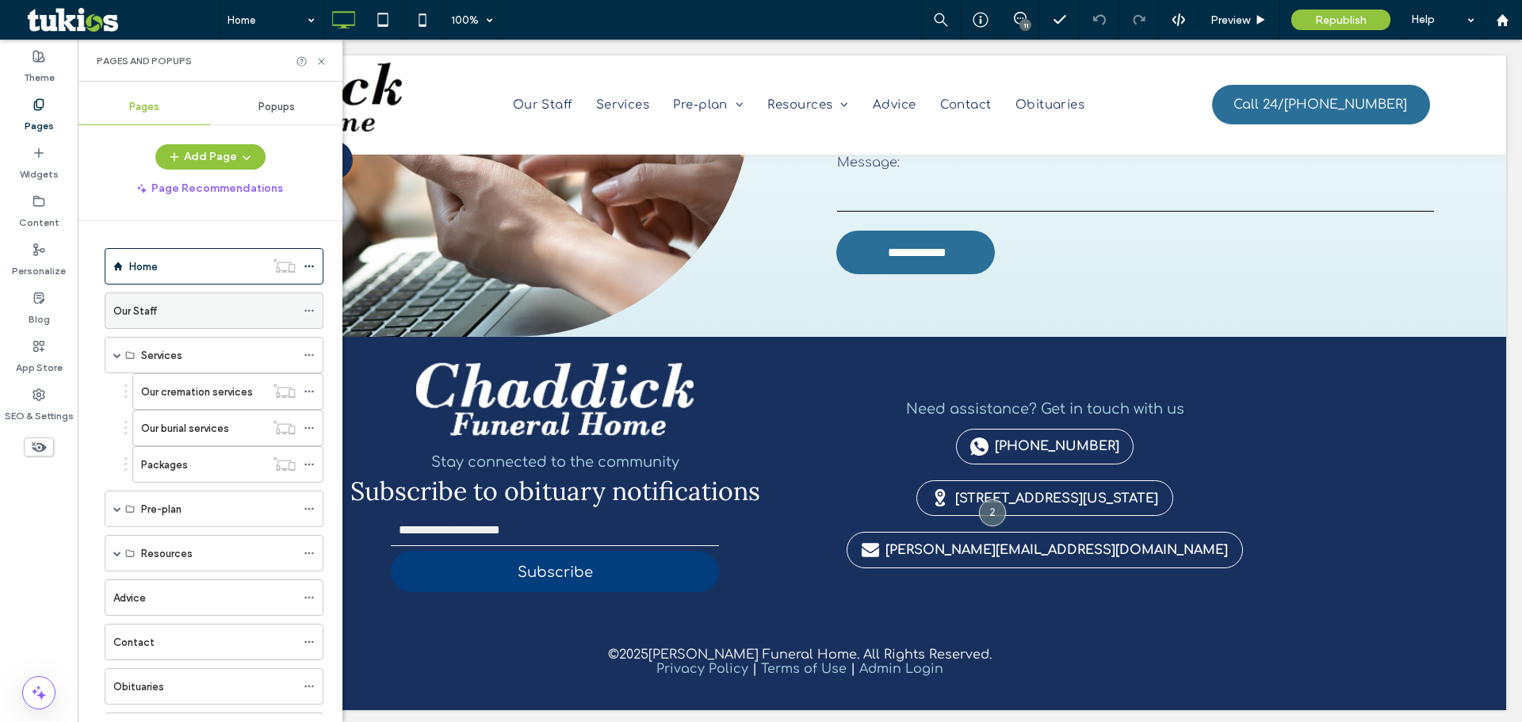
click at [129, 312] on label "Our Staff" at bounding box center [135, 311] width 44 height 28
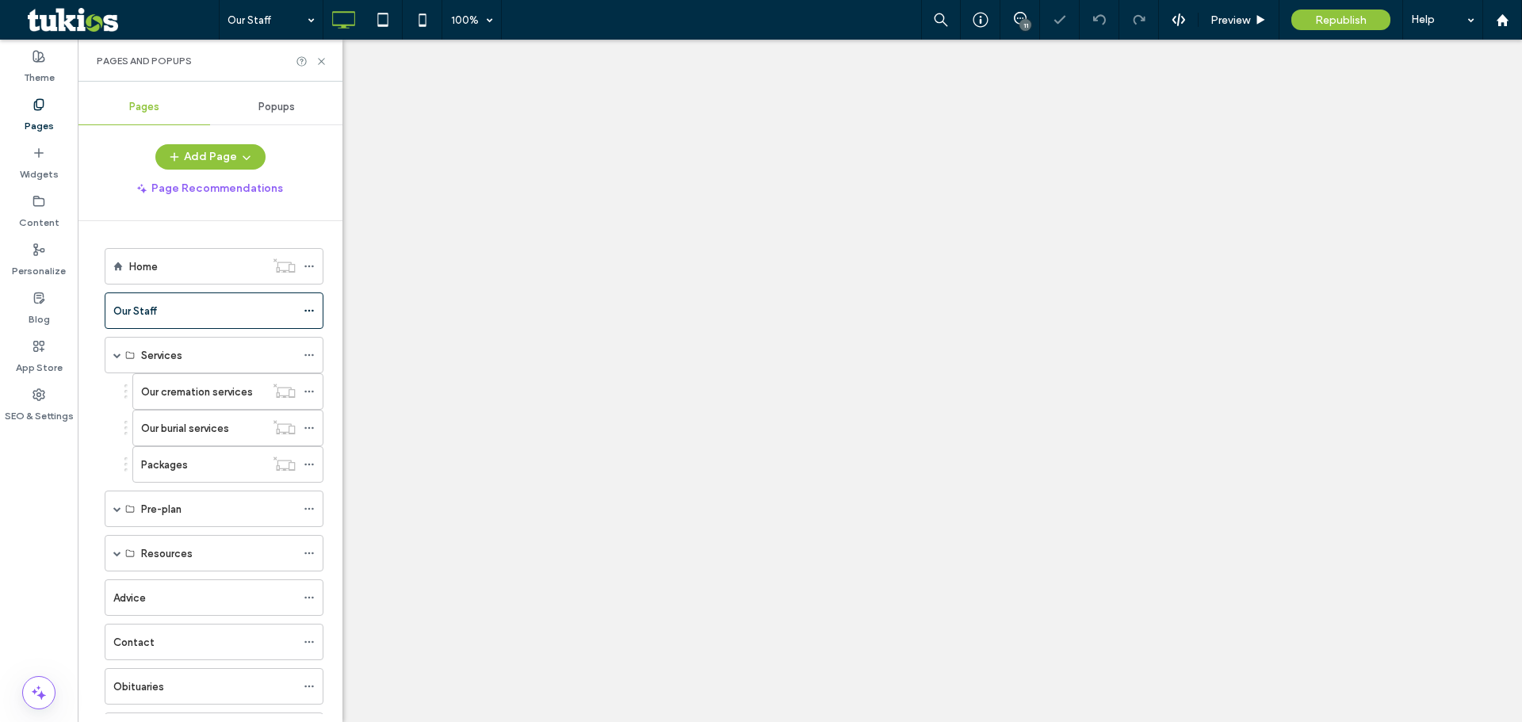
click at [321, 59] on icon at bounding box center [321, 61] width 12 height 12
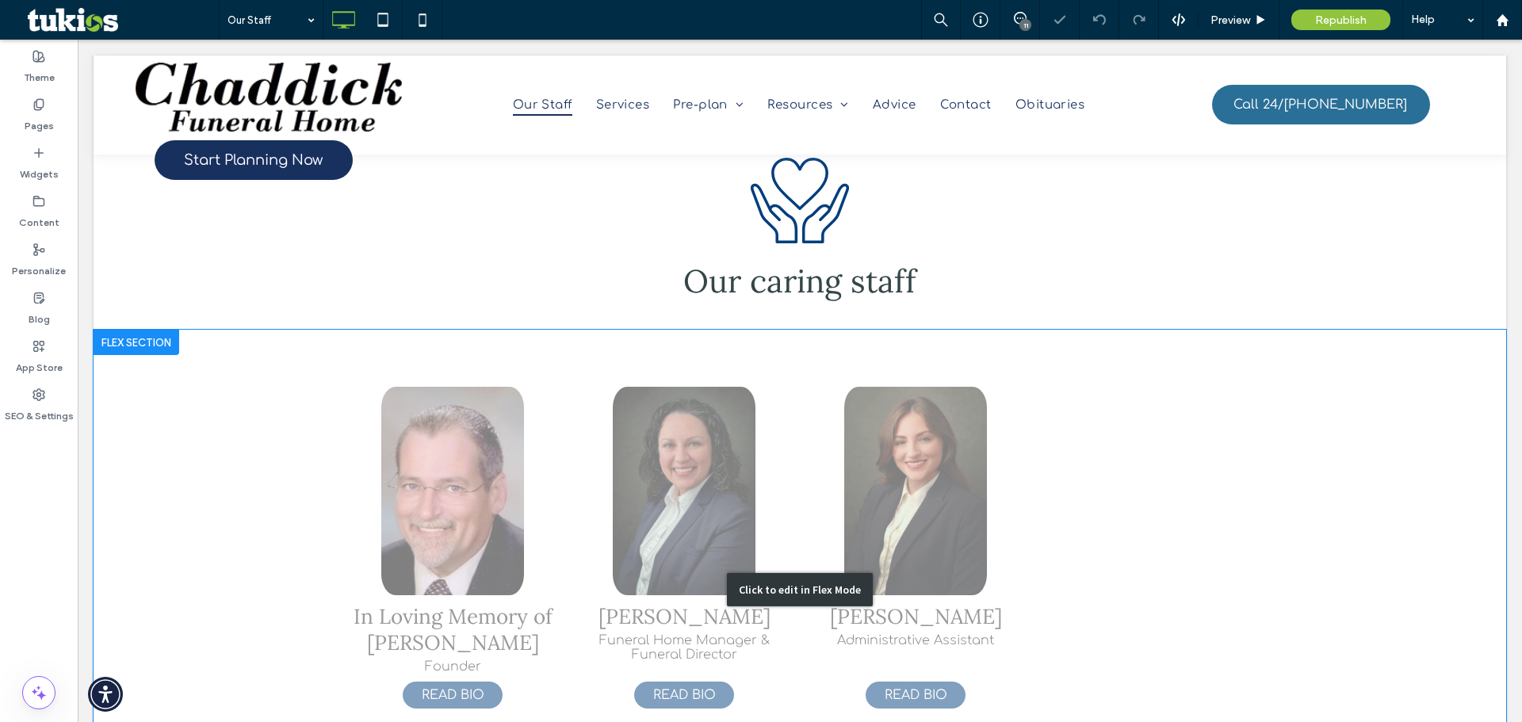
scroll to position [475, 0]
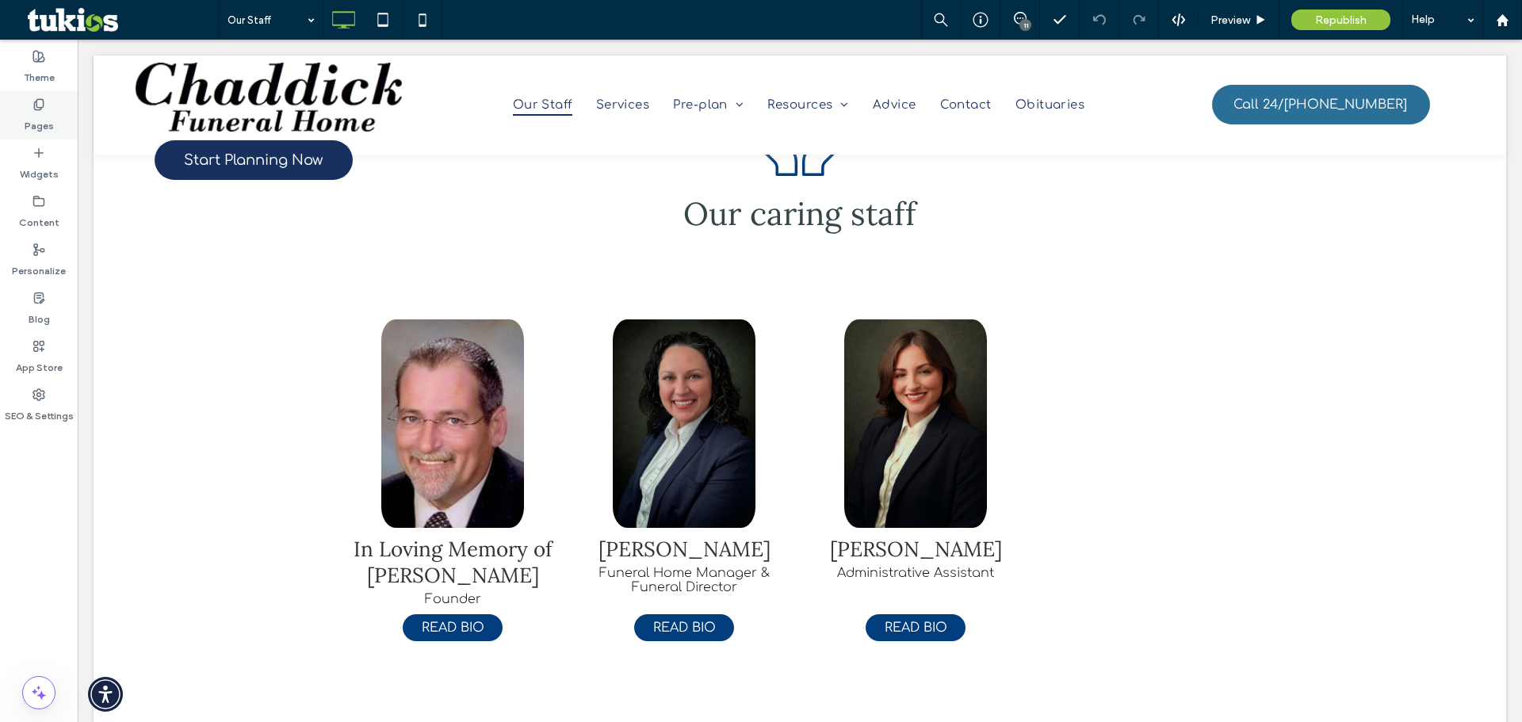
click at [46, 128] on label "Pages" at bounding box center [39, 122] width 29 height 22
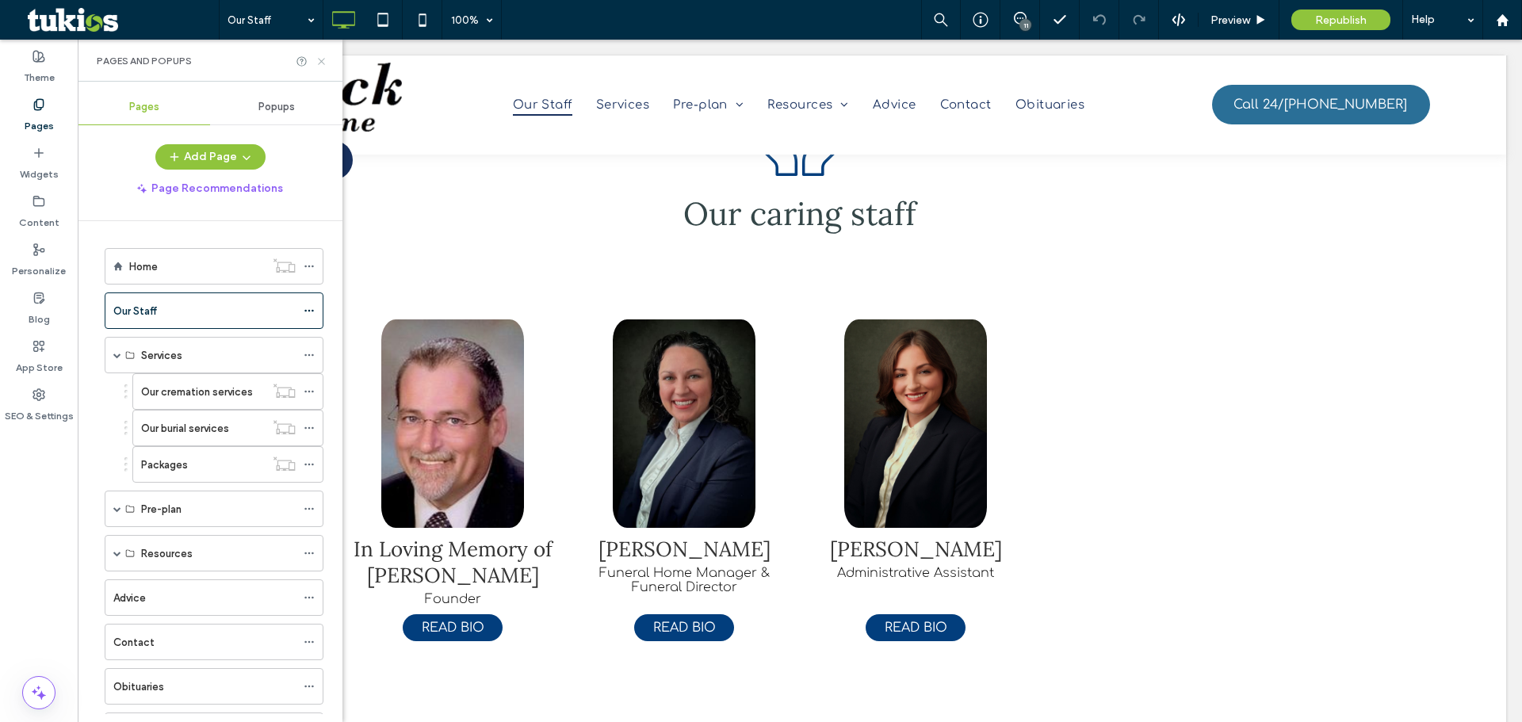
click at [325, 60] on icon at bounding box center [321, 61] width 12 height 12
